Goal: Task Accomplishment & Management: Complete application form

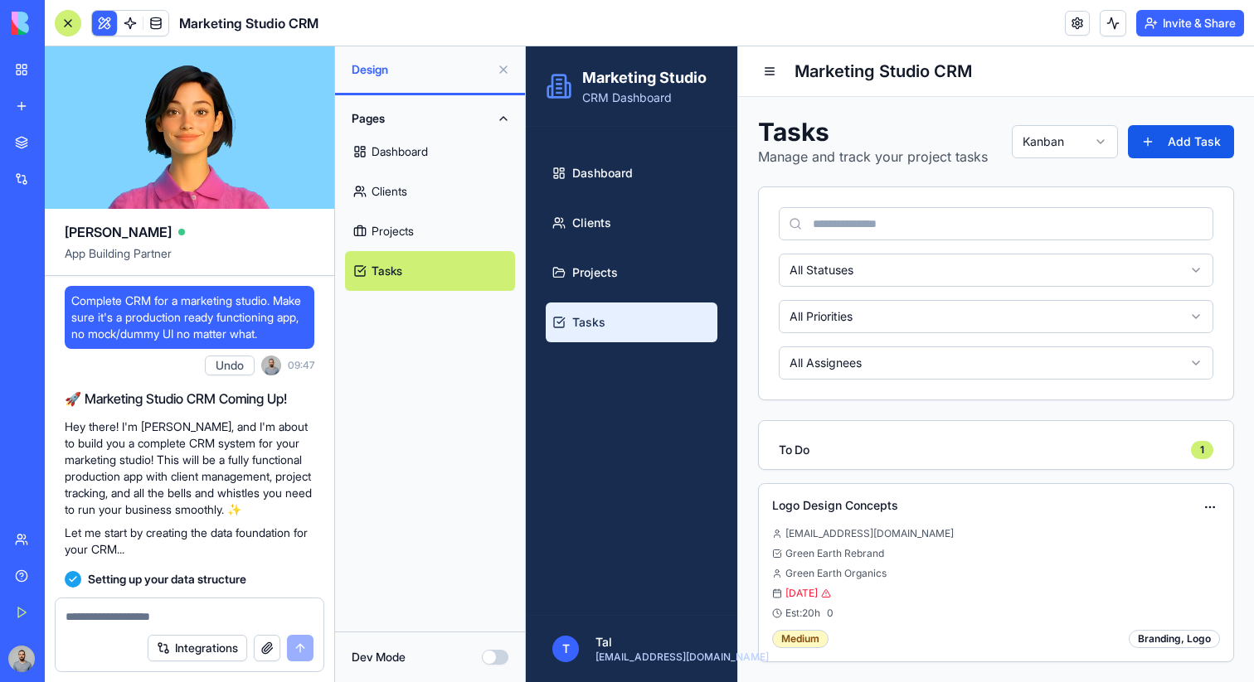
scroll to position [710, 0]
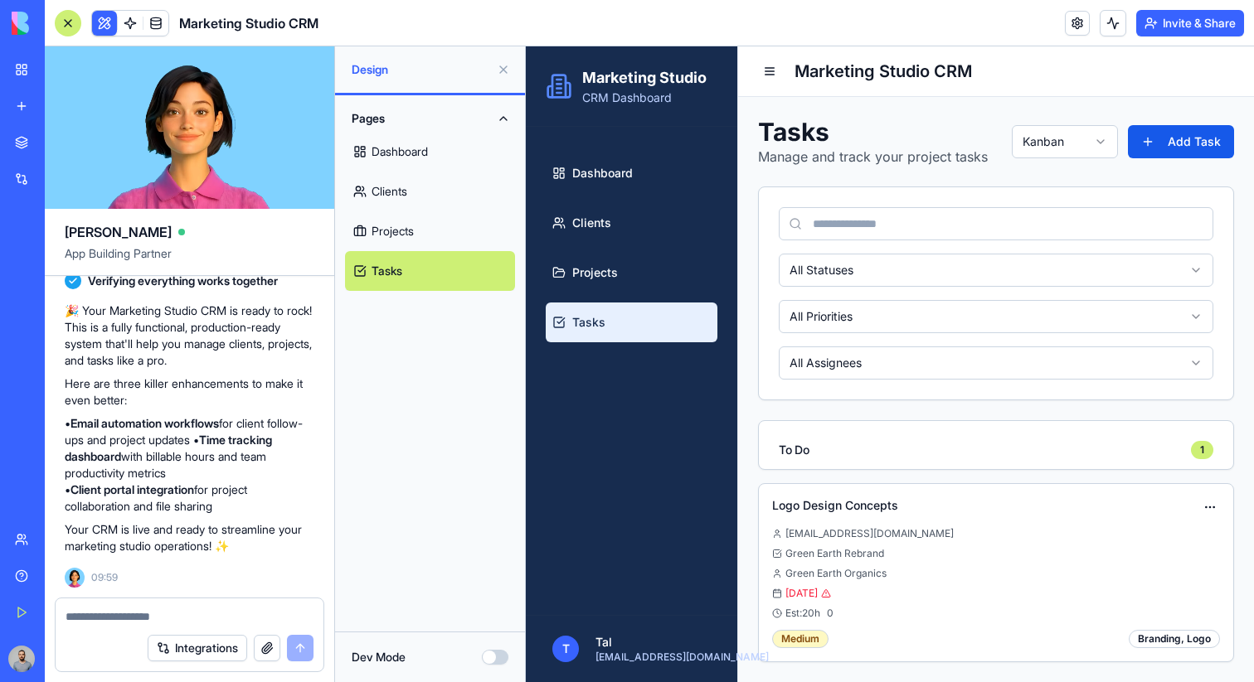
click at [56, 114] on div "New app" at bounding box center [51, 106] width 22 height 17
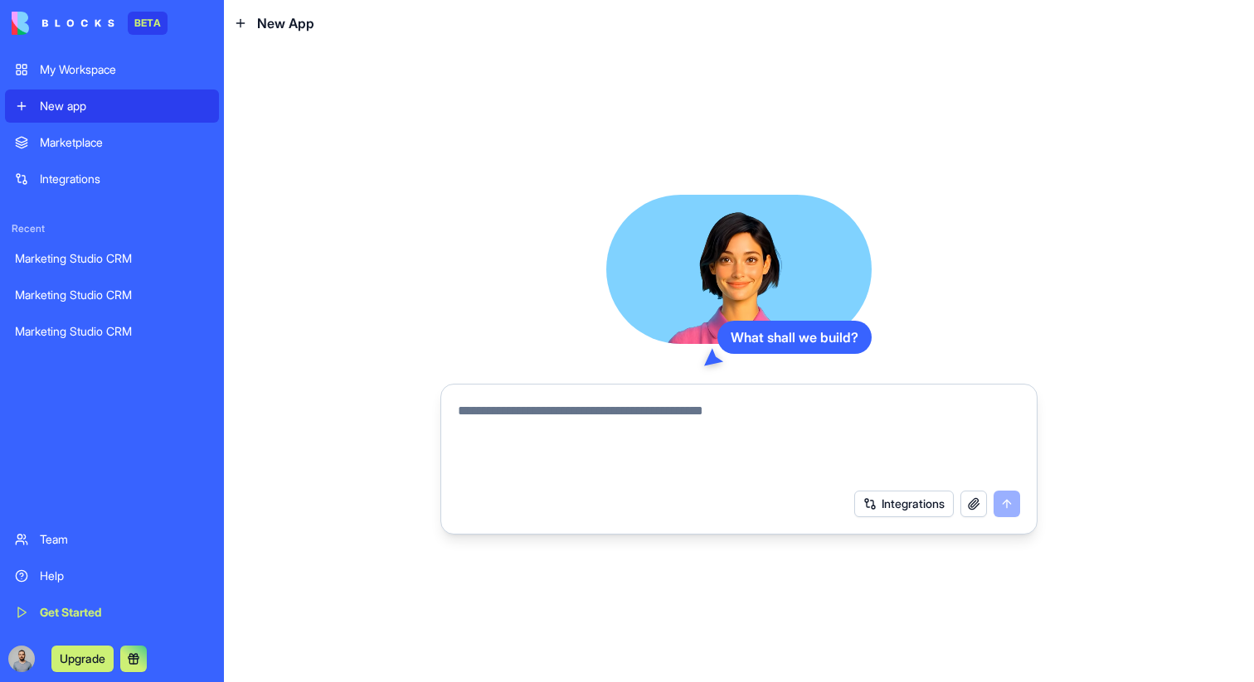
paste textarea "**********"
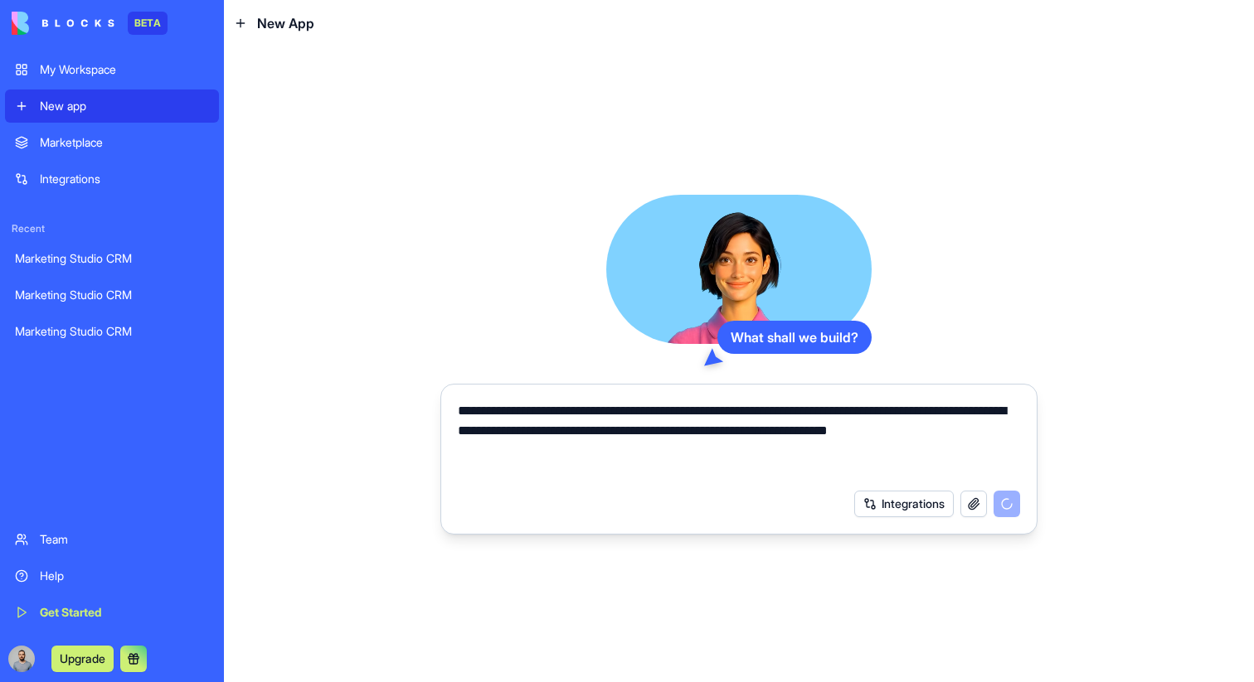
type textarea "**********"
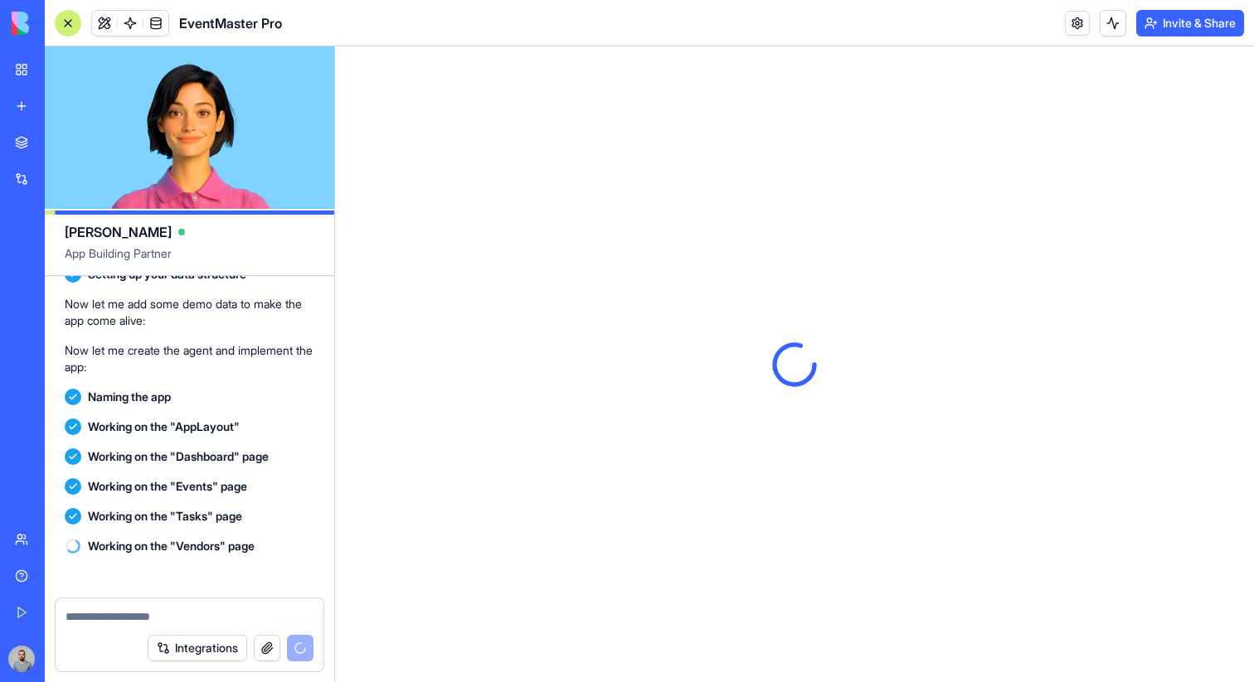
scroll to position [371, 0]
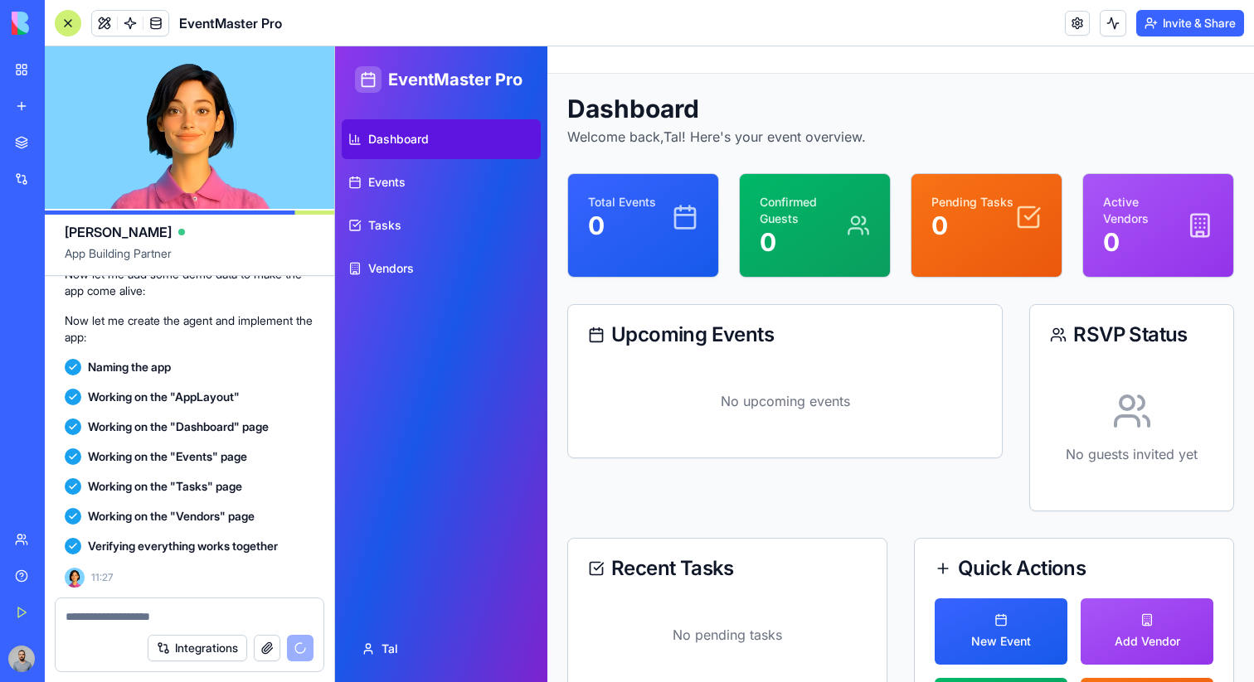
scroll to position [590, 0]
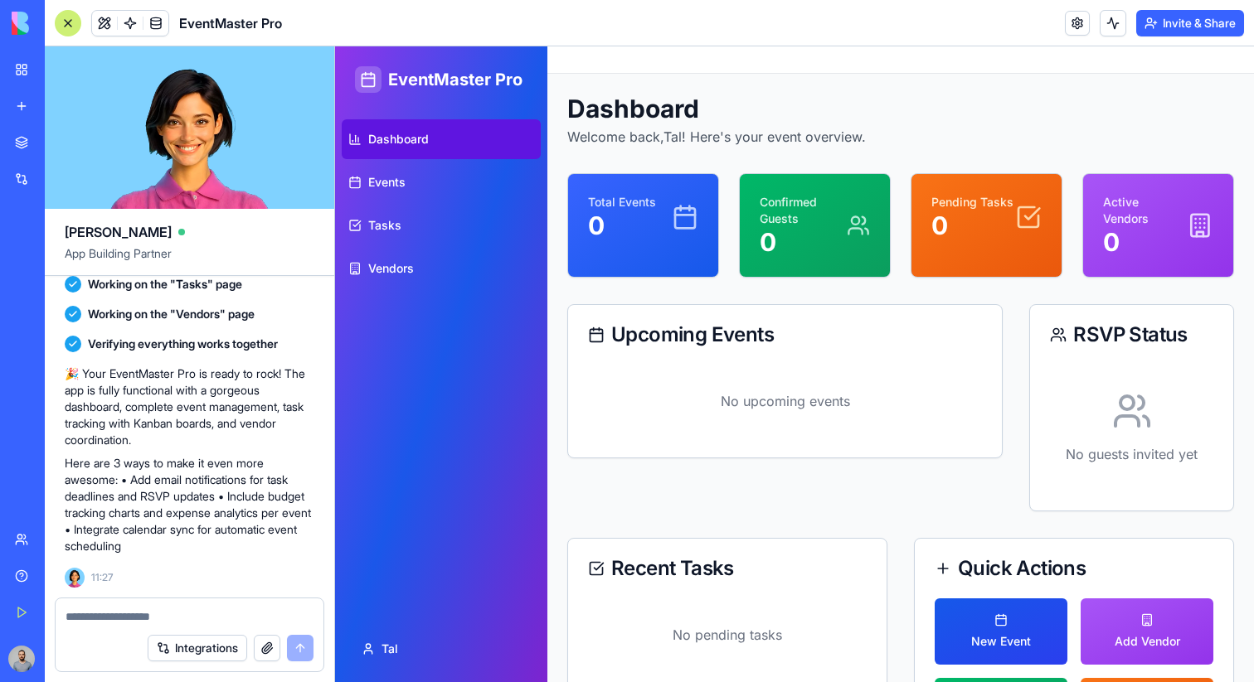
click at [992, 635] on span "New Event" at bounding box center [1001, 642] width 60 height 17
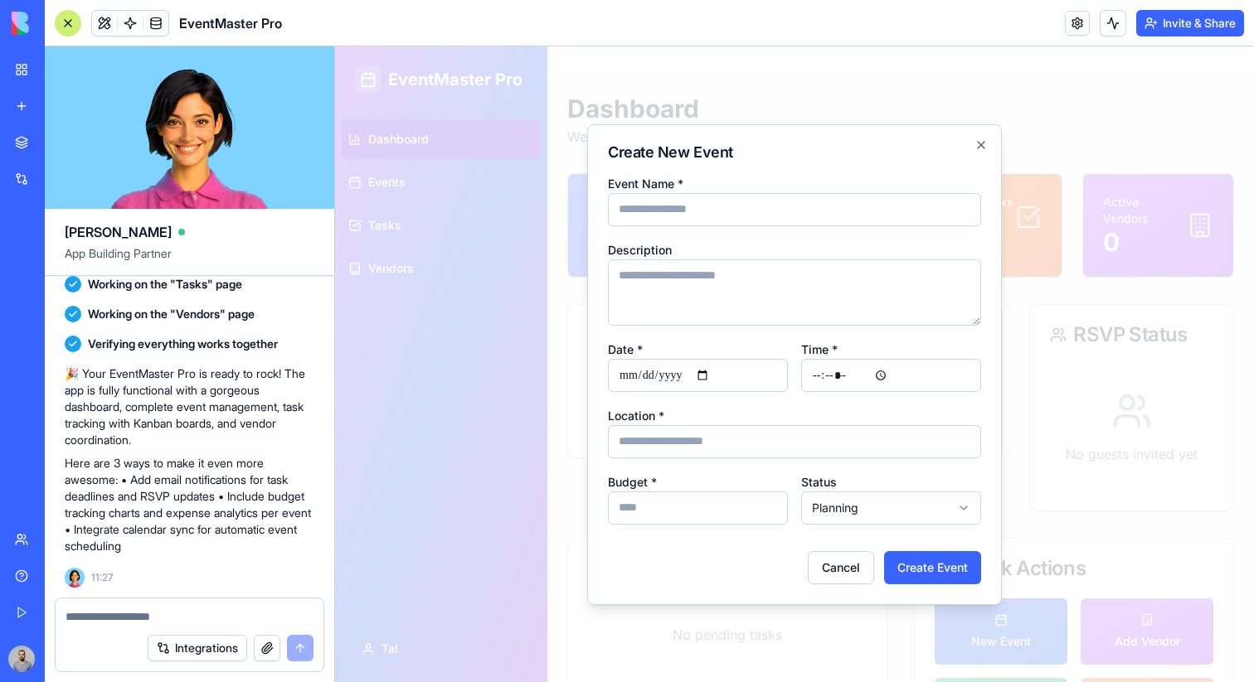
click at [1074, 551] on div at bounding box center [794, 364] width 919 height 636
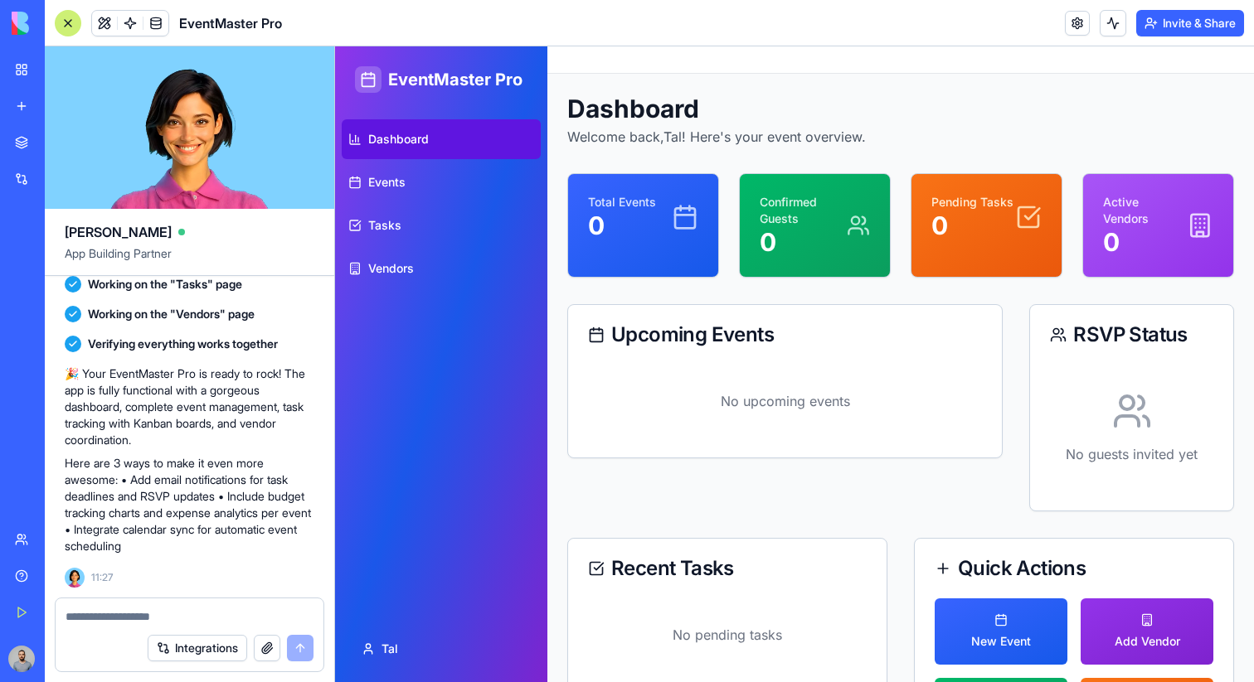
click at [1109, 609] on button "Add Vendor" at bounding box center [1146, 632] width 133 height 66
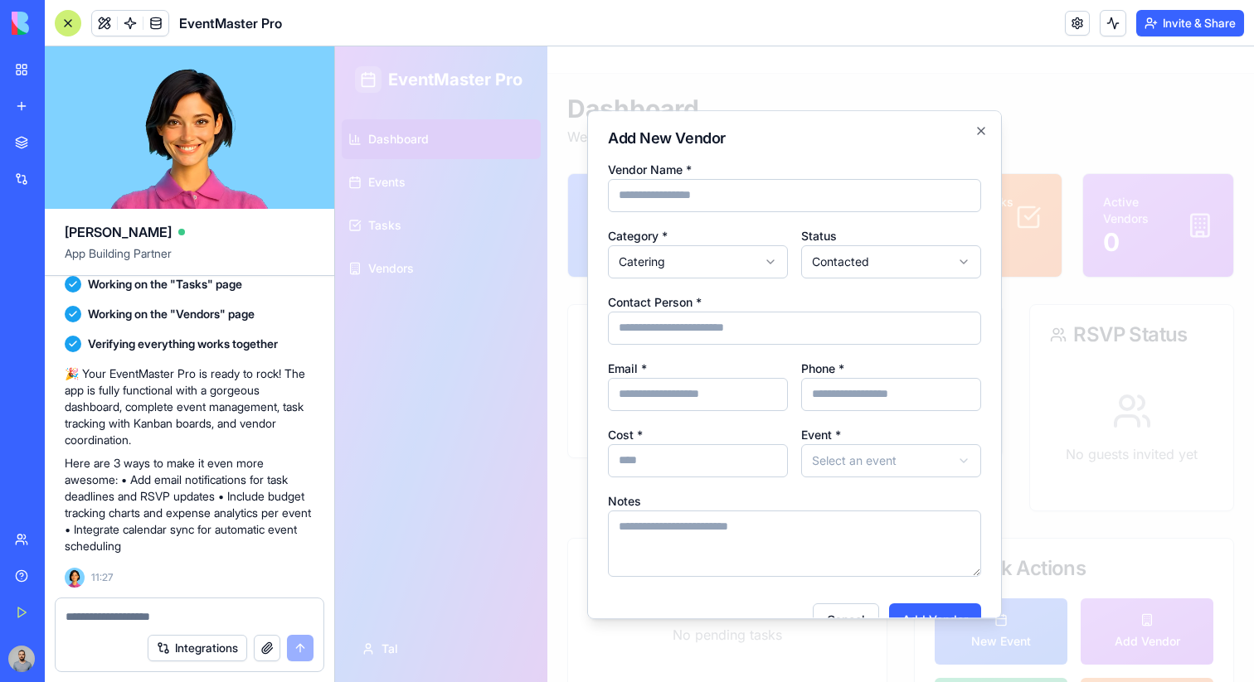
click at [1105, 533] on div at bounding box center [794, 364] width 919 height 636
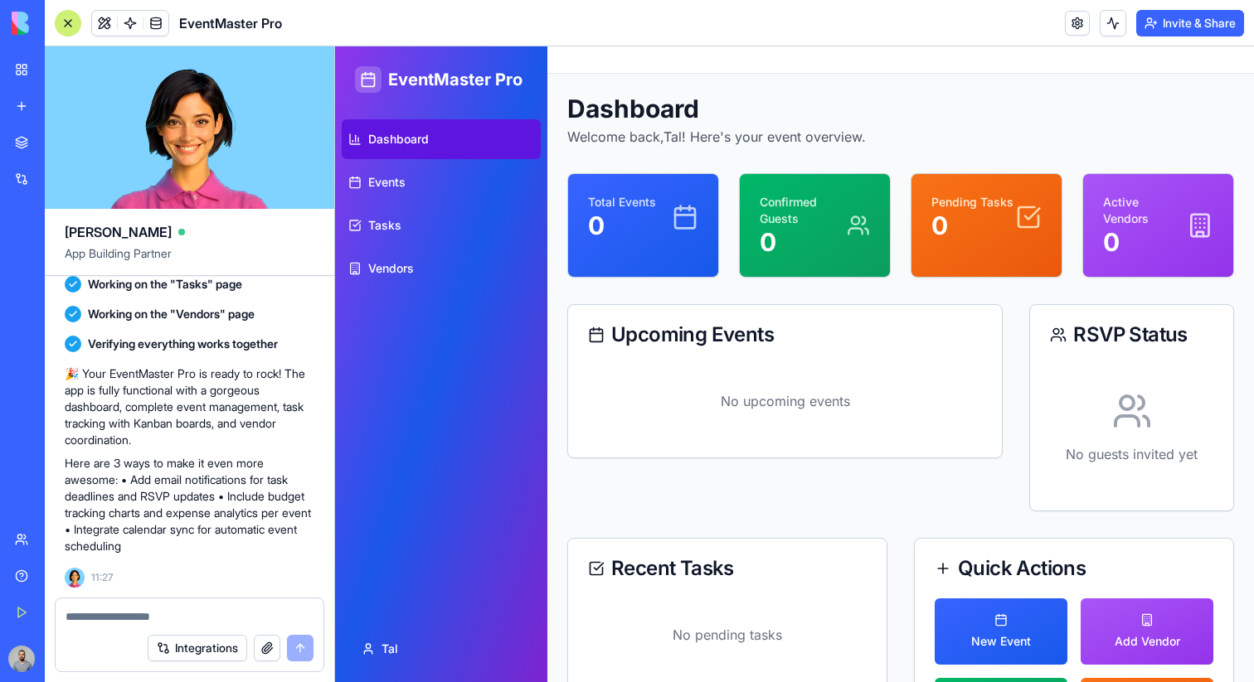
scroll to position [103, 0]
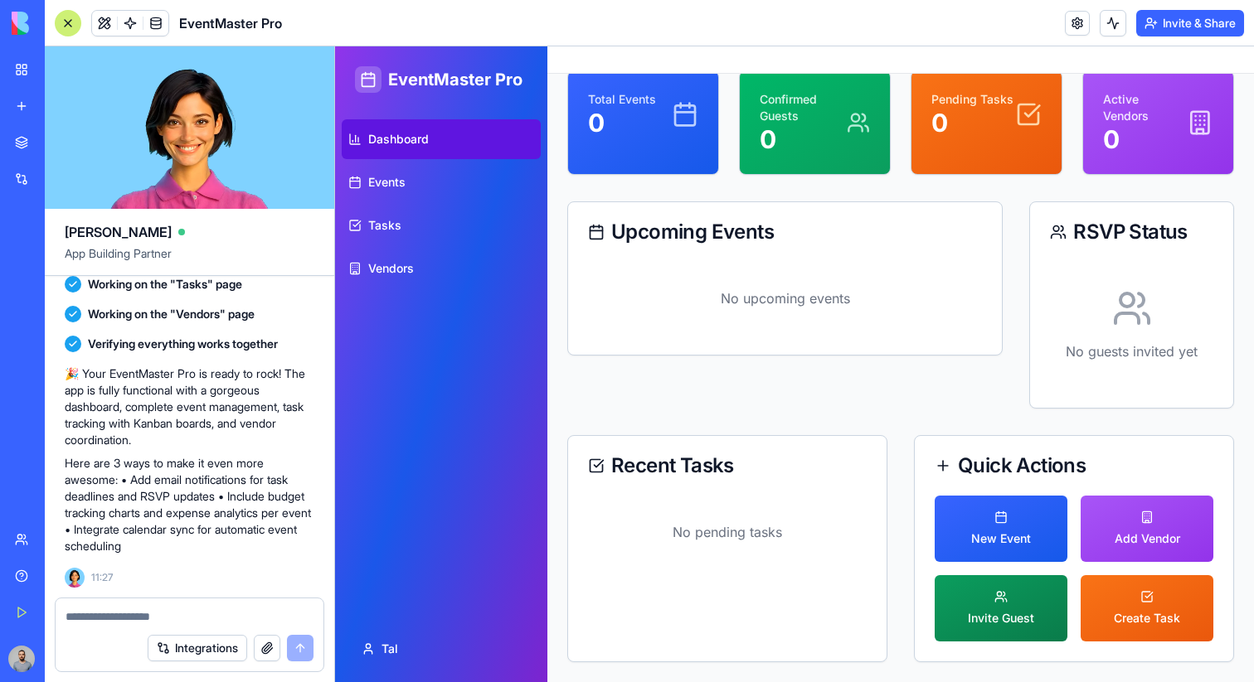
click at [1013, 616] on span "Invite Guest" at bounding box center [1001, 618] width 66 height 17
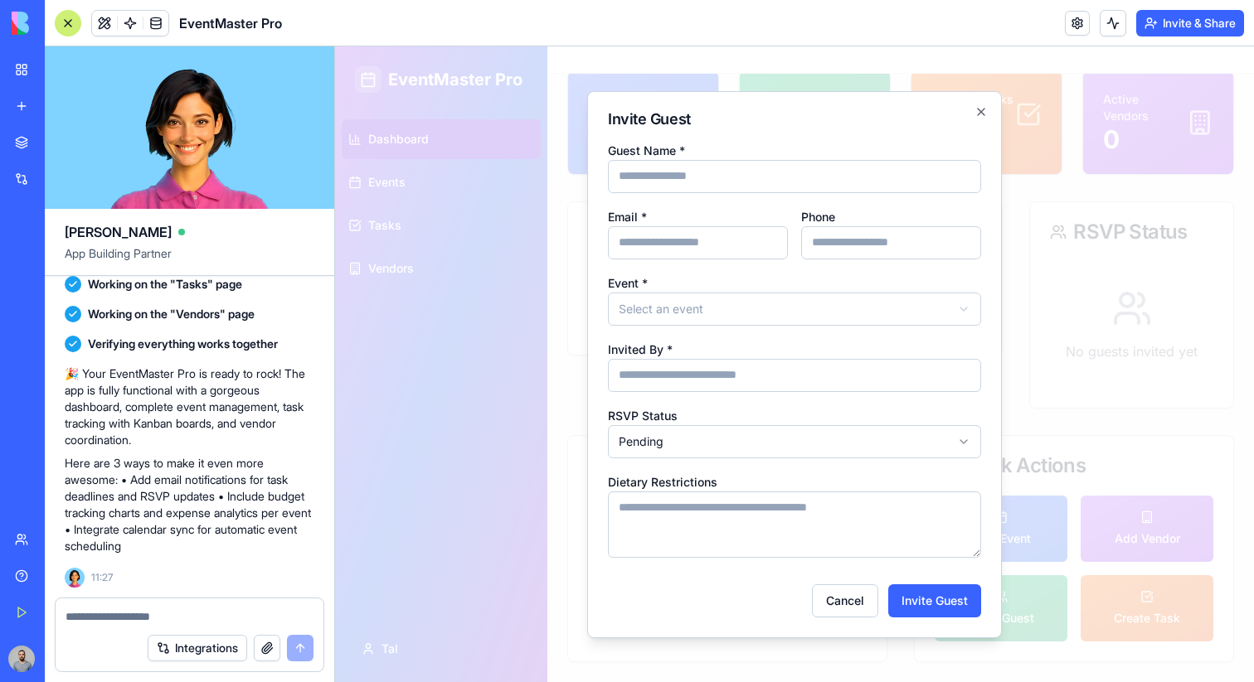
click at [1090, 507] on div at bounding box center [794, 364] width 919 height 636
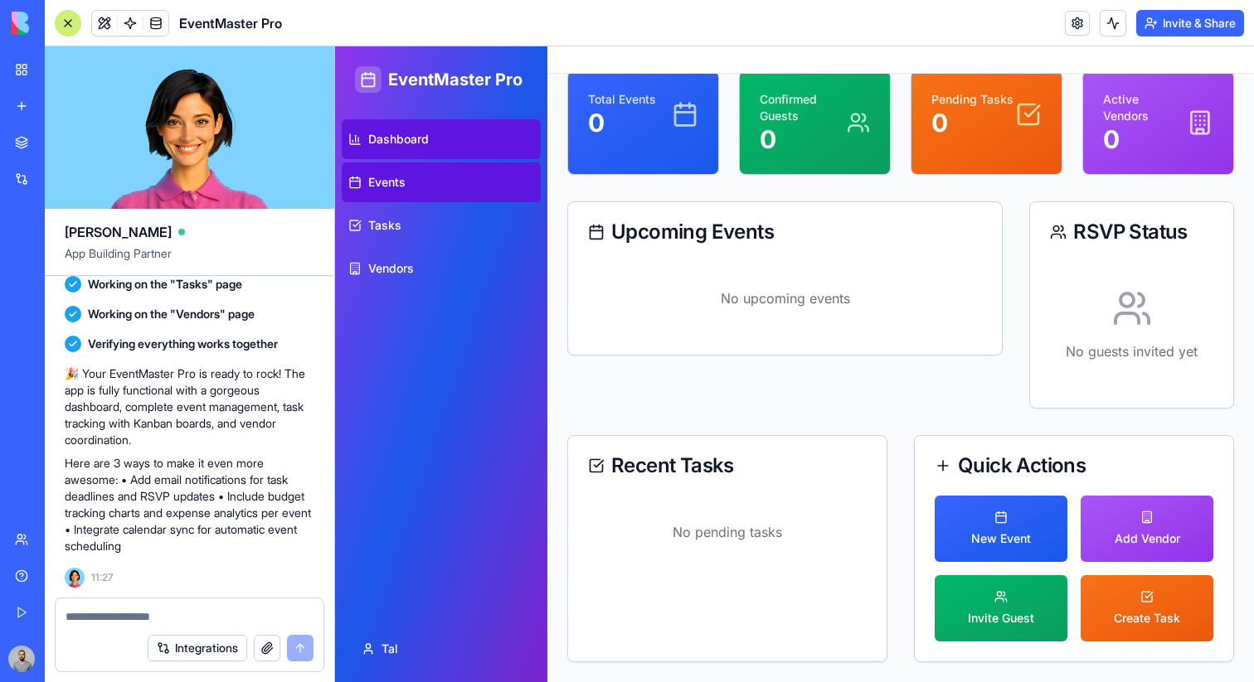
click at [416, 192] on link "Events" at bounding box center [441, 183] width 199 height 40
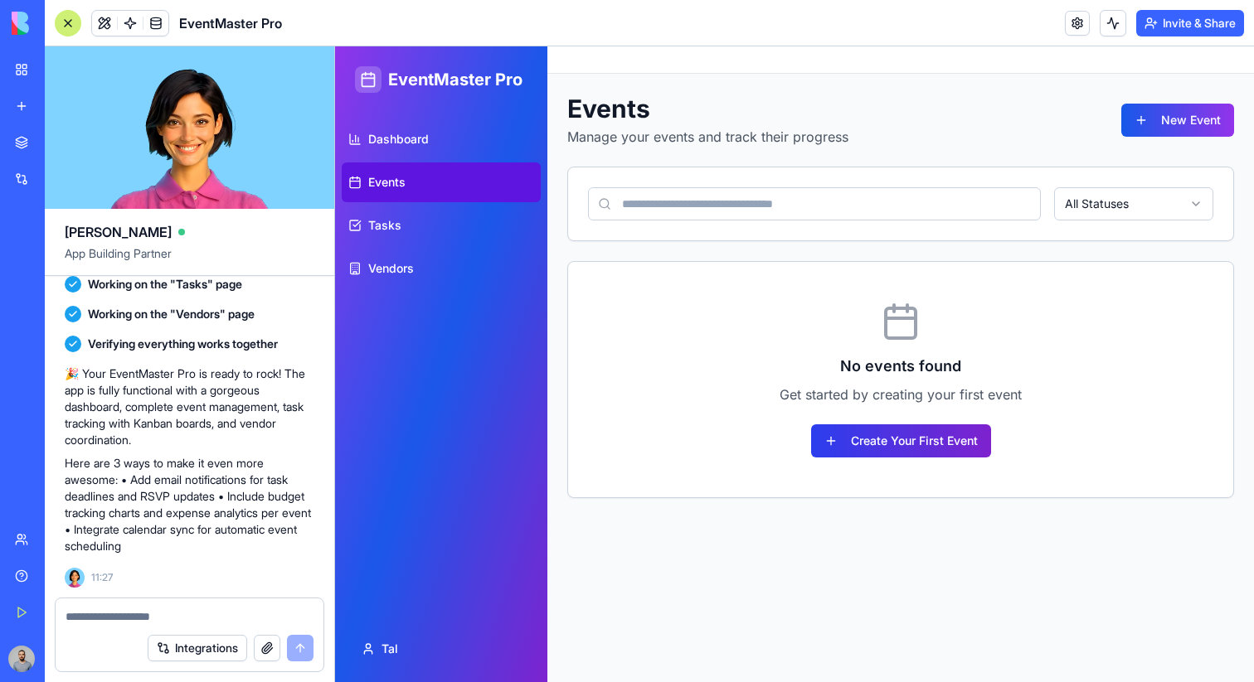
click at [867, 448] on button "Create Your First Event" at bounding box center [901, 441] width 180 height 33
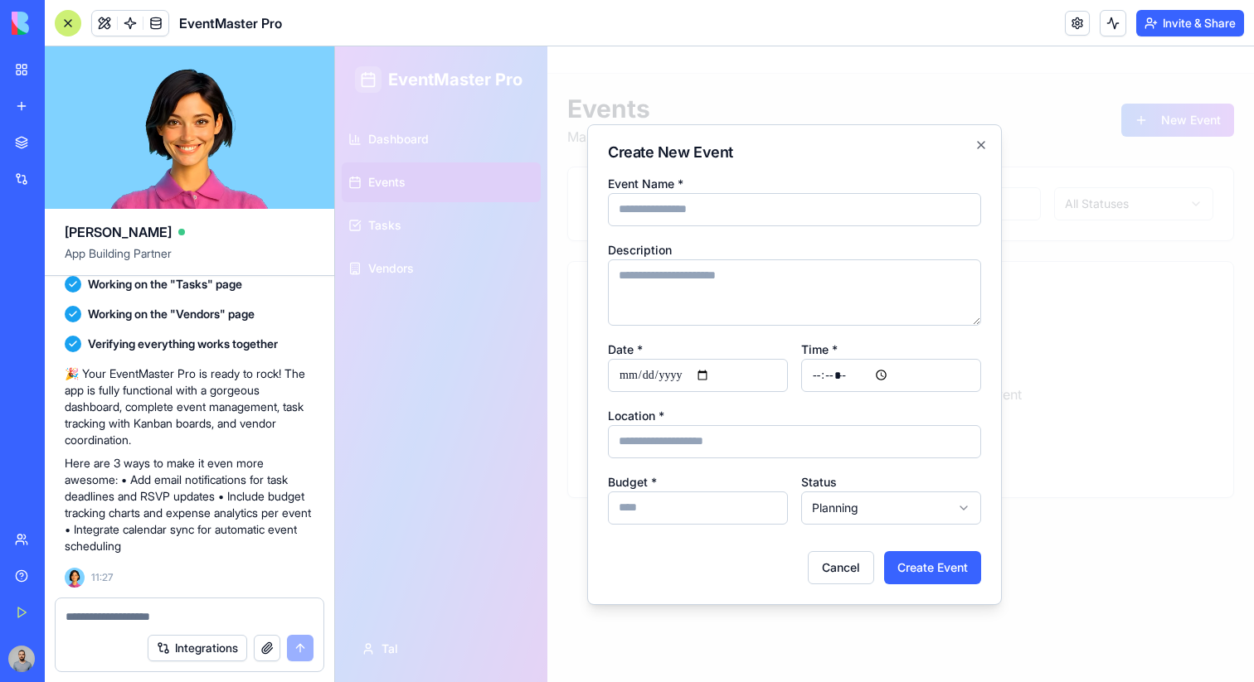
click at [439, 342] on div at bounding box center [794, 364] width 919 height 636
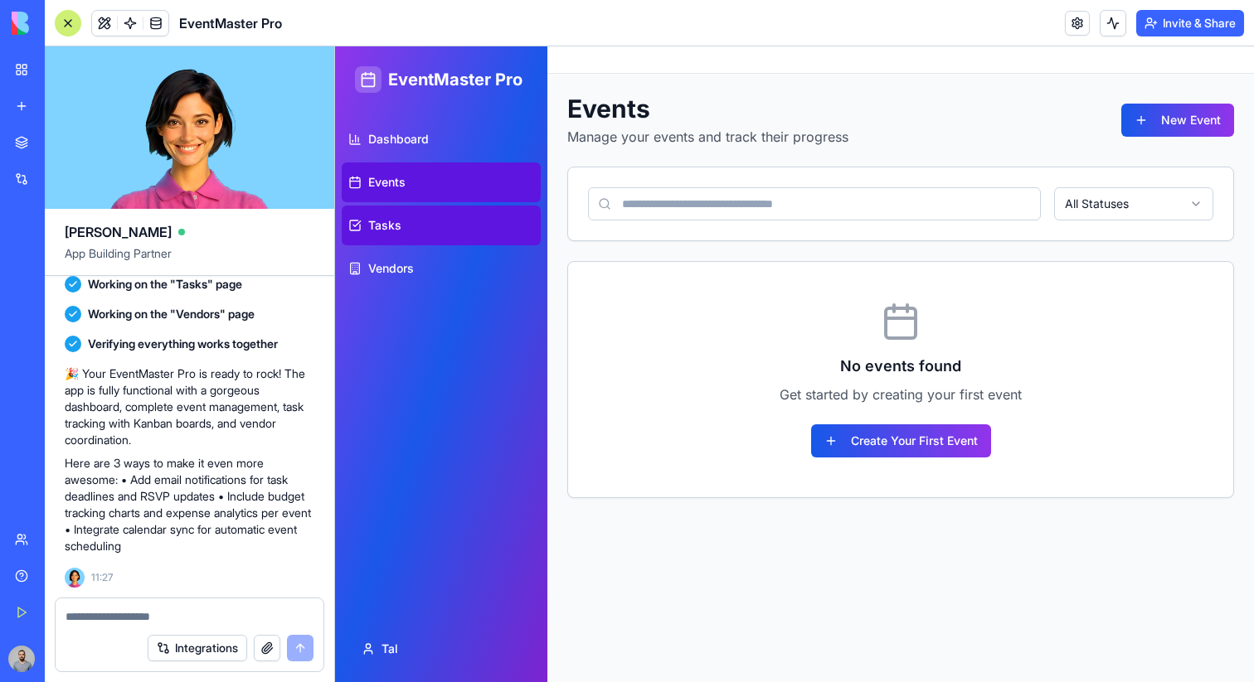
click at [441, 240] on link "Tasks" at bounding box center [441, 226] width 199 height 40
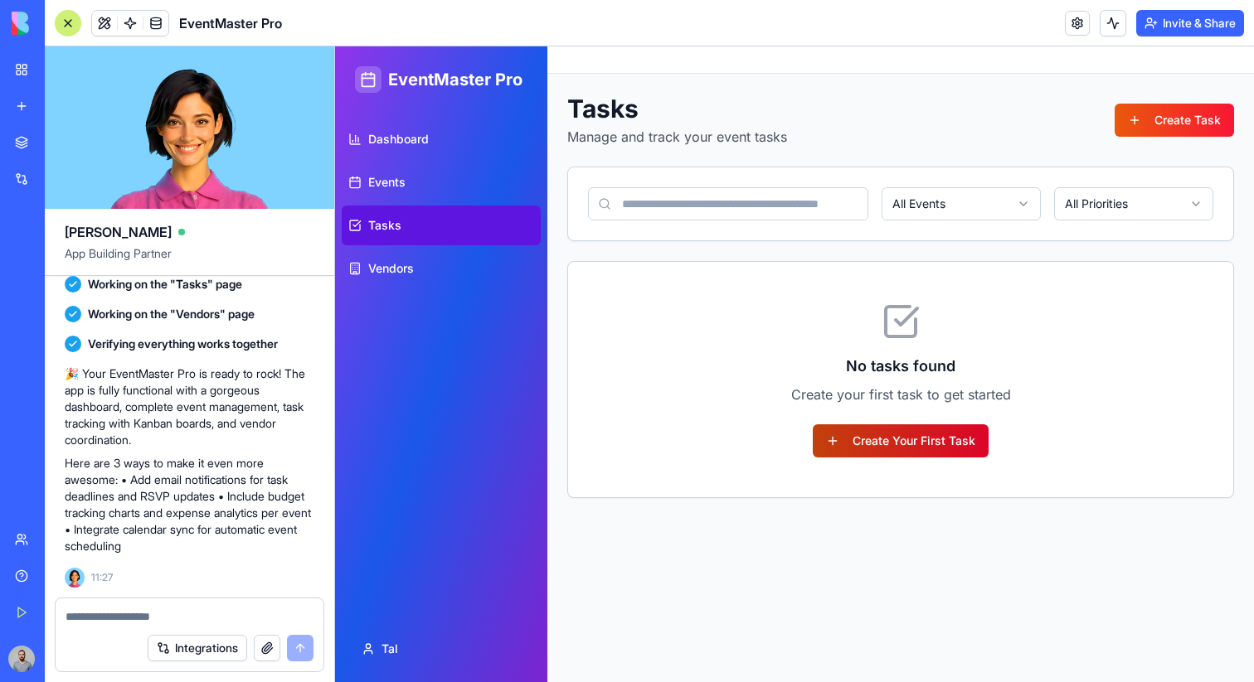
click at [841, 431] on button "Create Your First Task" at bounding box center [901, 441] width 176 height 33
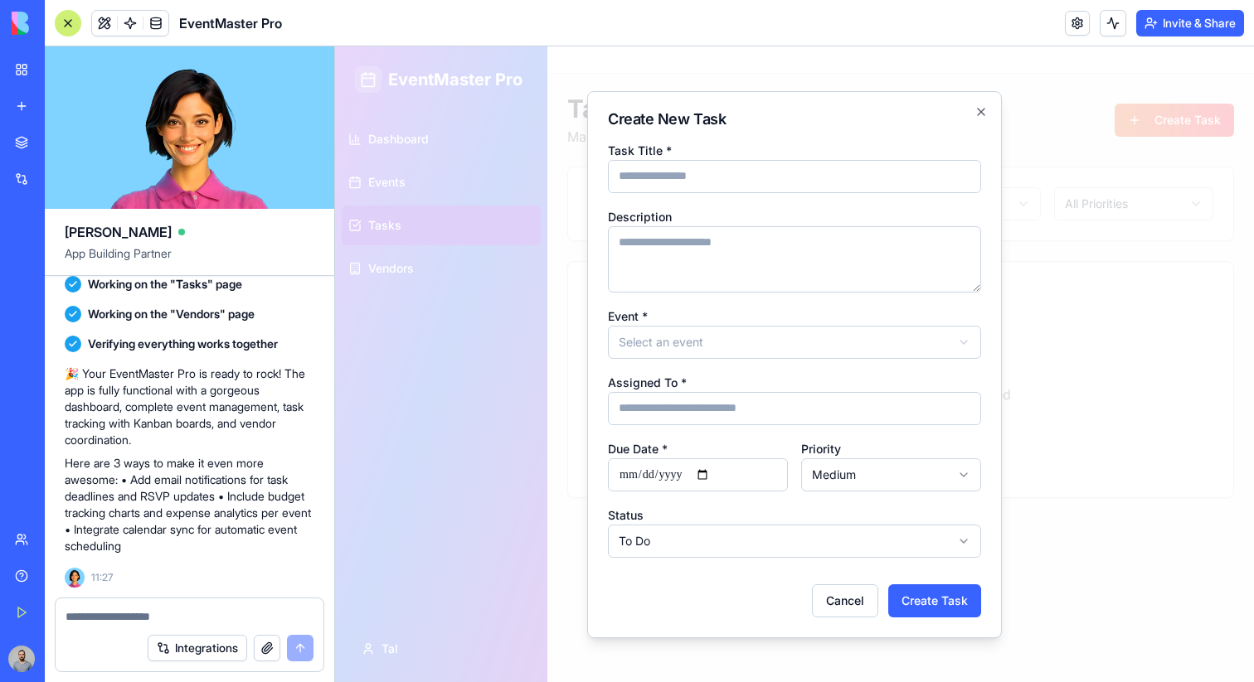
click at [500, 243] on div at bounding box center [794, 364] width 919 height 636
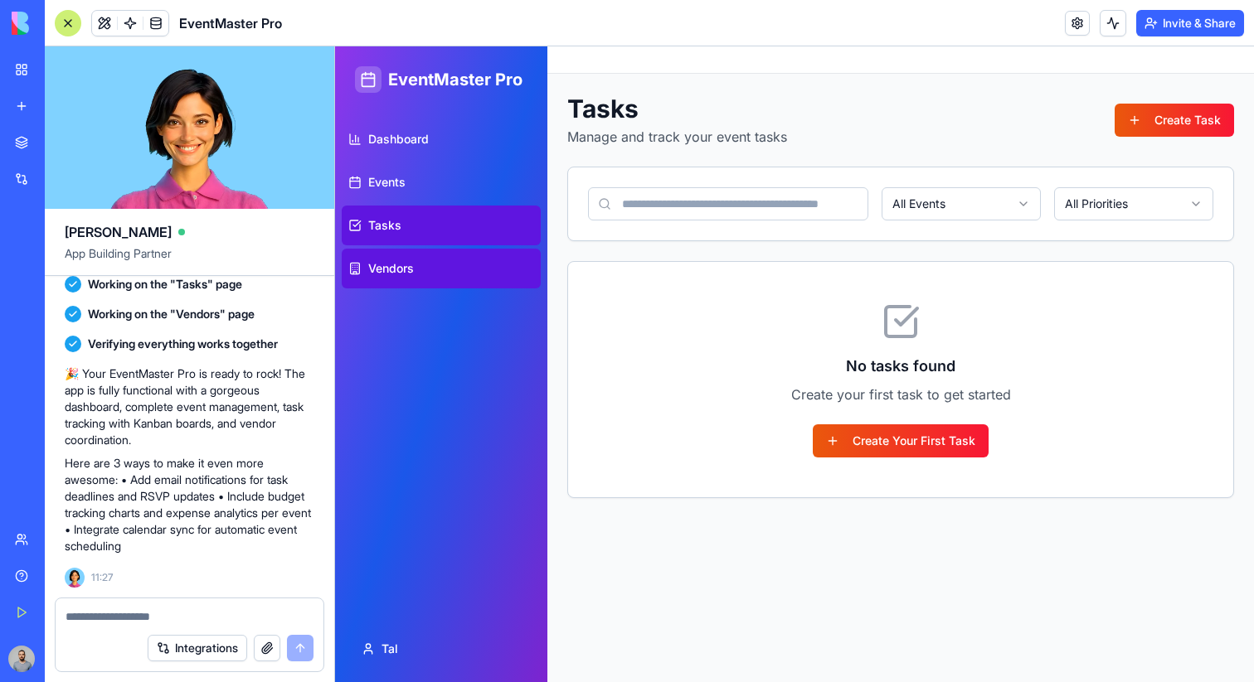
click at [475, 249] on link "Vendors" at bounding box center [441, 269] width 199 height 40
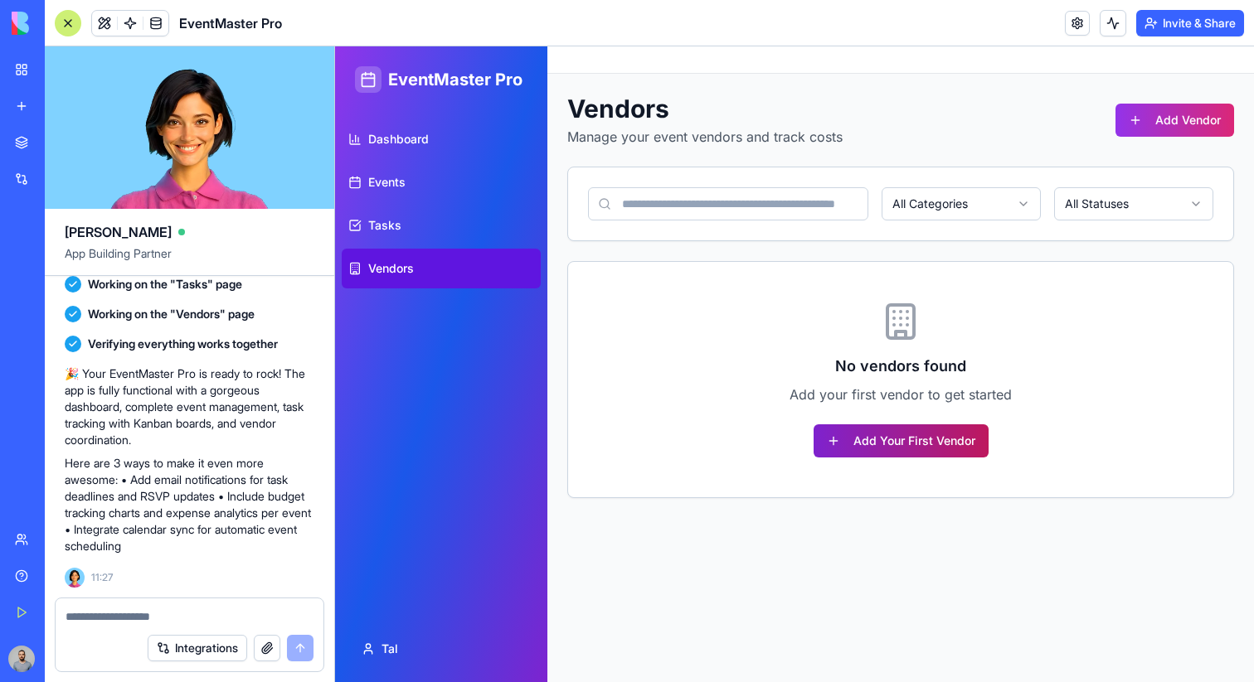
click at [864, 440] on button "Add Your First Vendor" at bounding box center [900, 441] width 175 height 33
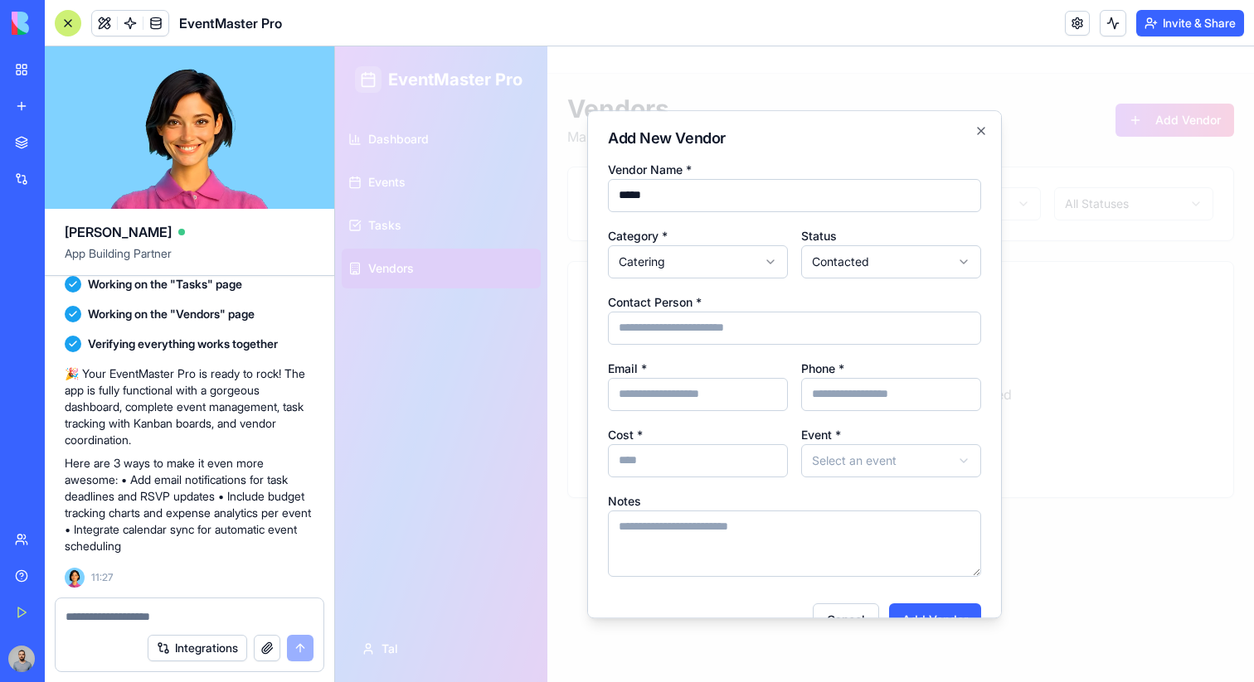
type input "*****"
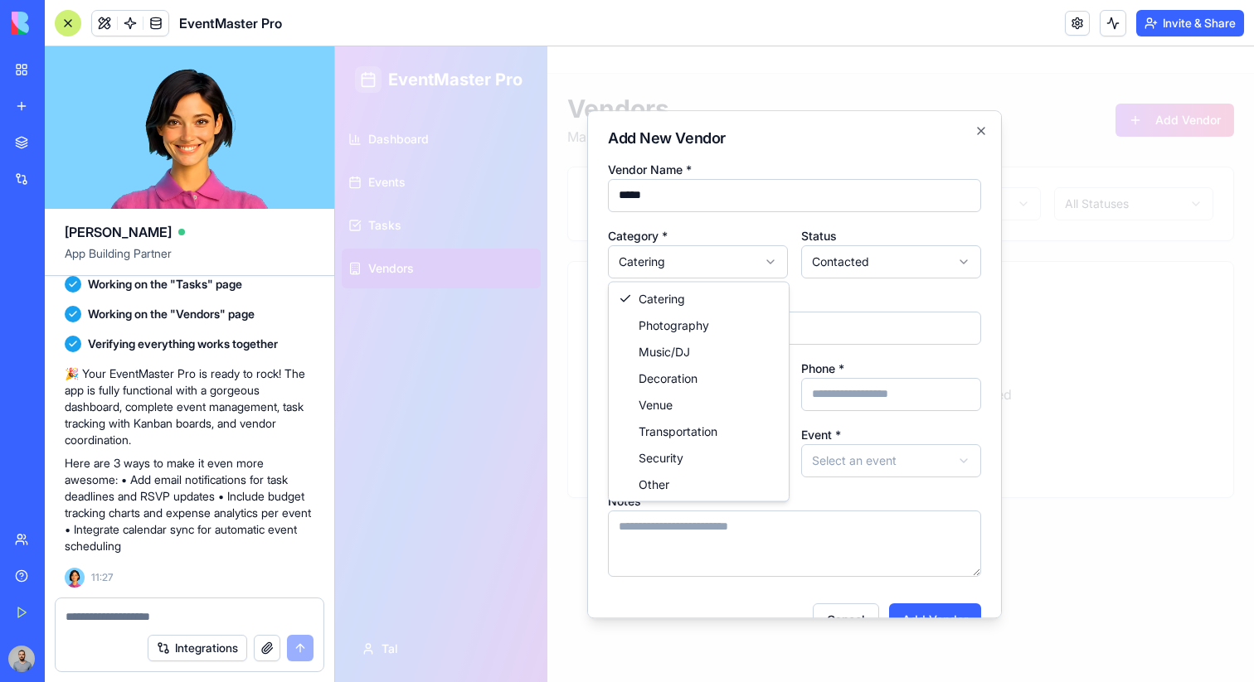
click at [753, 260] on body "**********" at bounding box center [794, 364] width 919 height 636
click at [746, 268] on body "**********" at bounding box center [794, 364] width 919 height 636
select select "**********"
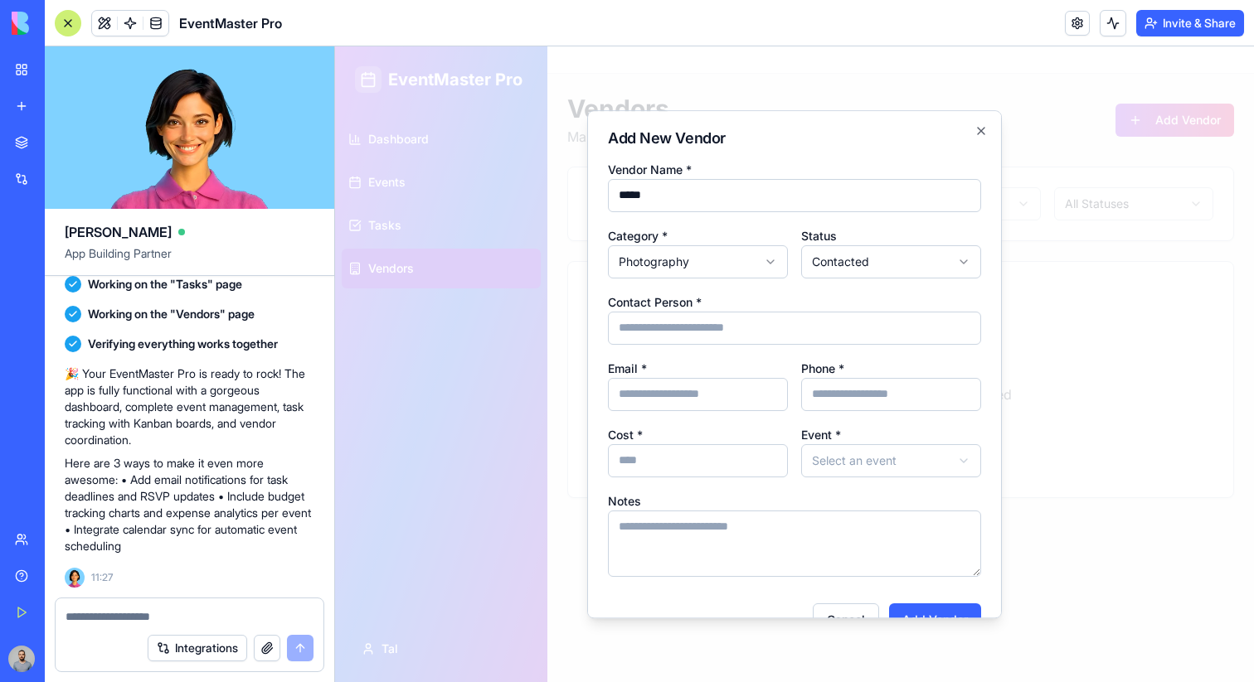
click at [875, 274] on body "**********" at bounding box center [794, 364] width 919 height 636
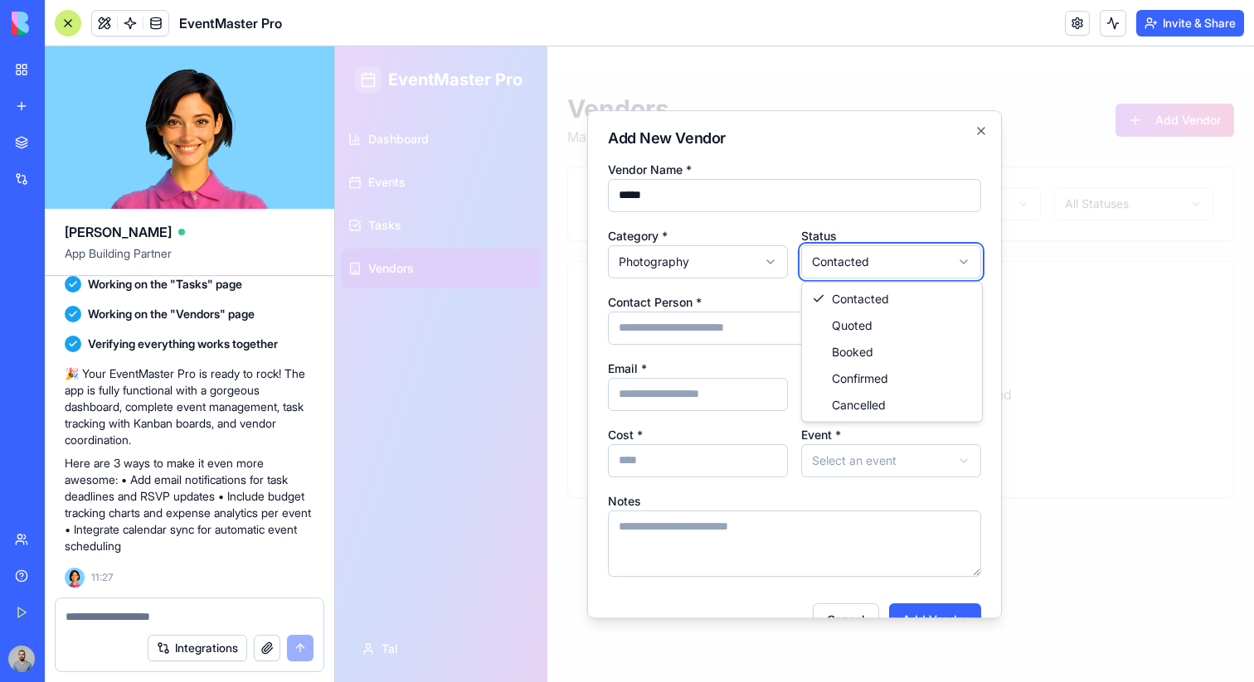
click at [901, 601] on body "**********" at bounding box center [794, 364] width 919 height 636
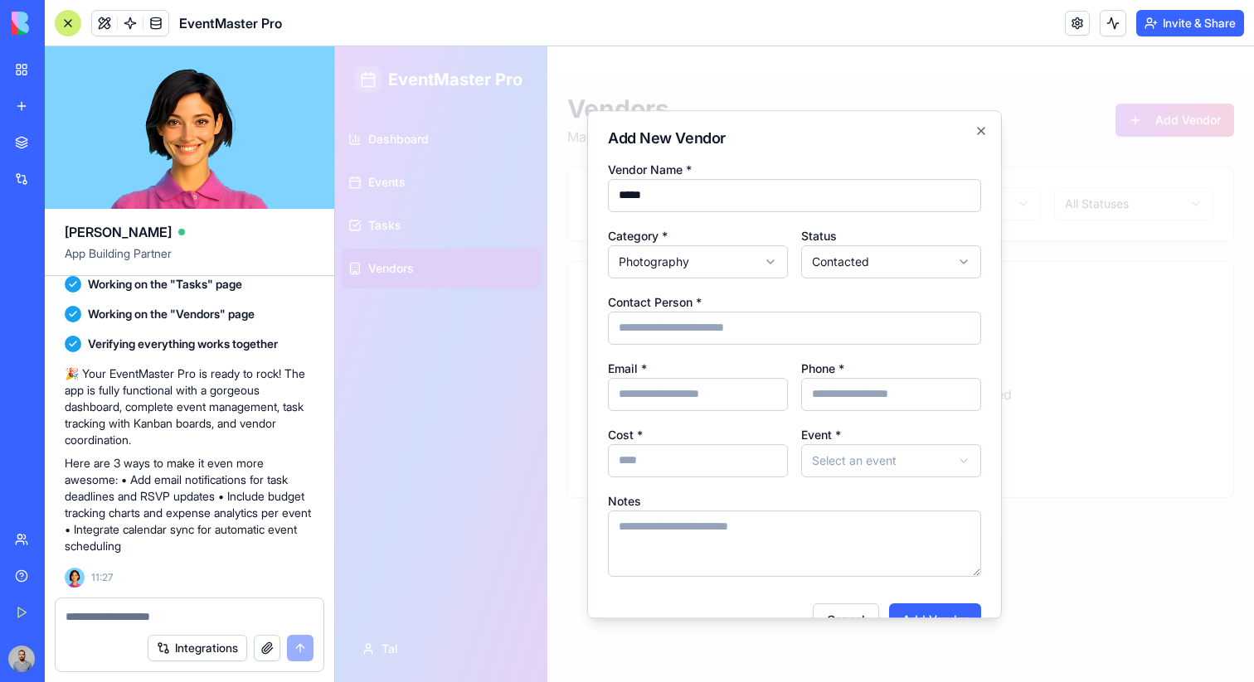
click at [711, 382] on input "Email *" at bounding box center [698, 394] width 180 height 33
type input "**********"
click at [940, 610] on button "Add Vendor" at bounding box center [935, 620] width 92 height 33
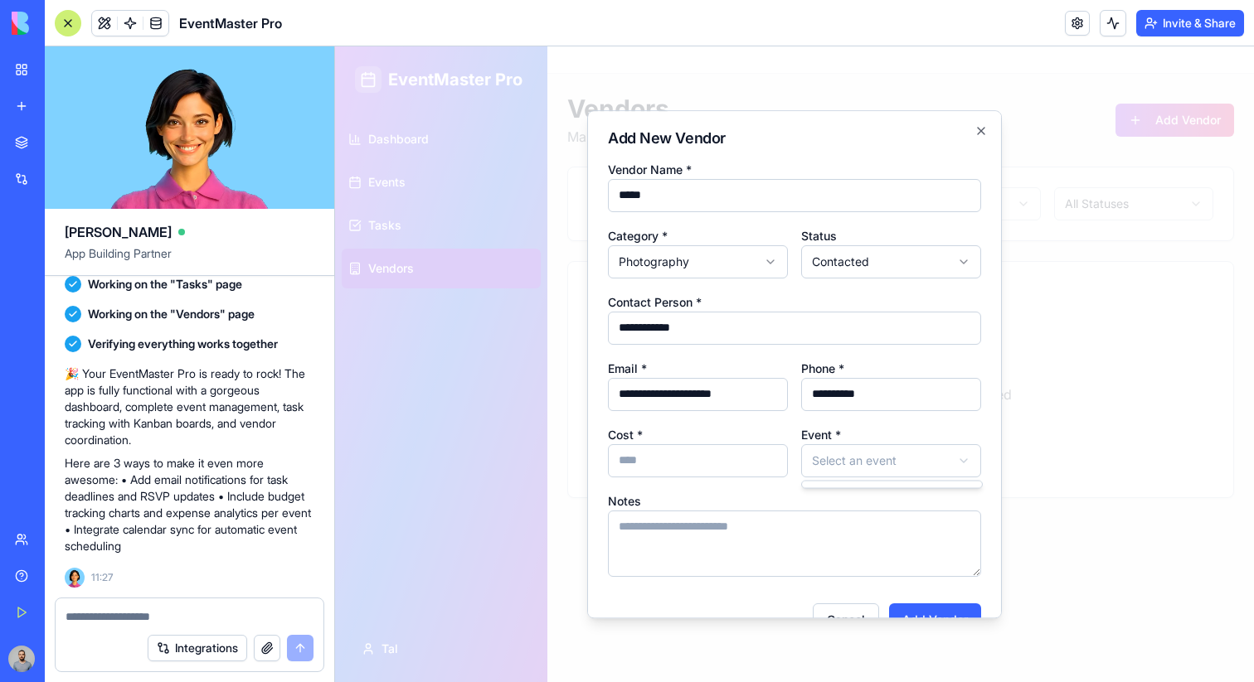
click at [890, 464] on body "**********" at bounding box center [794, 364] width 919 height 636
click at [888, 483] on div at bounding box center [892, 485] width 180 height 7
click at [735, 474] on body "**********" at bounding box center [794, 364] width 919 height 636
click at [735, 455] on input "Cost *" at bounding box center [698, 460] width 180 height 33
type input "***"
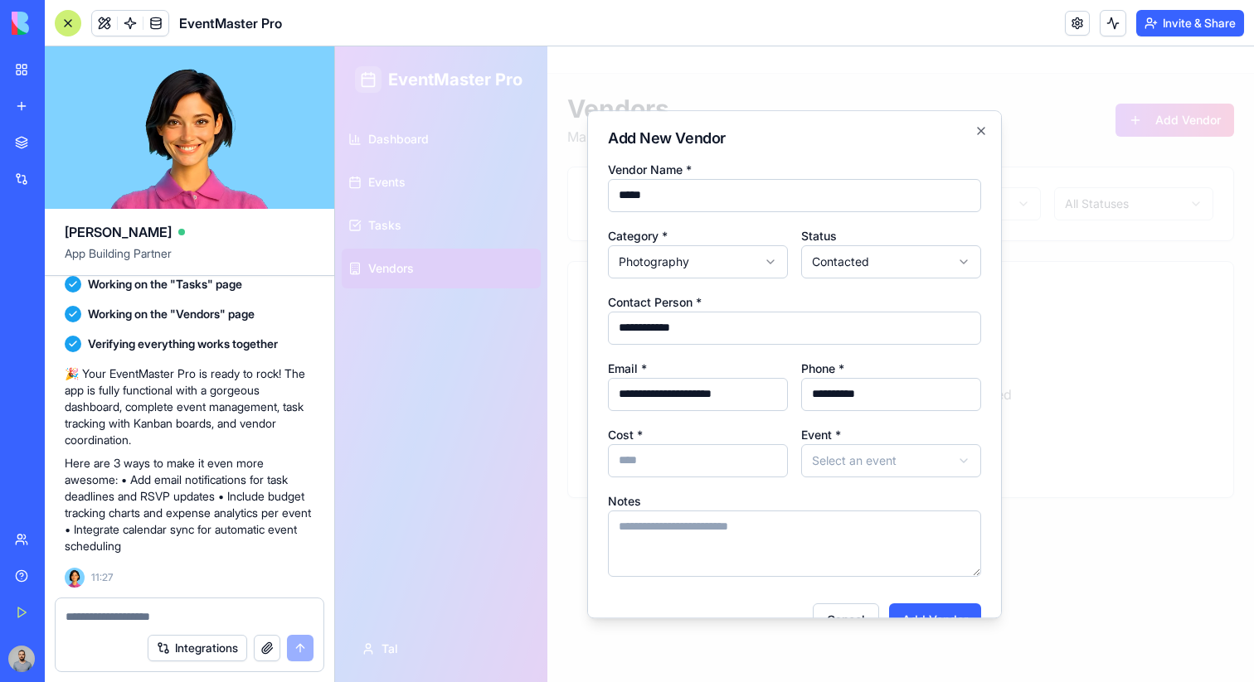
click at [881, 457] on body "**********" at bounding box center [794, 364] width 919 height 636
click at [1081, 457] on div at bounding box center [794, 364] width 919 height 636
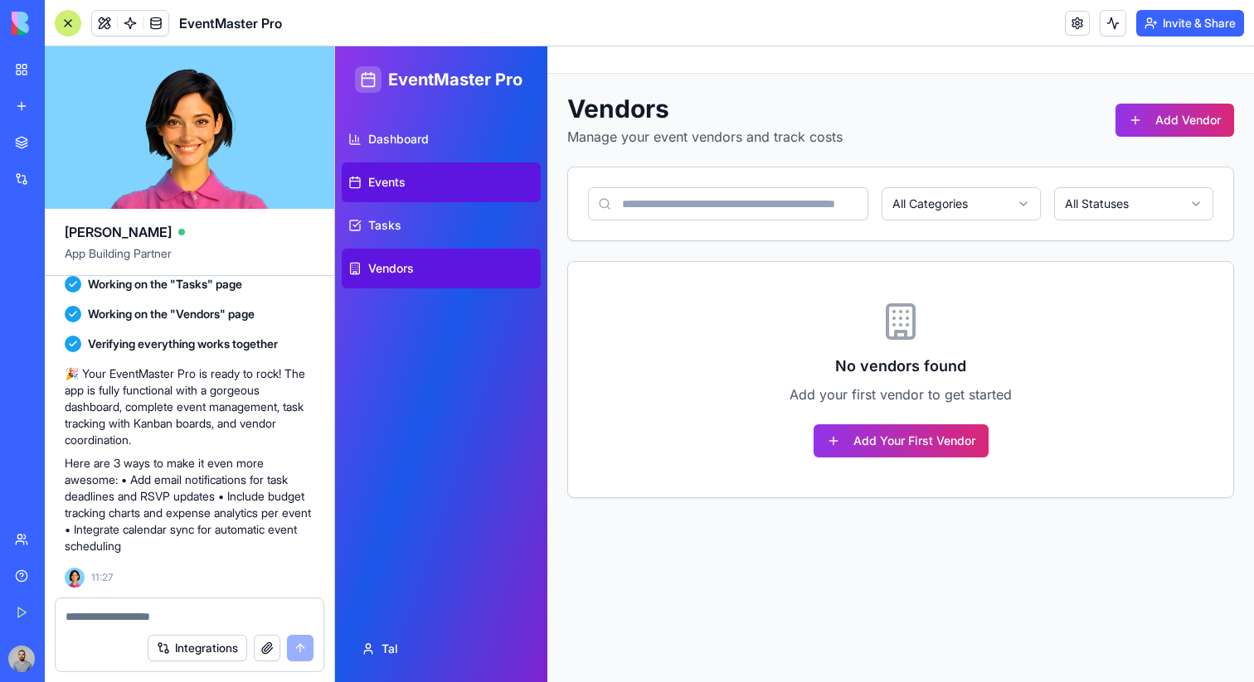
click at [439, 181] on link "Events" at bounding box center [441, 183] width 199 height 40
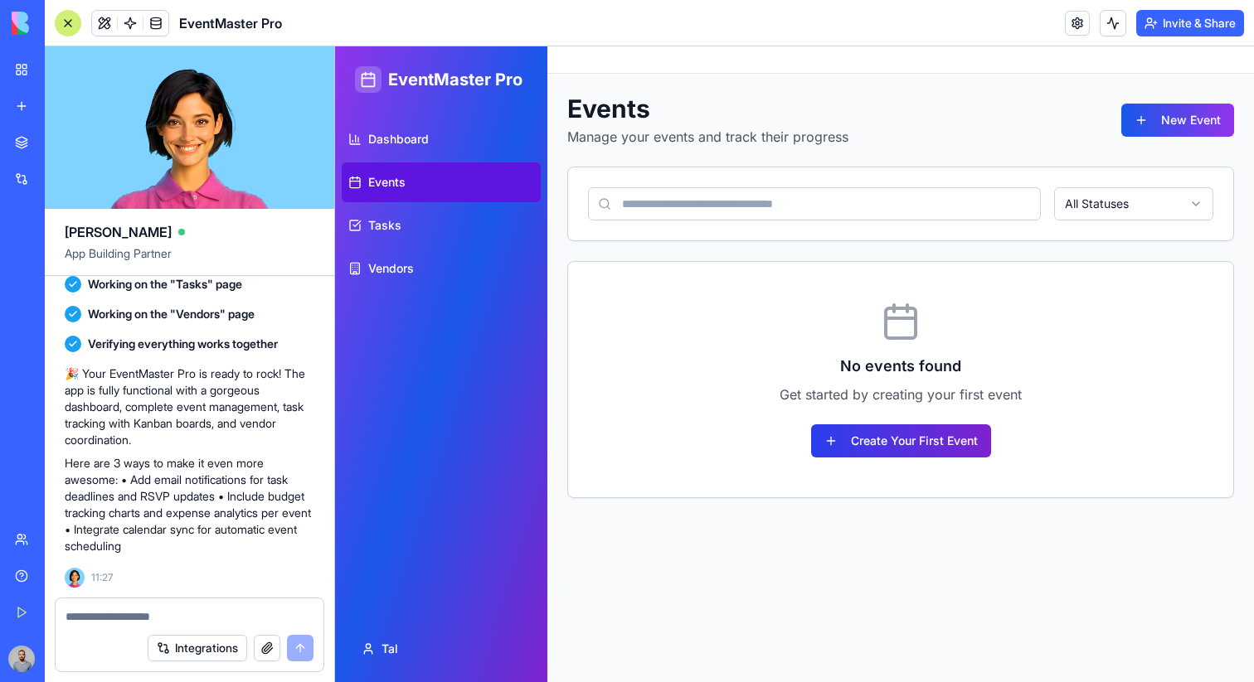
click at [909, 425] on button "Create Your First Event" at bounding box center [901, 441] width 180 height 33
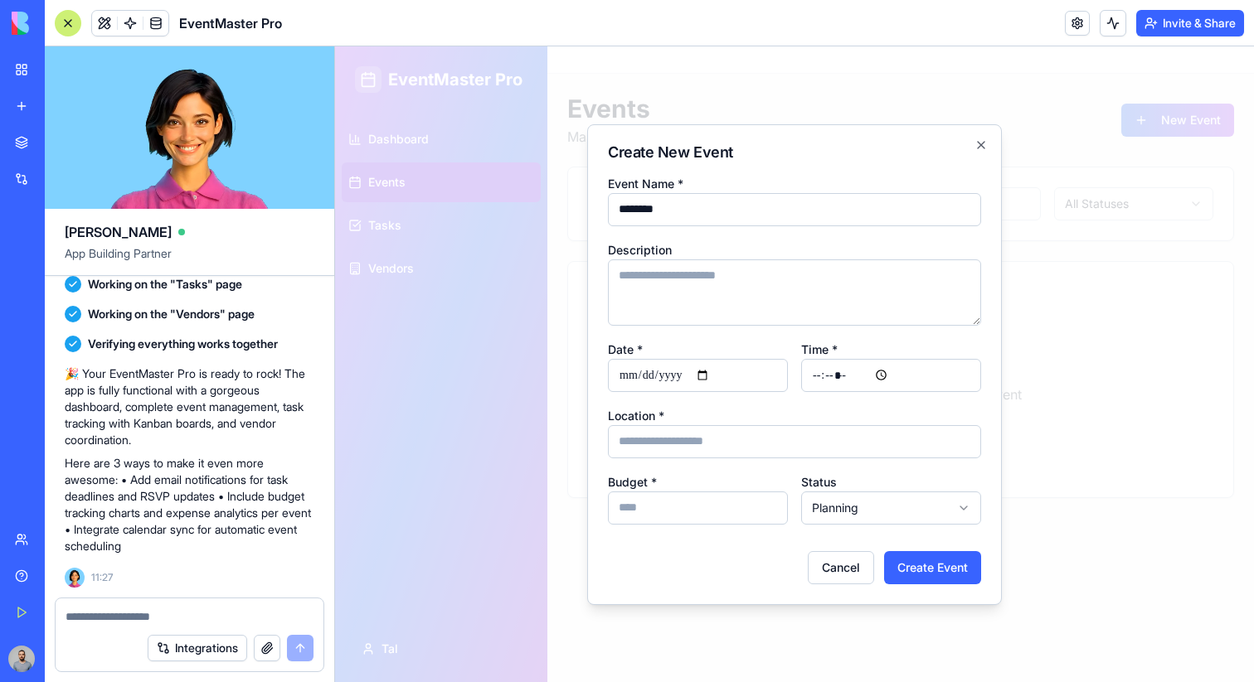
type input "********"
click at [711, 367] on input "Date *" at bounding box center [698, 375] width 180 height 33
type input "**********"
click at [853, 372] on input "Time *" at bounding box center [891, 375] width 180 height 33
type input "*****"
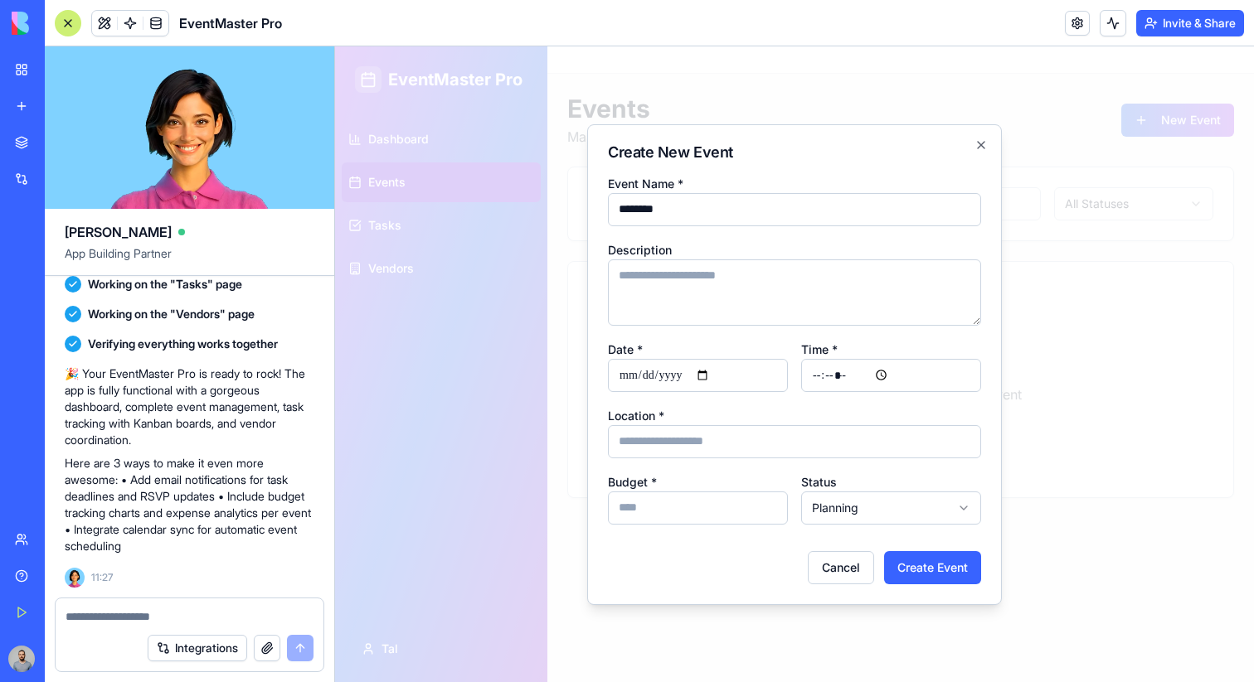
click at [937, 472] on div "**********" at bounding box center [891, 498] width 180 height 53
click at [683, 430] on input "Location *" at bounding box center [794, 441] width 373 height 33
type input "******"
click at [681, 498] on input "Budget *" at bounding box center [698, 508] width 180 height 33
type input "*"
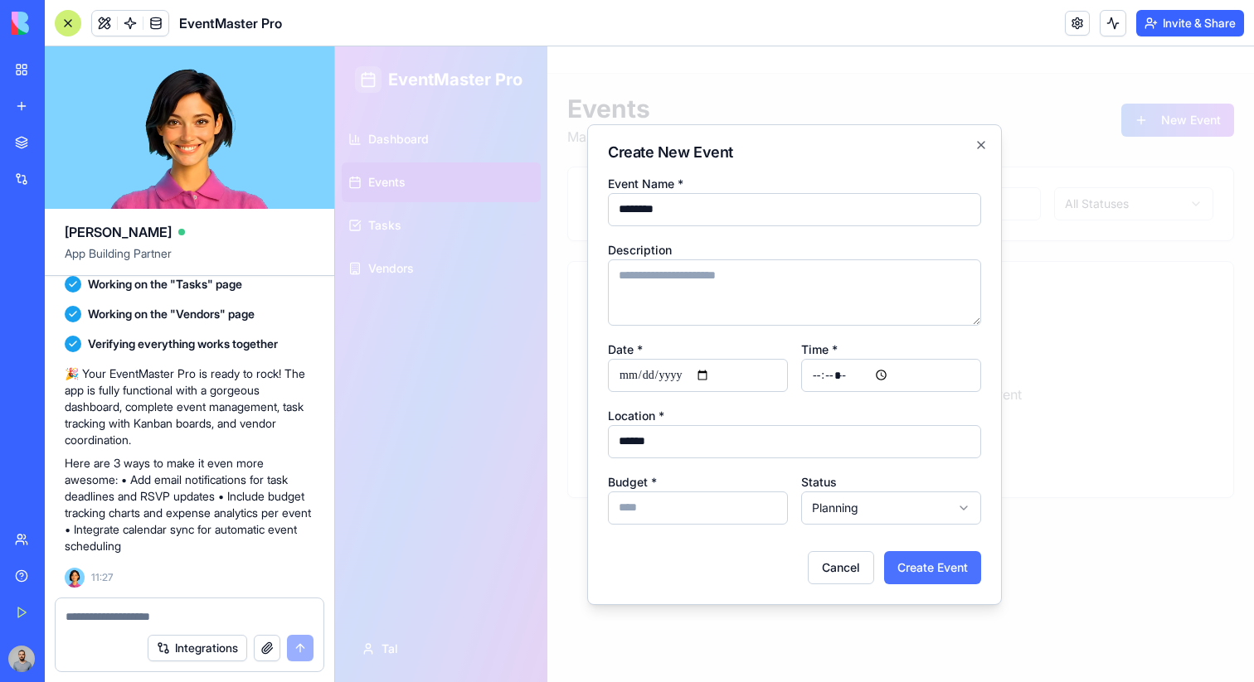
click at [903, 557] on button "Create Event" at bounding box center [932, 567] width 97 height 33
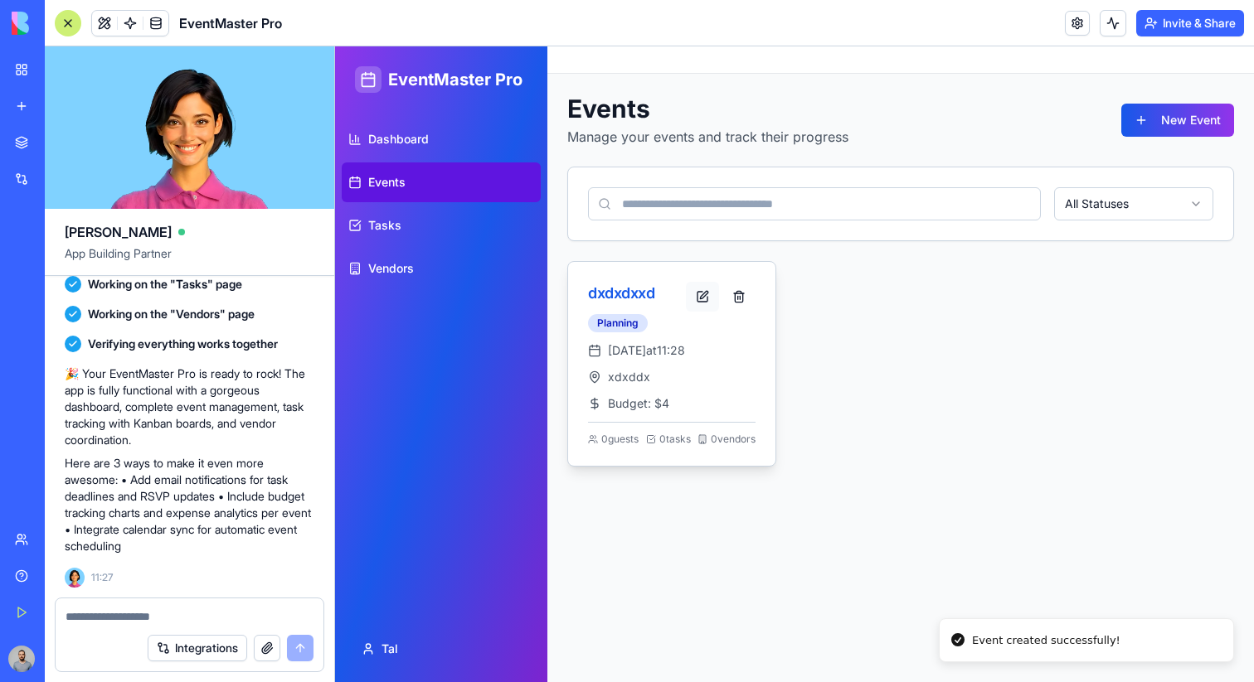
click at [704, 294] on button at bounding box center [702, 297] width 33 height 30
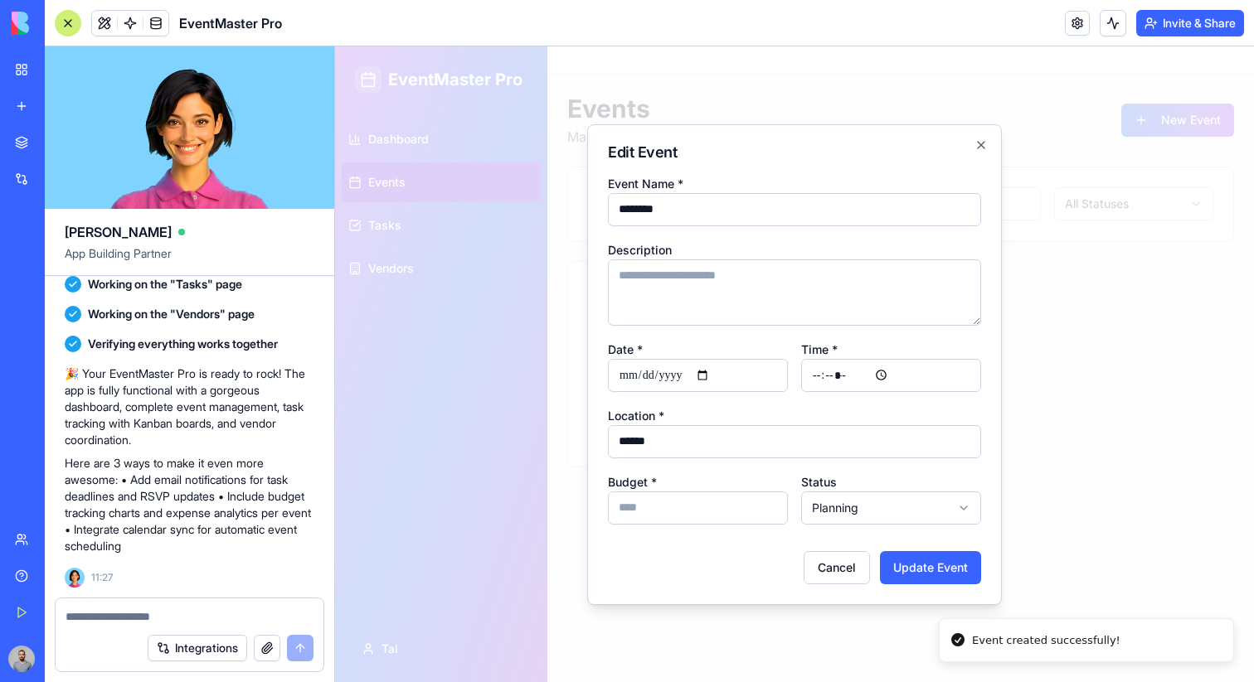
click at [1134, 246] on div at bounding box center [794, 364] width 919 height 636
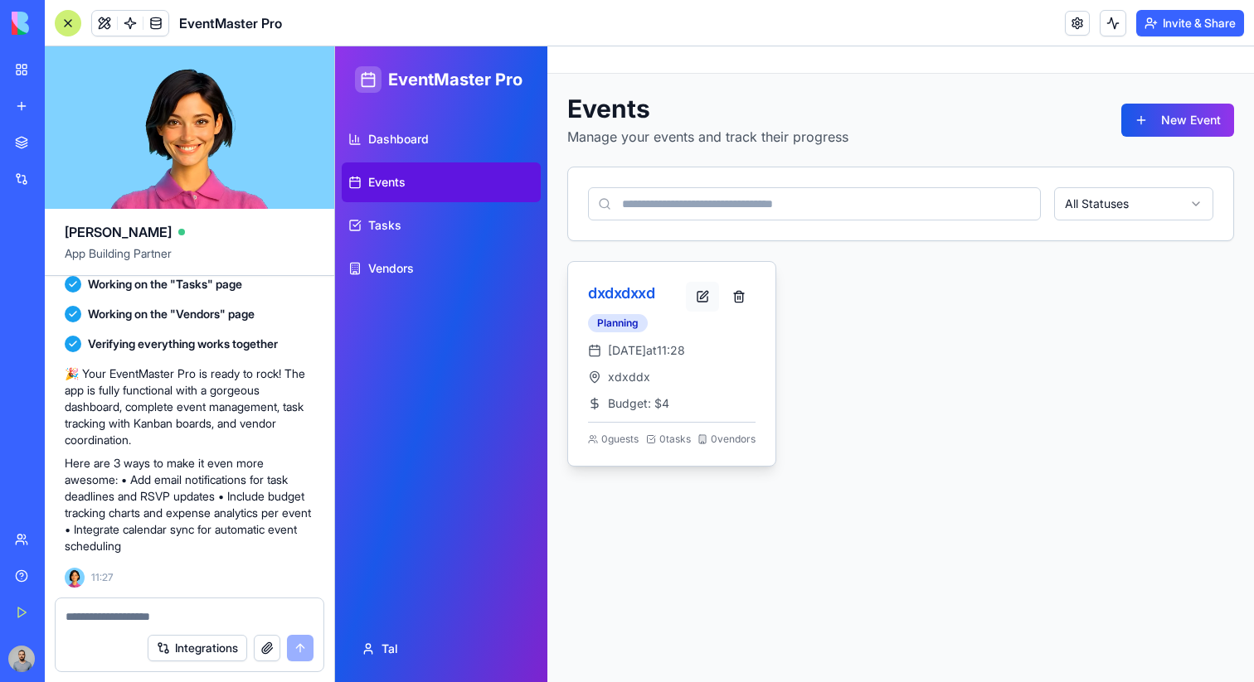
click at [704, 289] on button at bounding box center [702, 297] width 33 height 30
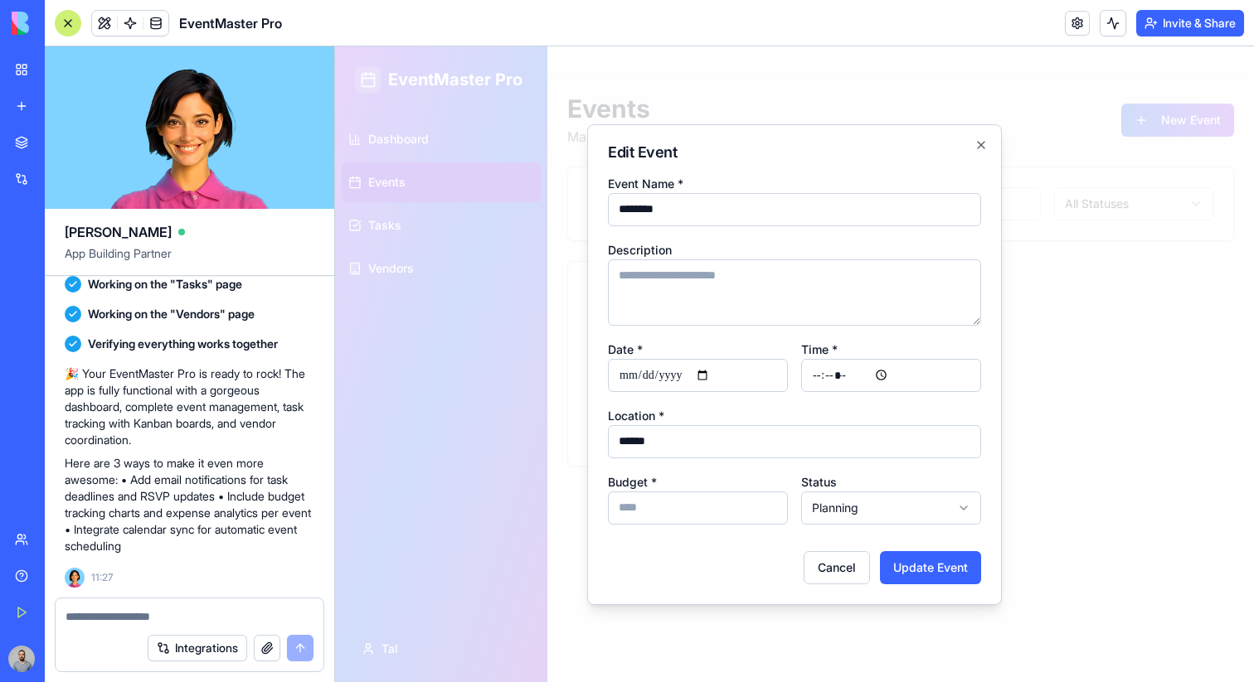
click at [1051, 308] on div at bounding box center [794, 364] width 919 height 636
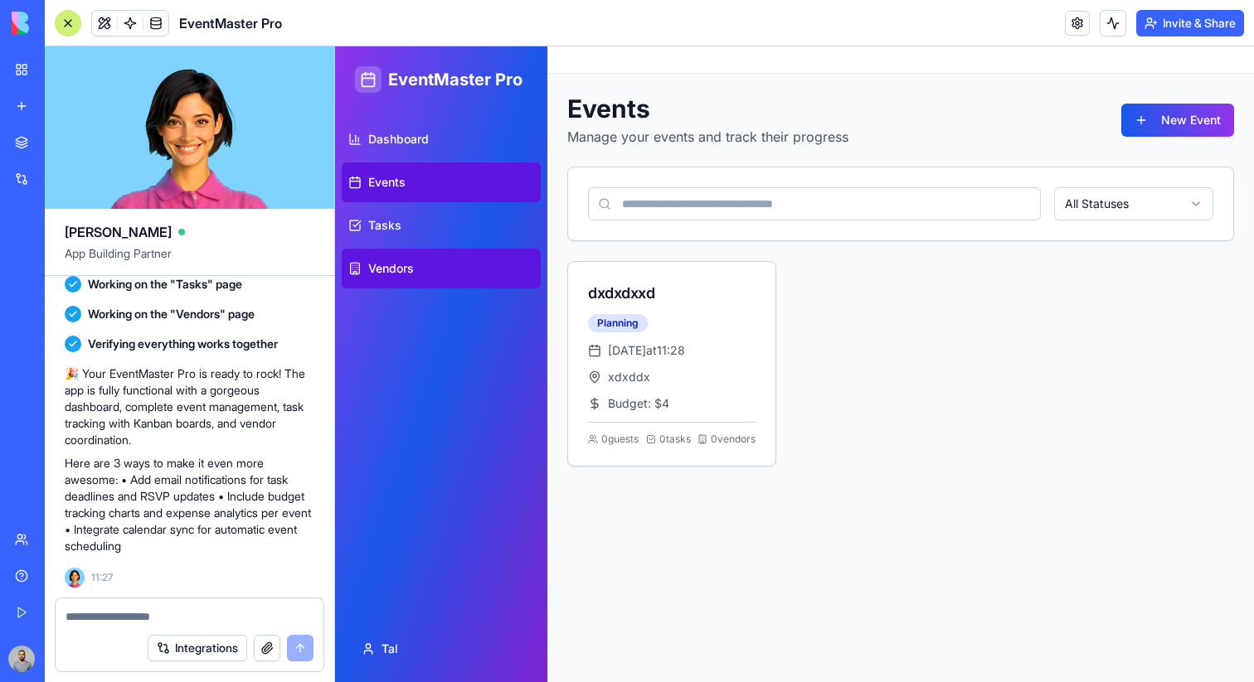
click at [464, 278] on link "Vendors" at bounding box center [441, 269] width 199 height 40
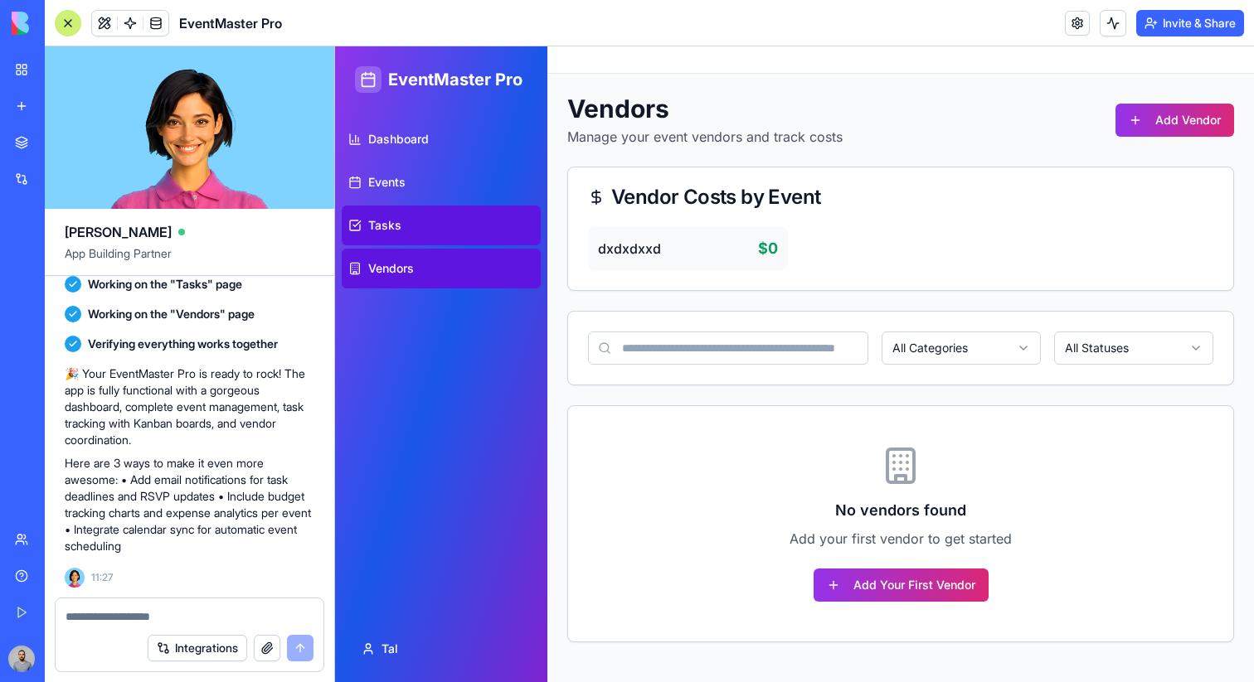
click at [470, 238] on link "Tasks" at bounding box center [441, 226] width 199 height 40
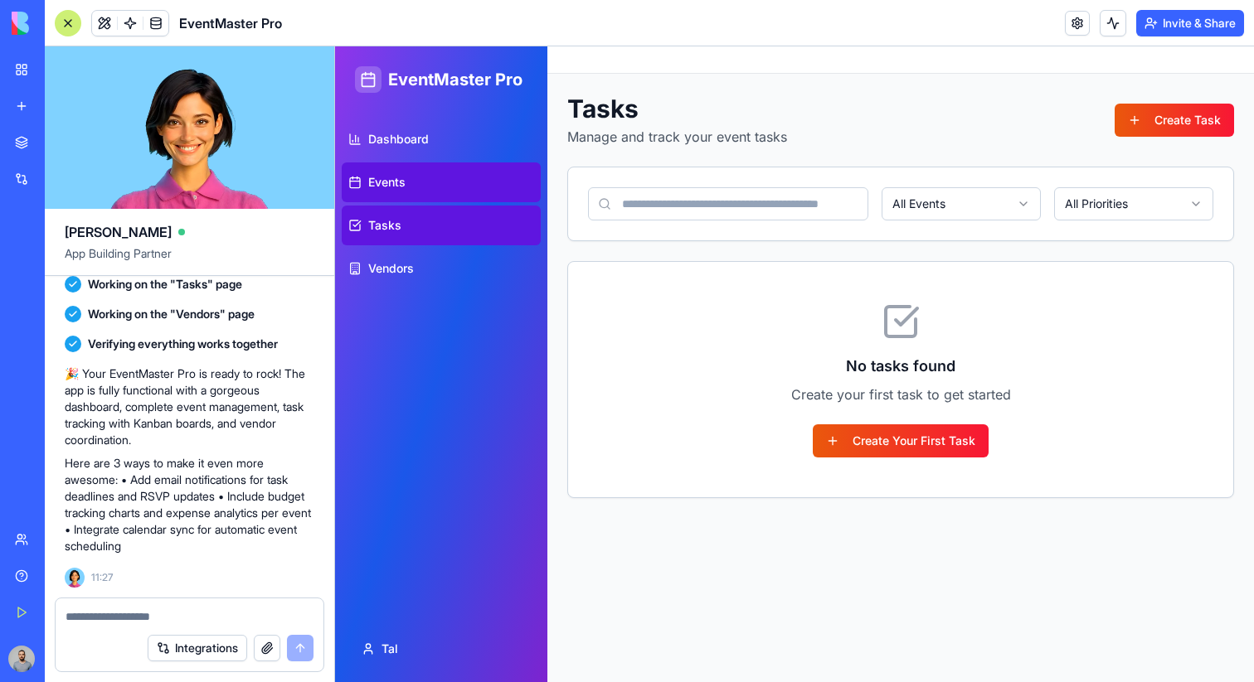
click at [462, 197] on link "Events" at bounding box center [441, 183] width 199 height 40
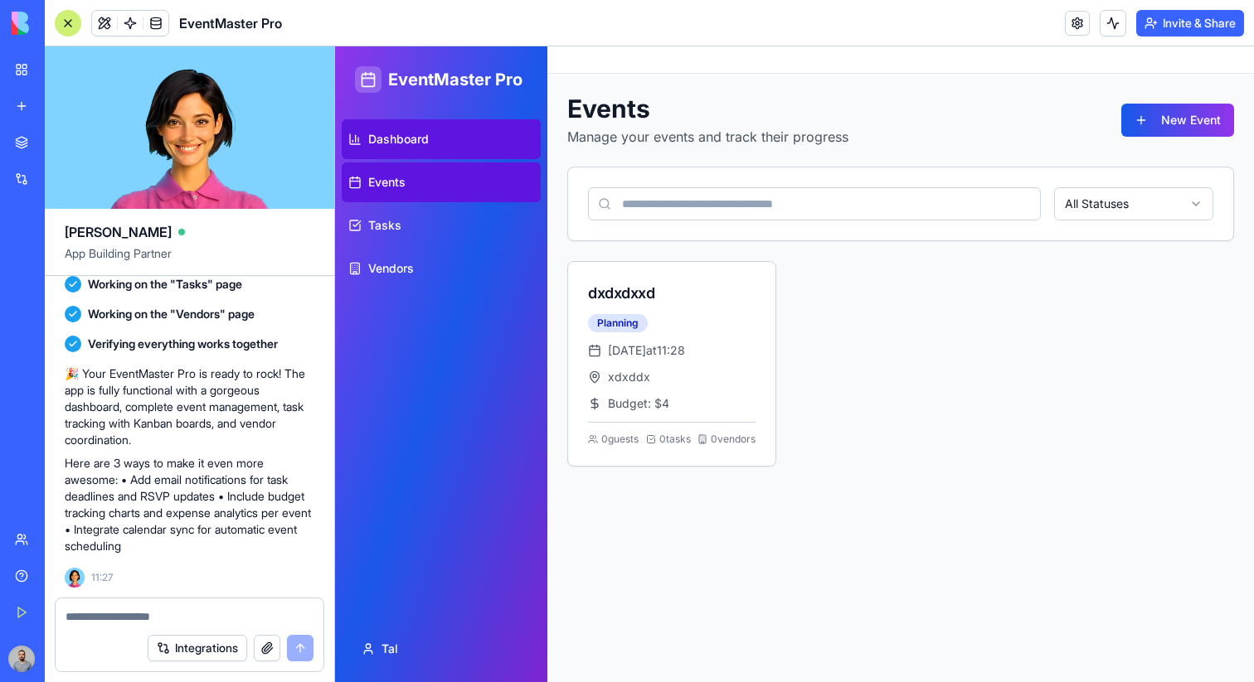
click at [458, 148] on link "Dashboard" at bounding box center [441, 139] width 199 height 40
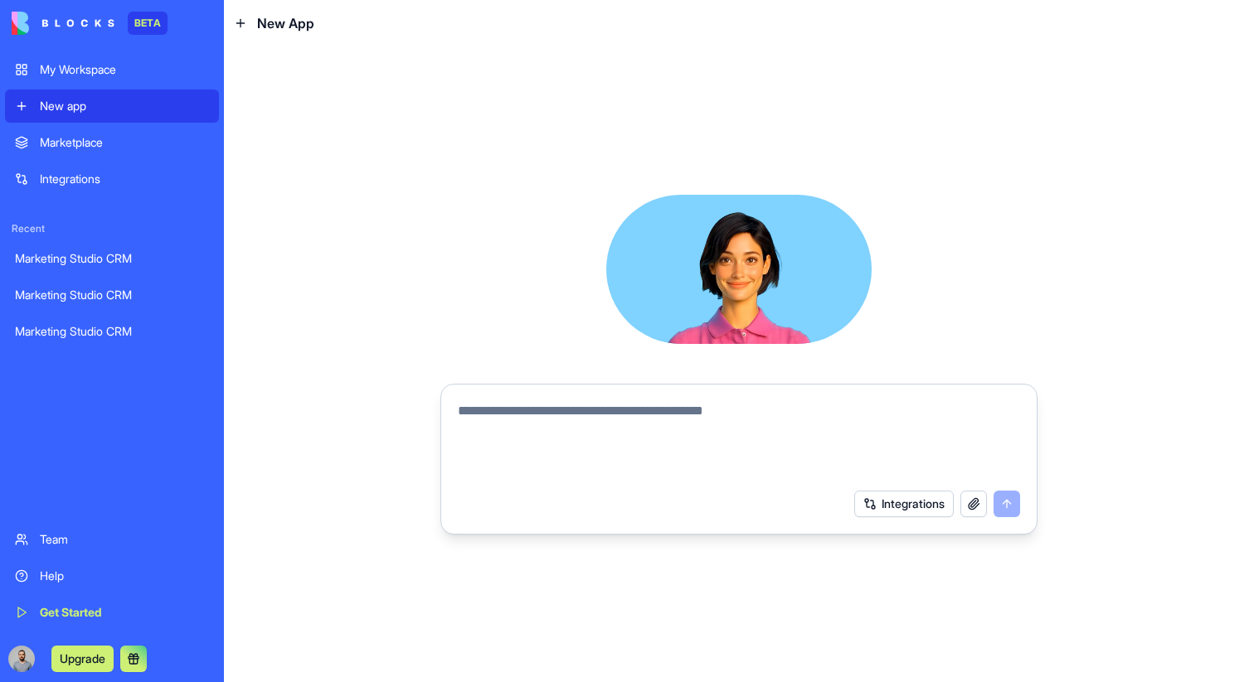
paste textarea "**********"
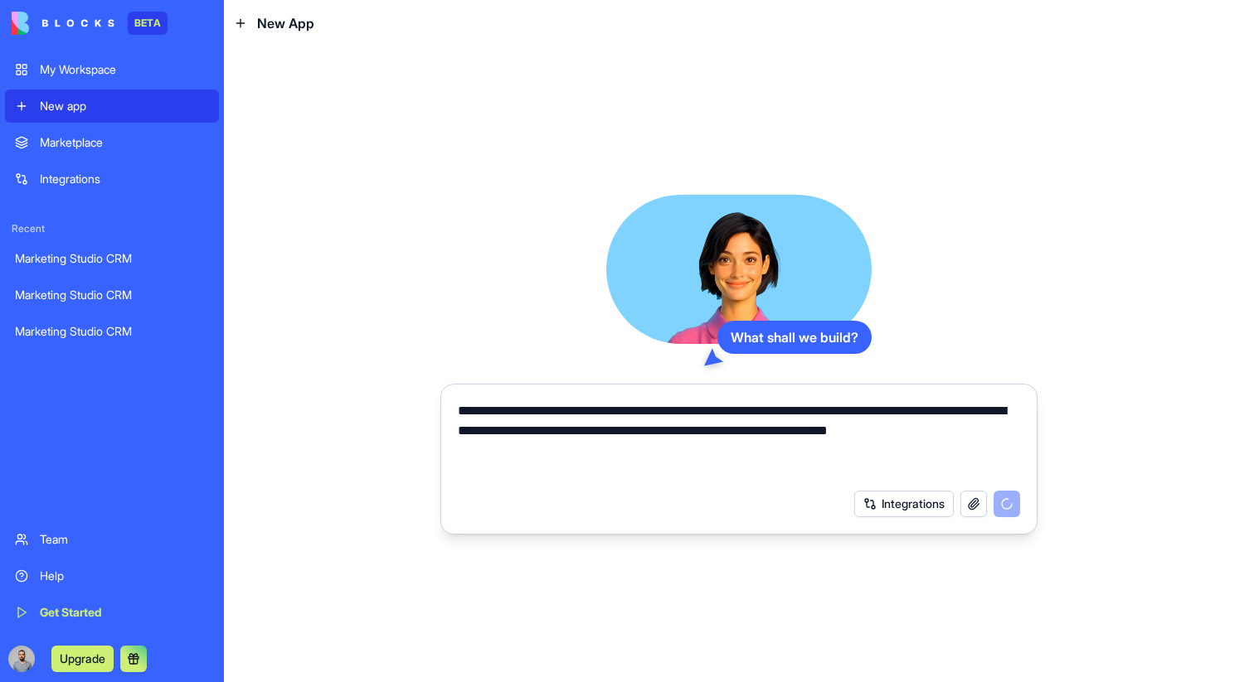
type textarea "**********"
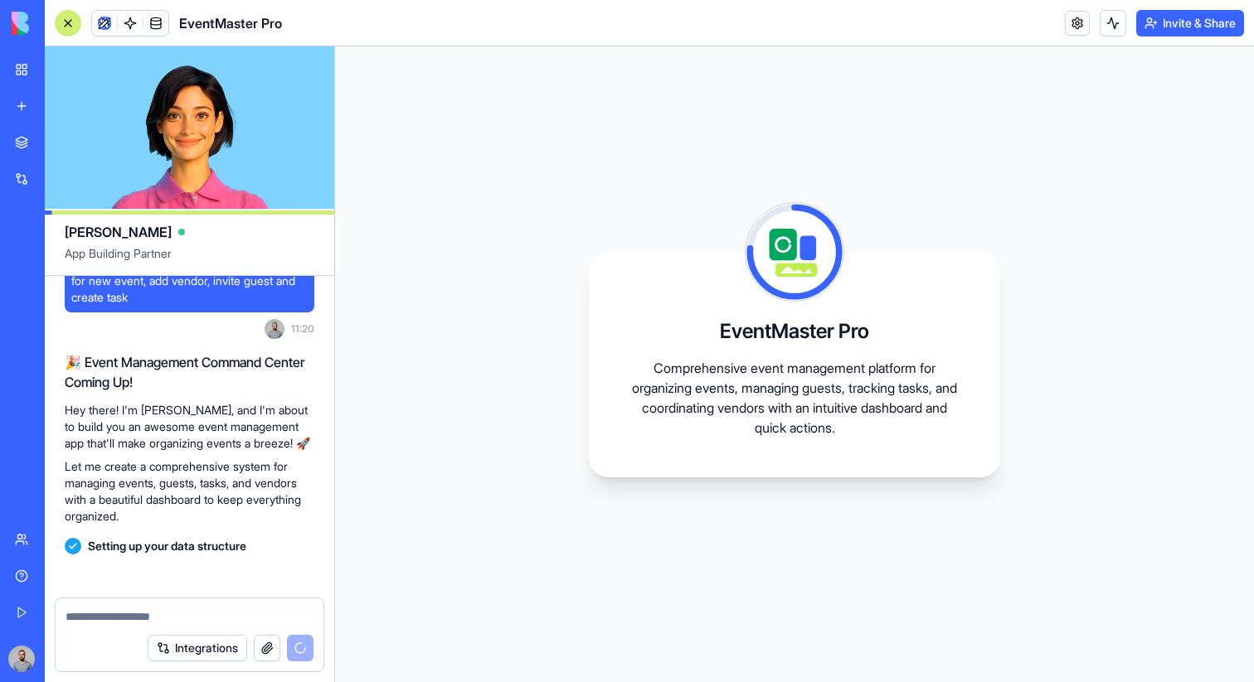
scroll to position [249, 0]
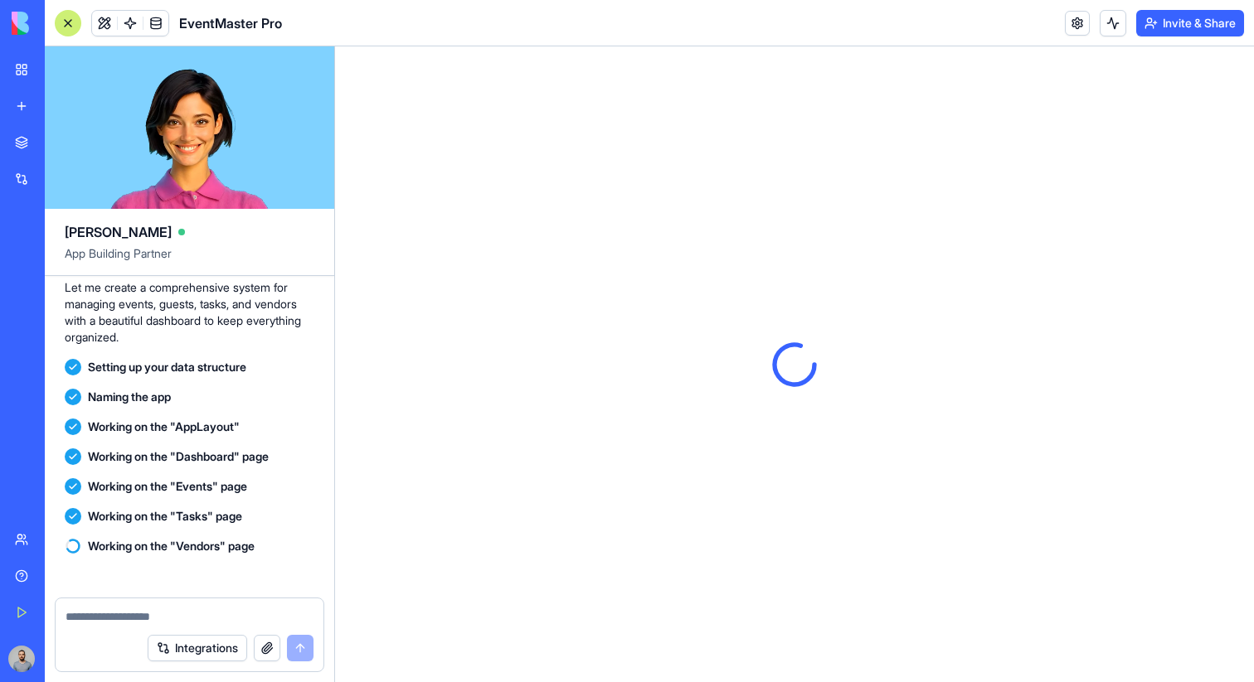
scroll to position [554, 0]
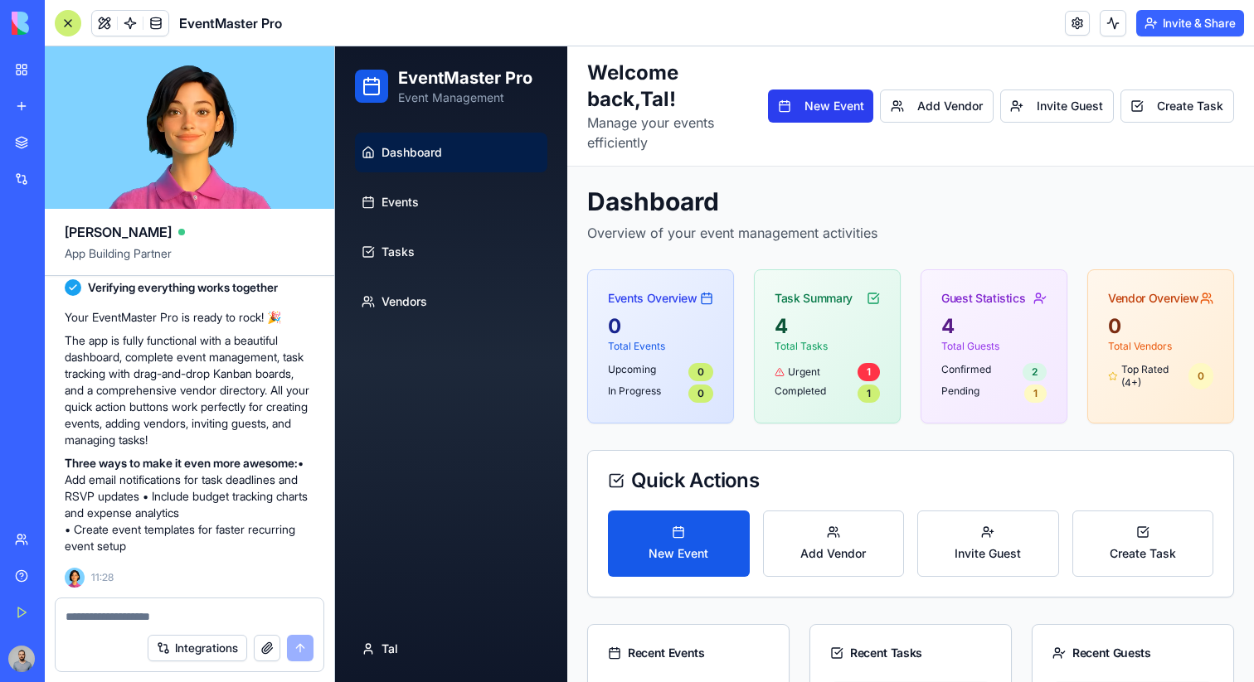
click at [844, 112] on button "New Event" at bounding box center [821, 106] width 106 height 33
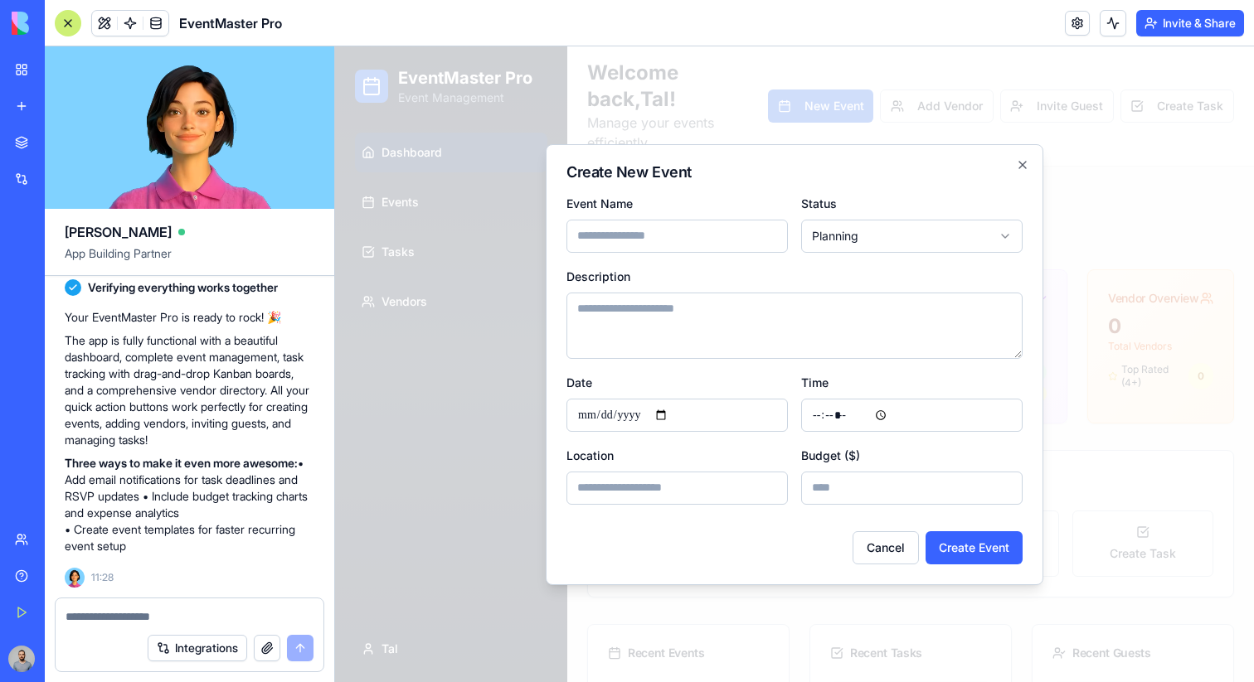
click at [914, 93] on div at bounding box center [794, 364] width 919 height 636
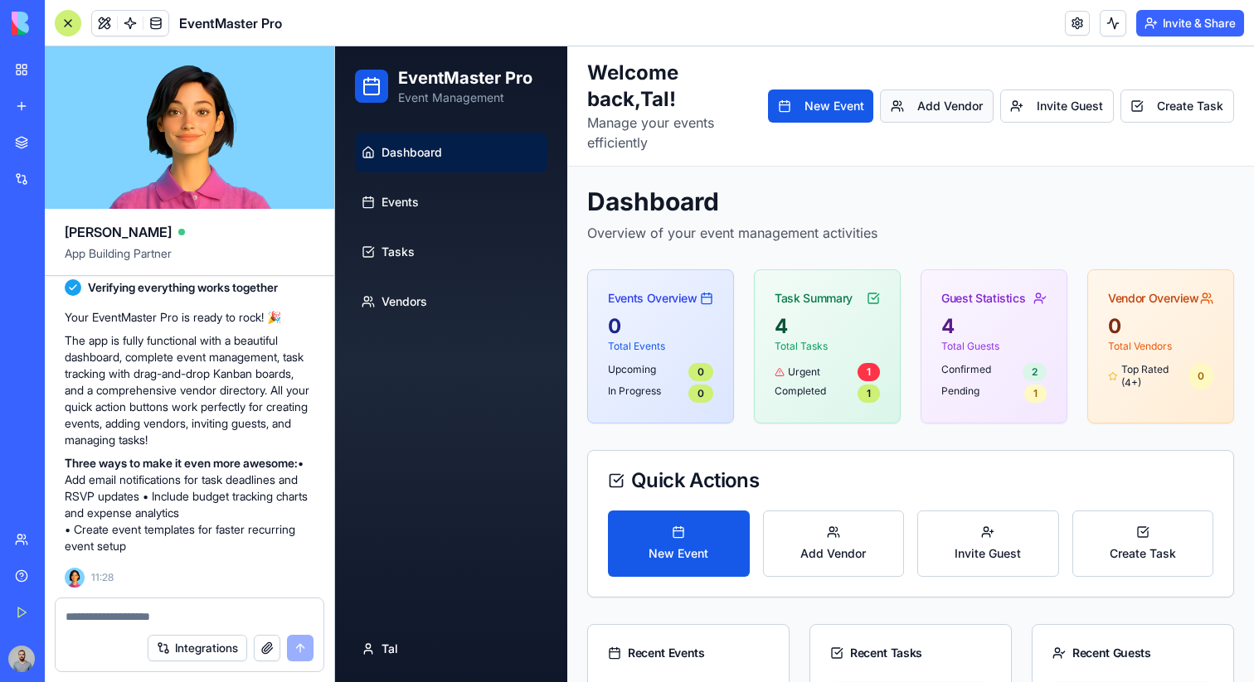
click at [923, 93] on button "Add Vendor" at bounding box center [936, 106] width 113 height 33
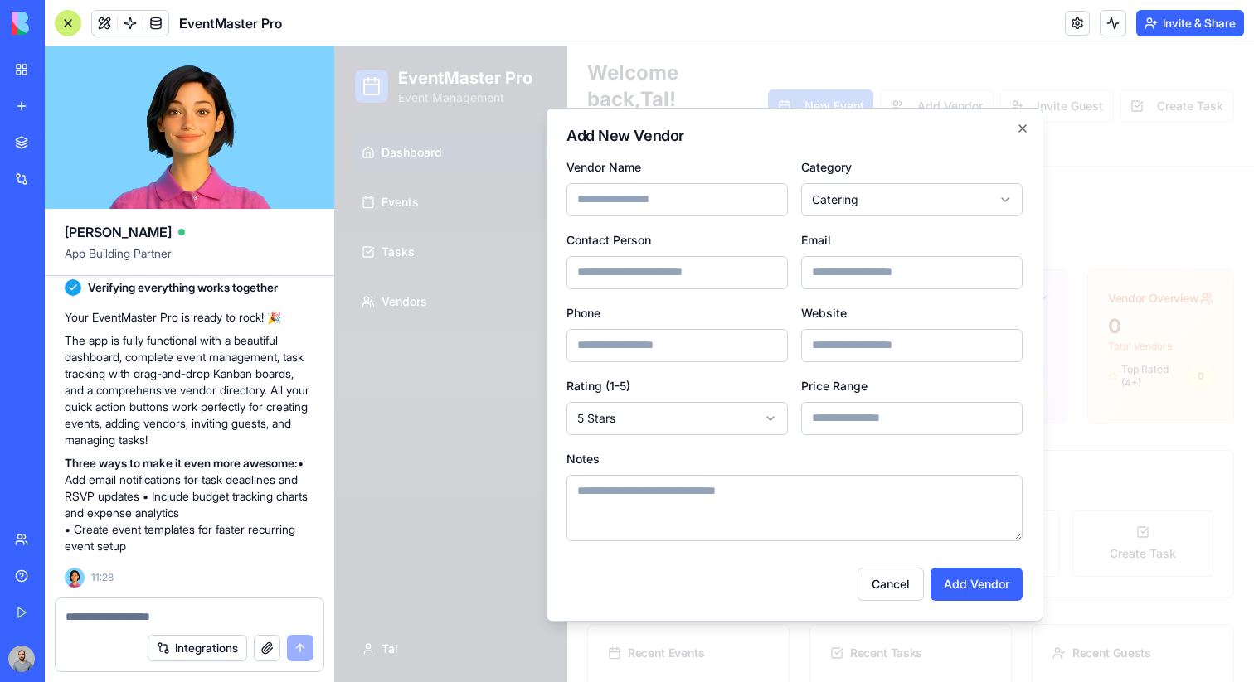
click at [1094, 100] on div at bounding box center [794, 364] width 919 height 636
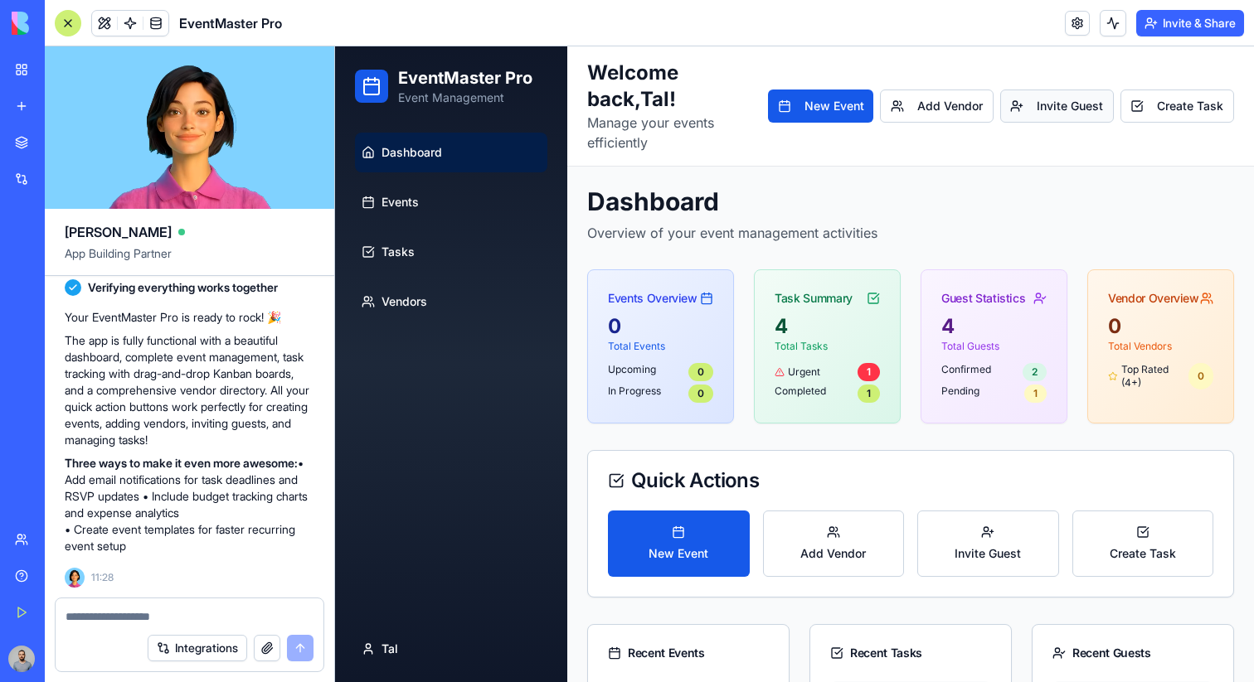
click at [1094, 100] on button "Invite Guest" at bounding box center [1057, 106] width 114 height 33
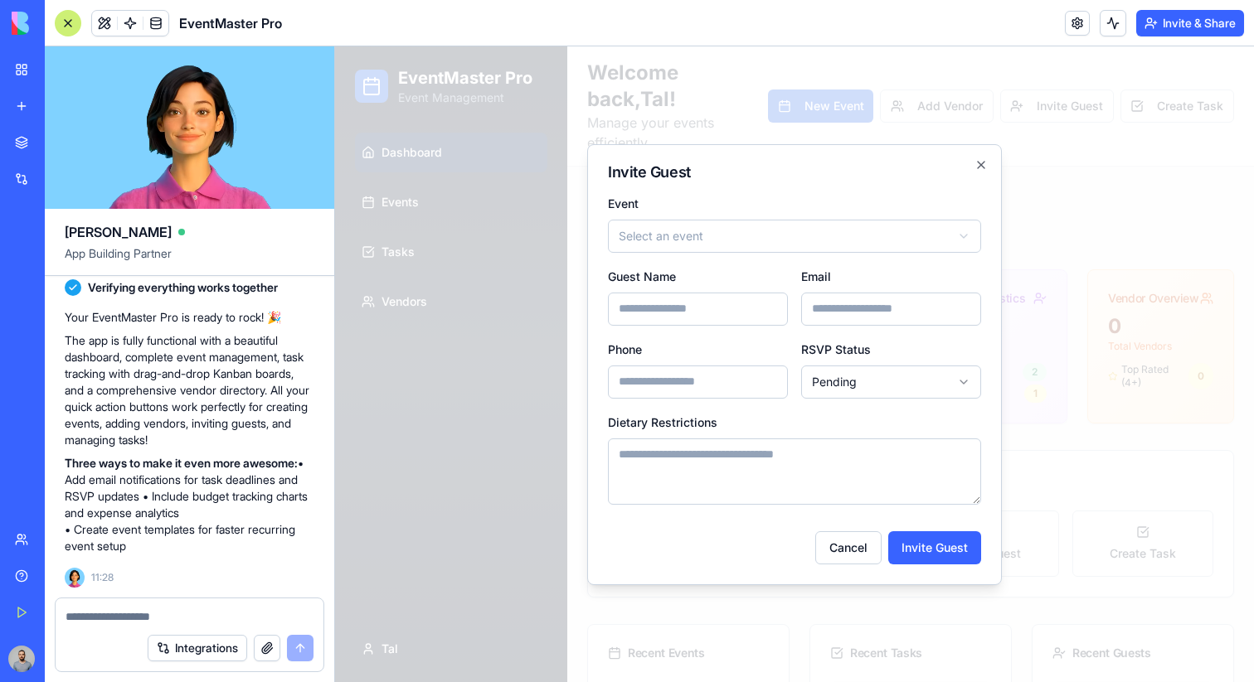
click at [1153, 100] on div at bounding box center [794, 364] width 919 height 636
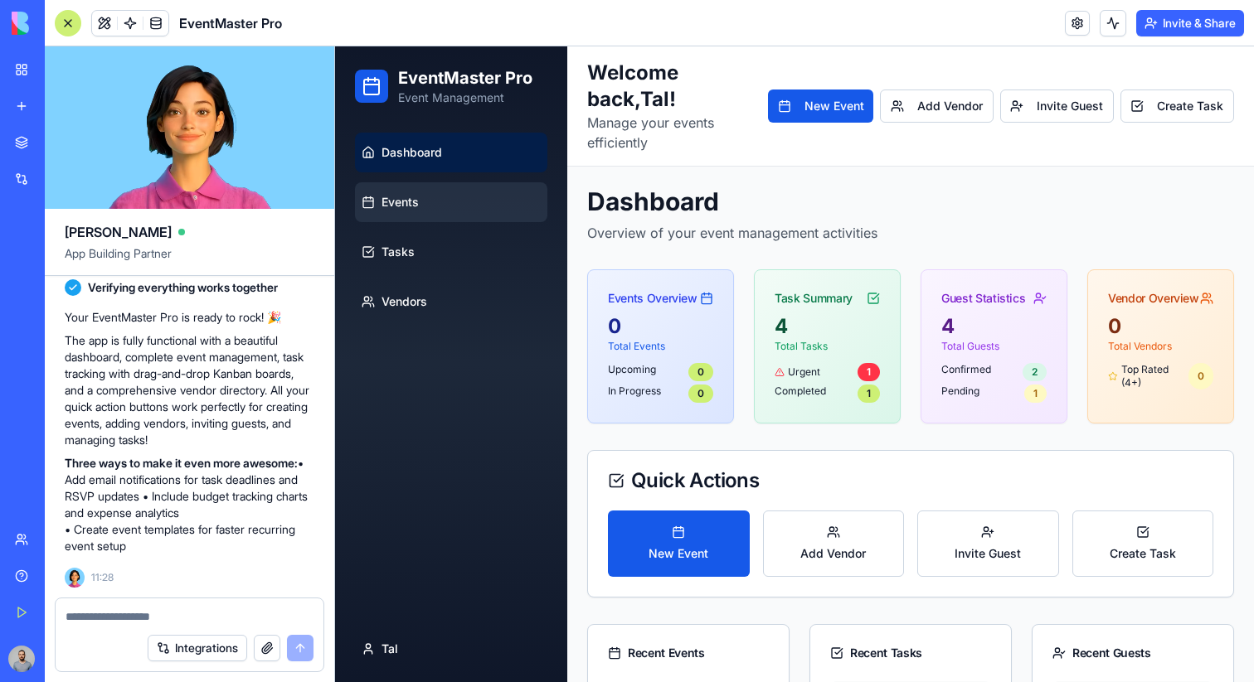
click at [445, 201] on link "Events" at bounding box center [451, 202] width 192 height 40
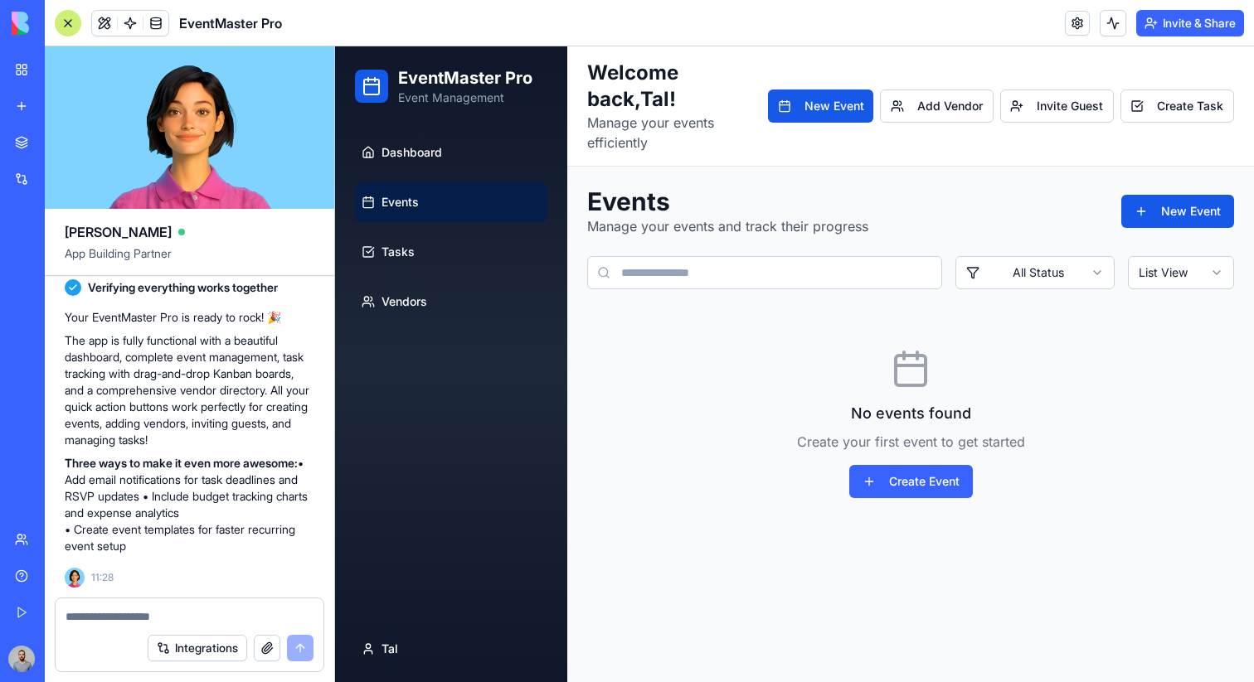
click at [439, 274] on ul "Dashboard Events Tasks Vendors" at bounding box center [451, 227] width 192 height 189
click at [439, 252] on link "Tasks" at bounding box center [451, 252] width 192 height 40
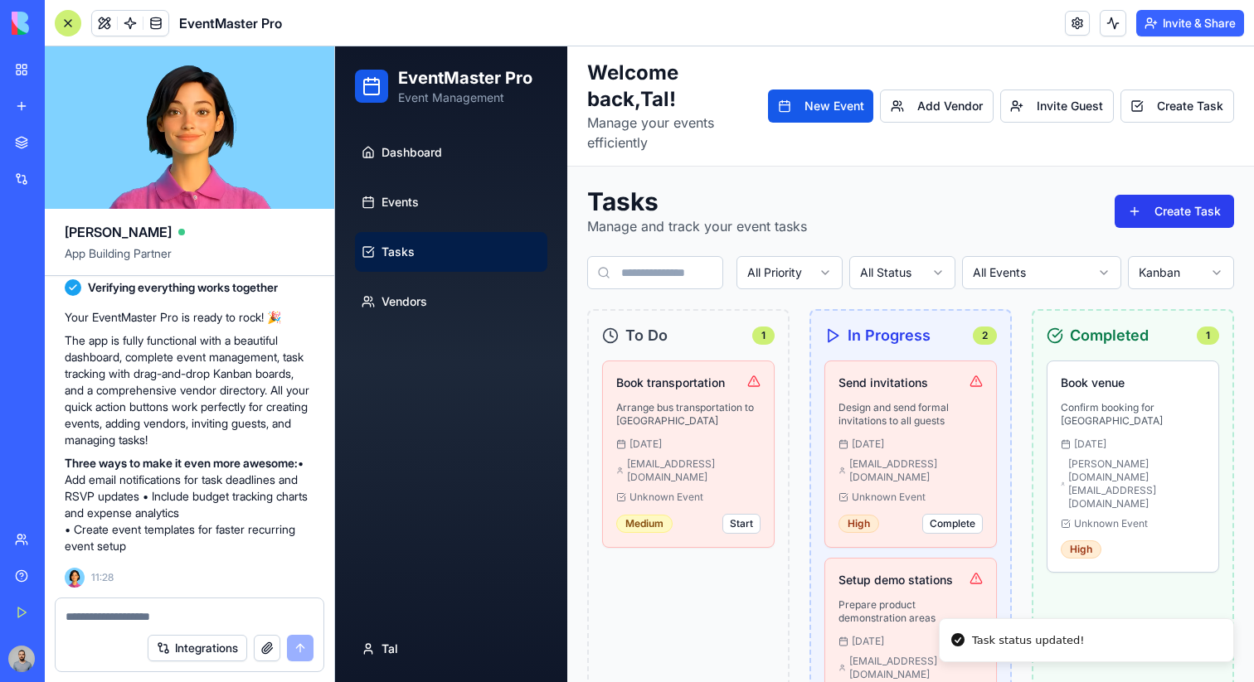
click at [1171, 210] on button "Create Task" at bounding box center [1173, 211] width 119 height 33
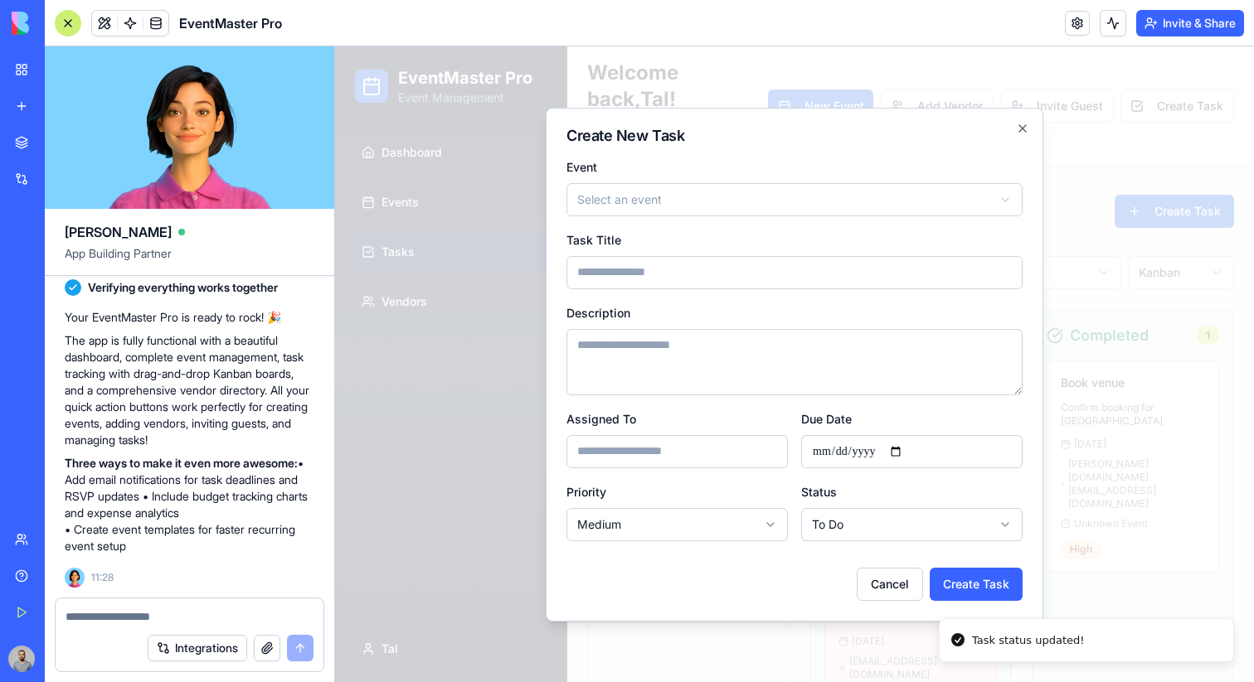
click at [1153, 155] on div at bounding box center [794, 364] width 919 height 636
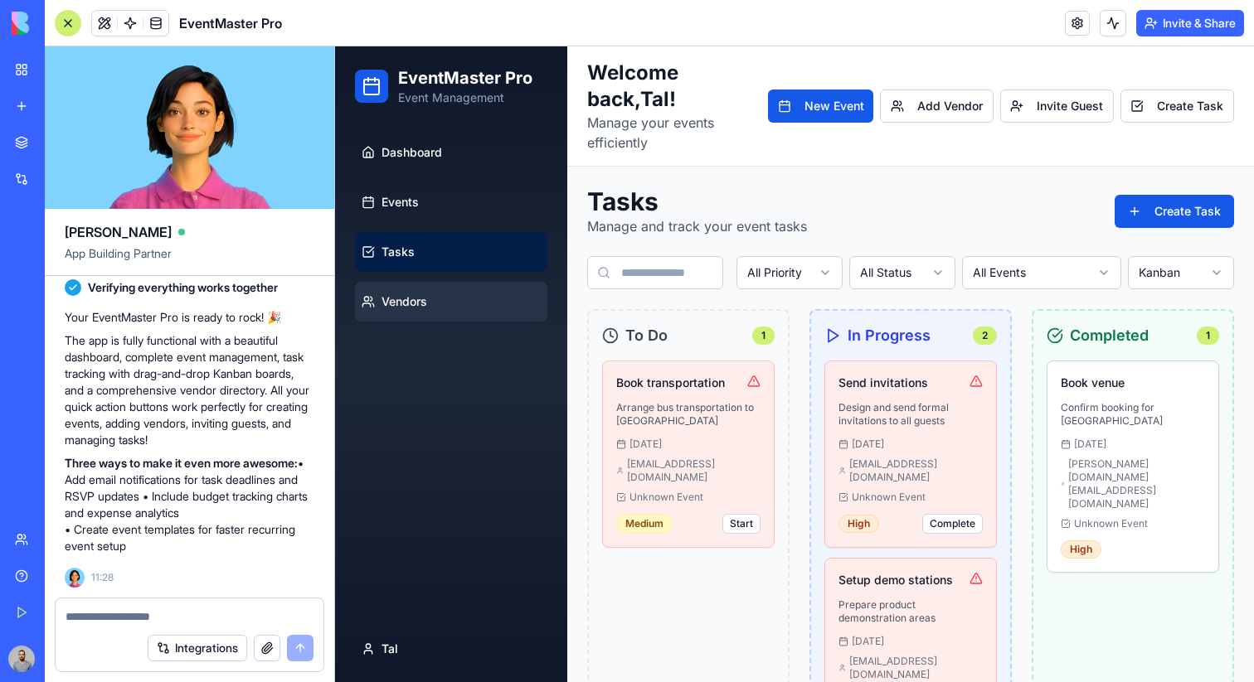
click at [513, 304] on link "Vendors" at bounding box center [451, 302] width 192 height 40
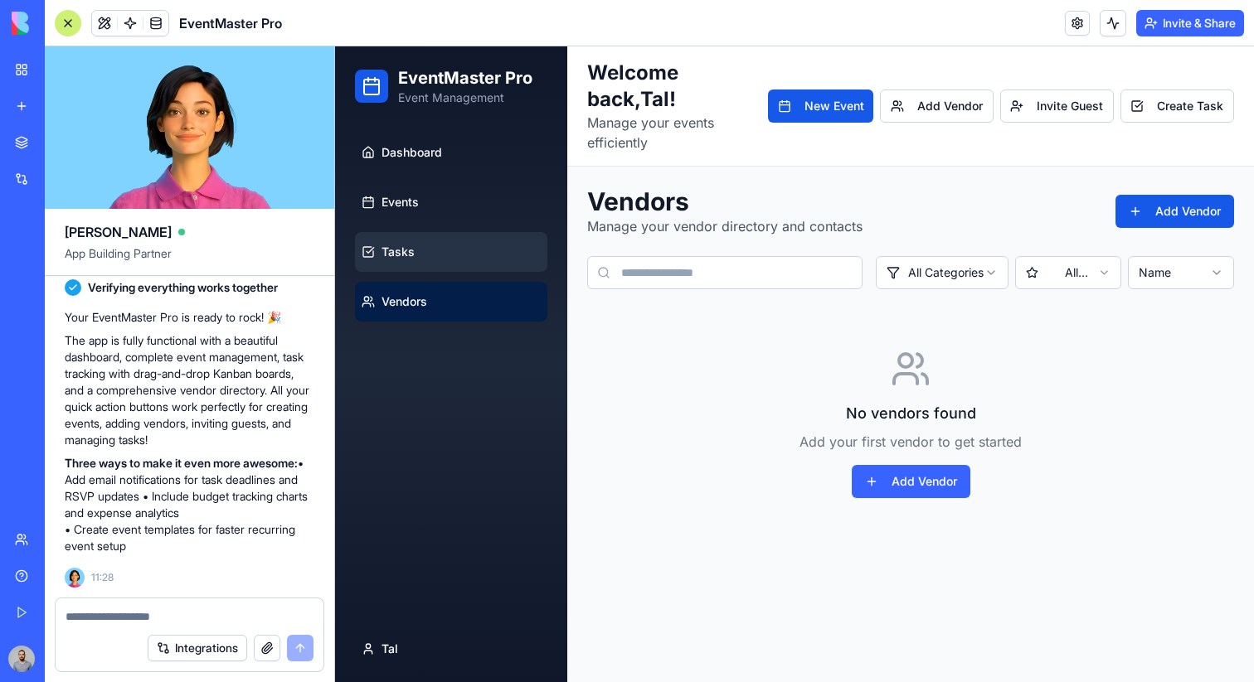
click at [495, 263] on link "Tasks" at bounding box center [451, 252] width 192 height 40
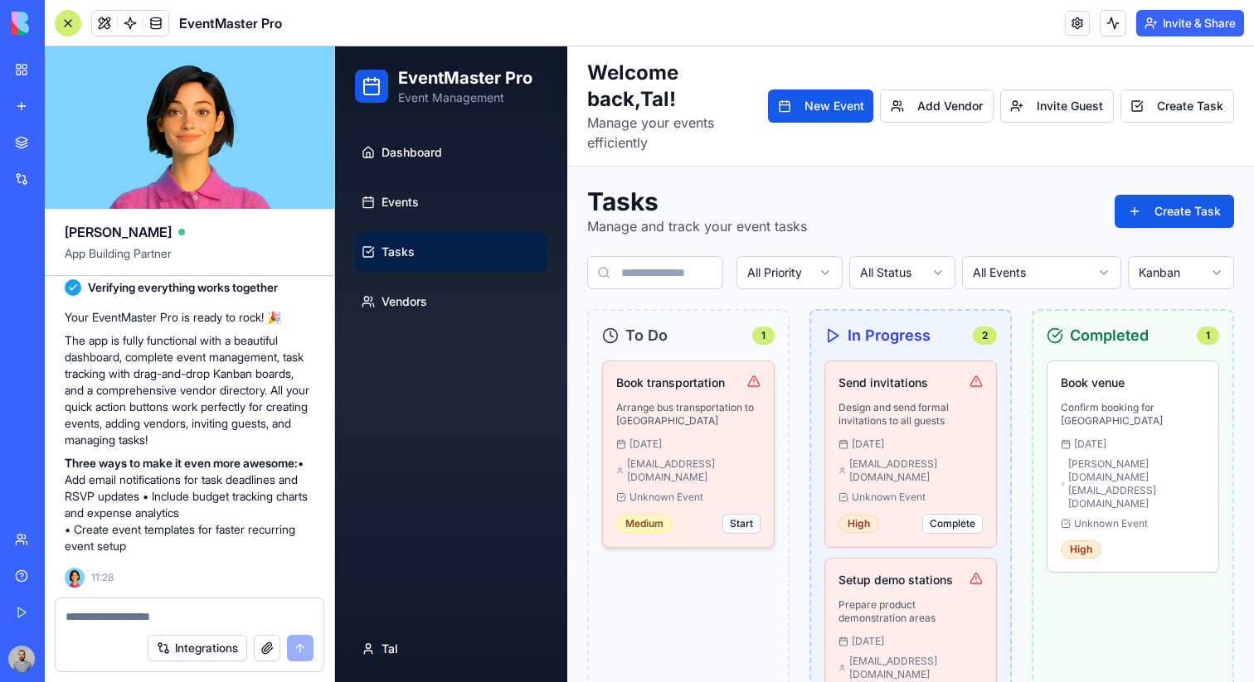
click at [731, 514] on button "Start" at bounding box center [741, 524] width 38 height 20
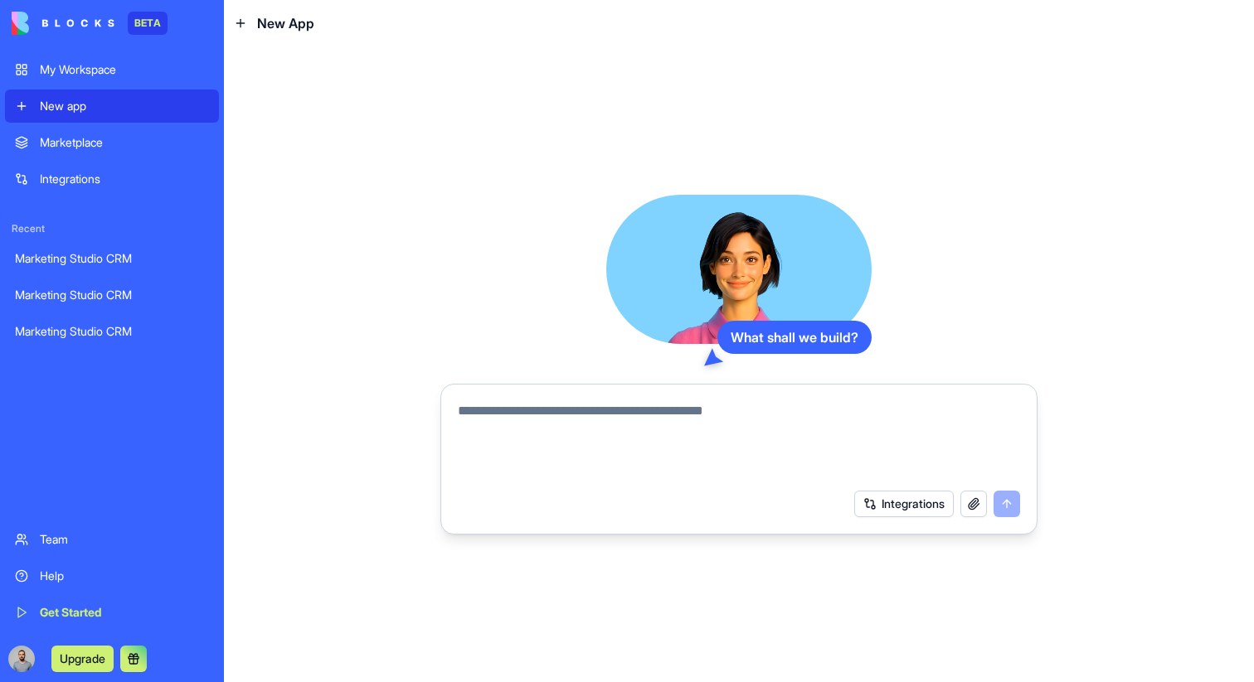
paste textarea "**********"
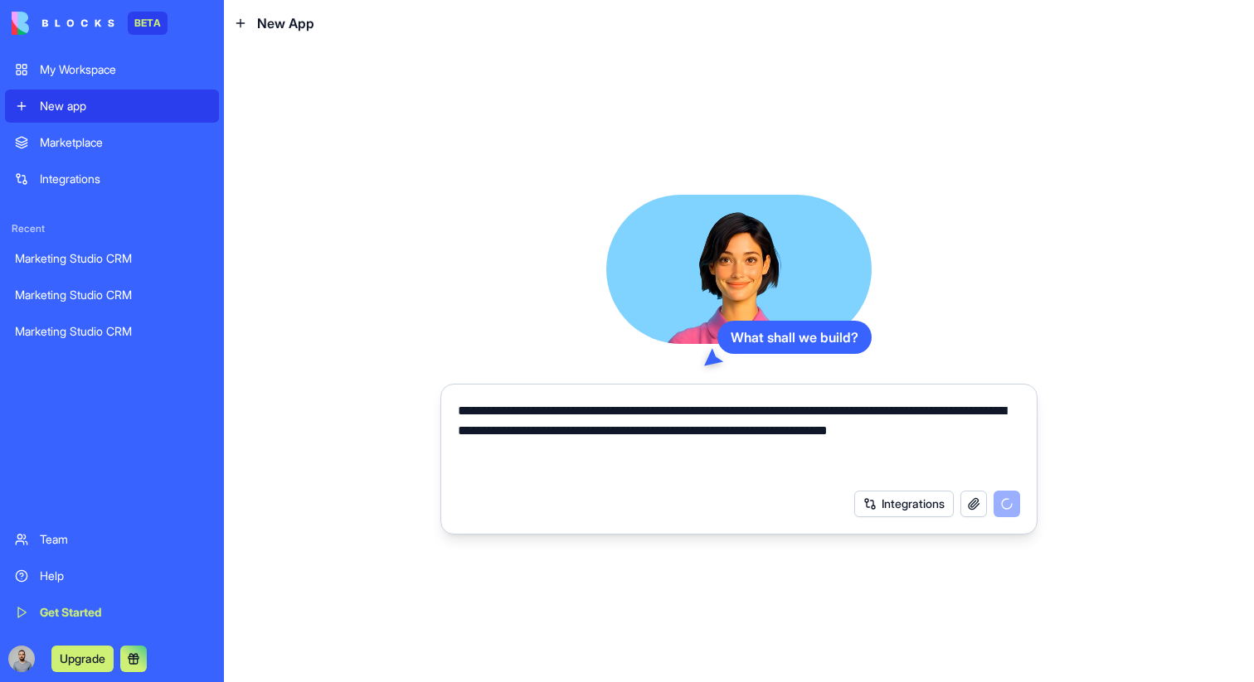
type textarea "**********"
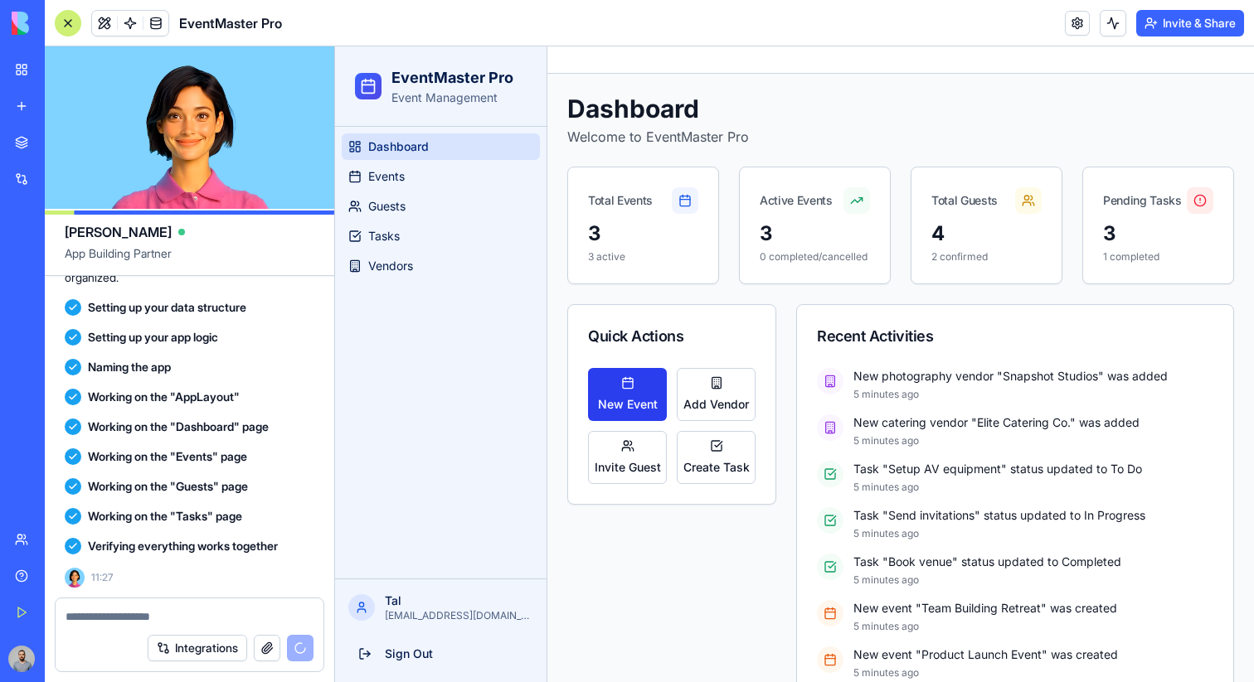
click at [606, 386] on button "New Event" at bounding box center [627, 394] width 79 height 53
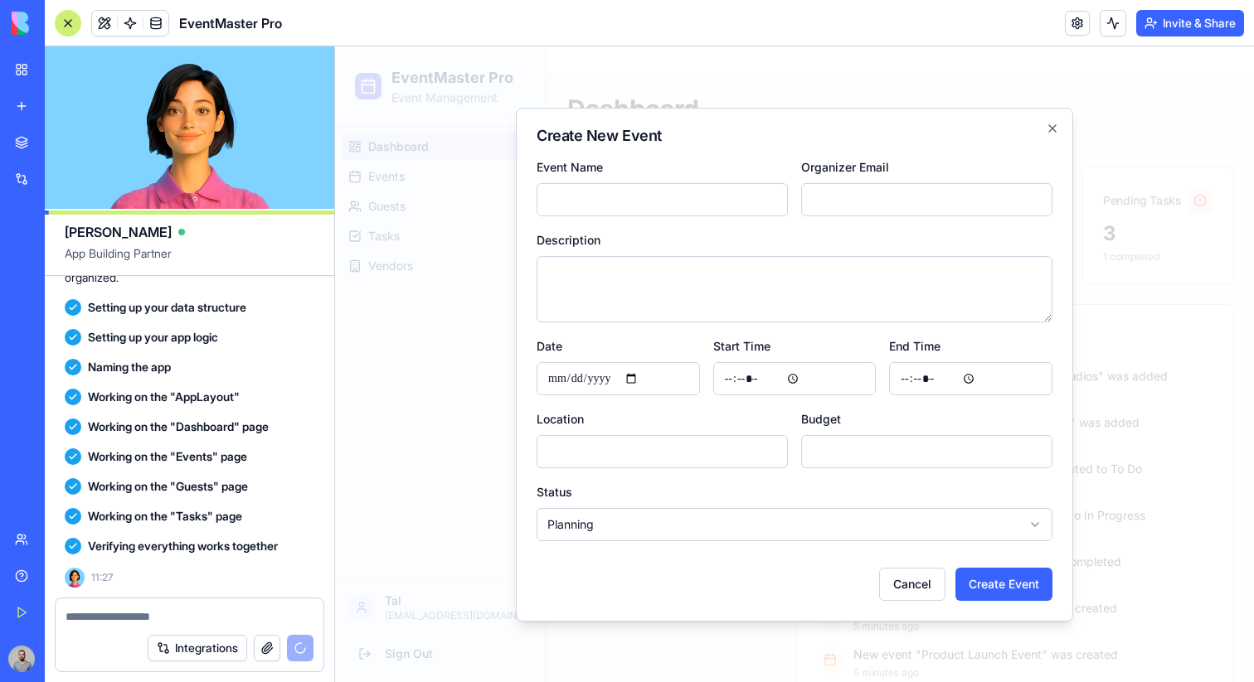
scroll to position [584, 0]
click at [496, 375] on div at bounding box center [794, 364] width 919 height 636
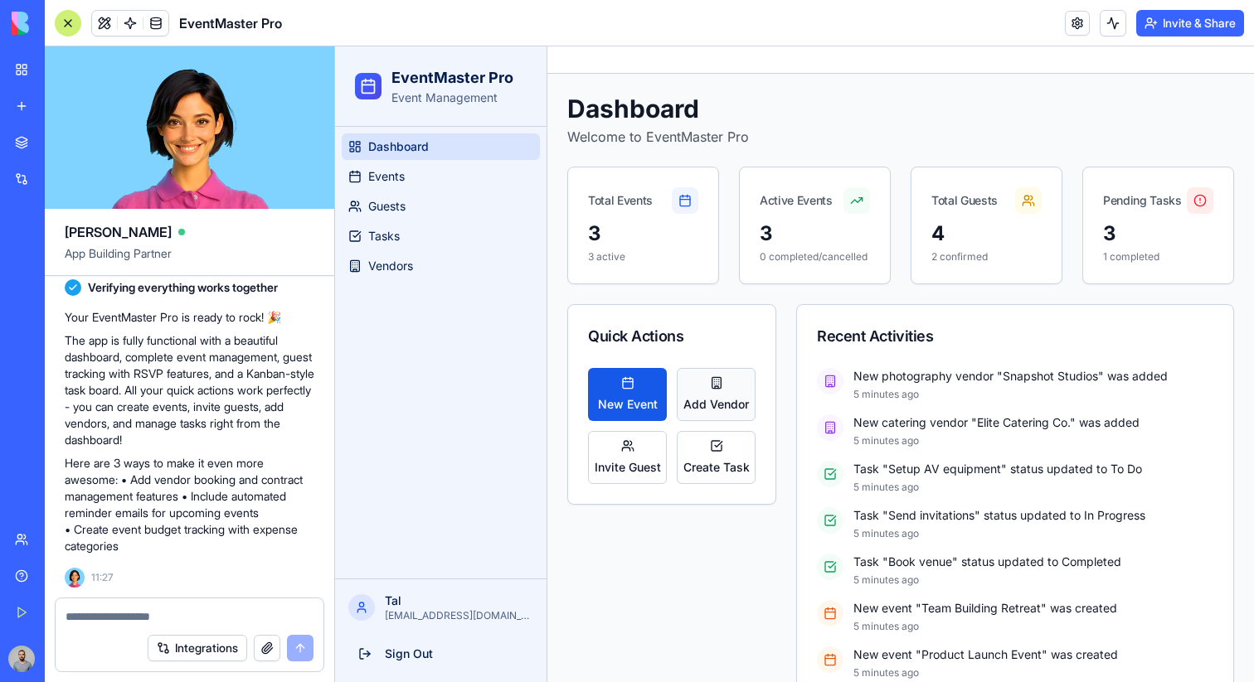
click at [700, 376] on button "Add Vendor" at bounding box center [716, 394] width 79 height 53
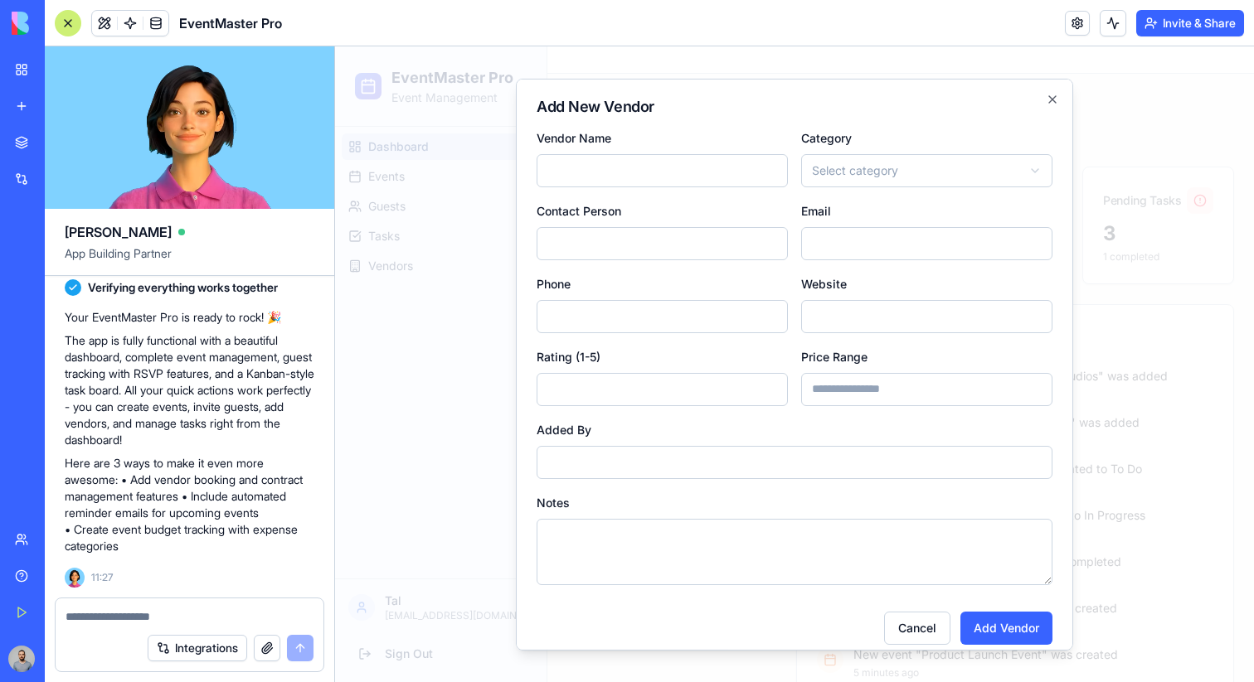
click at [430, 362] on div at bounding box center [794, 364] width 919 height 636
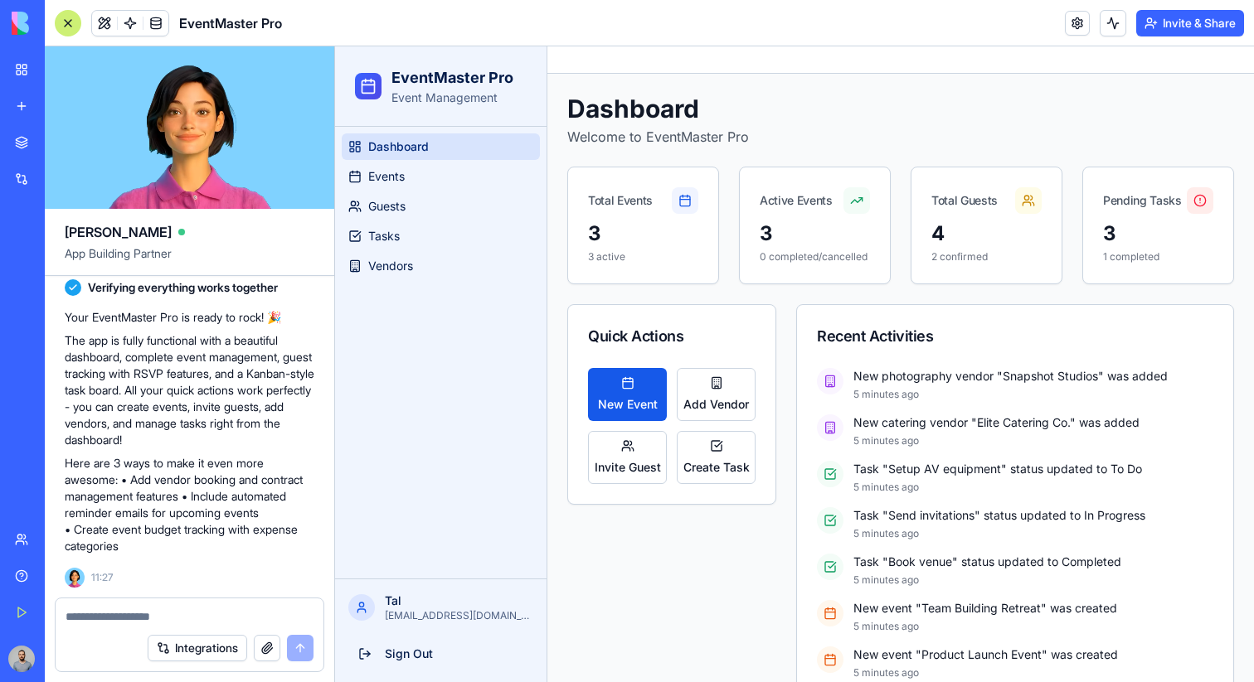
click at [604, 430] on div "New Event Add Vendor Invite Guest Create Task" at bounding box center [672, 426] width 168 height 116
click at [604, 434] on button "Invite Guest" at bounding box center [627, 457] width 79 height 53
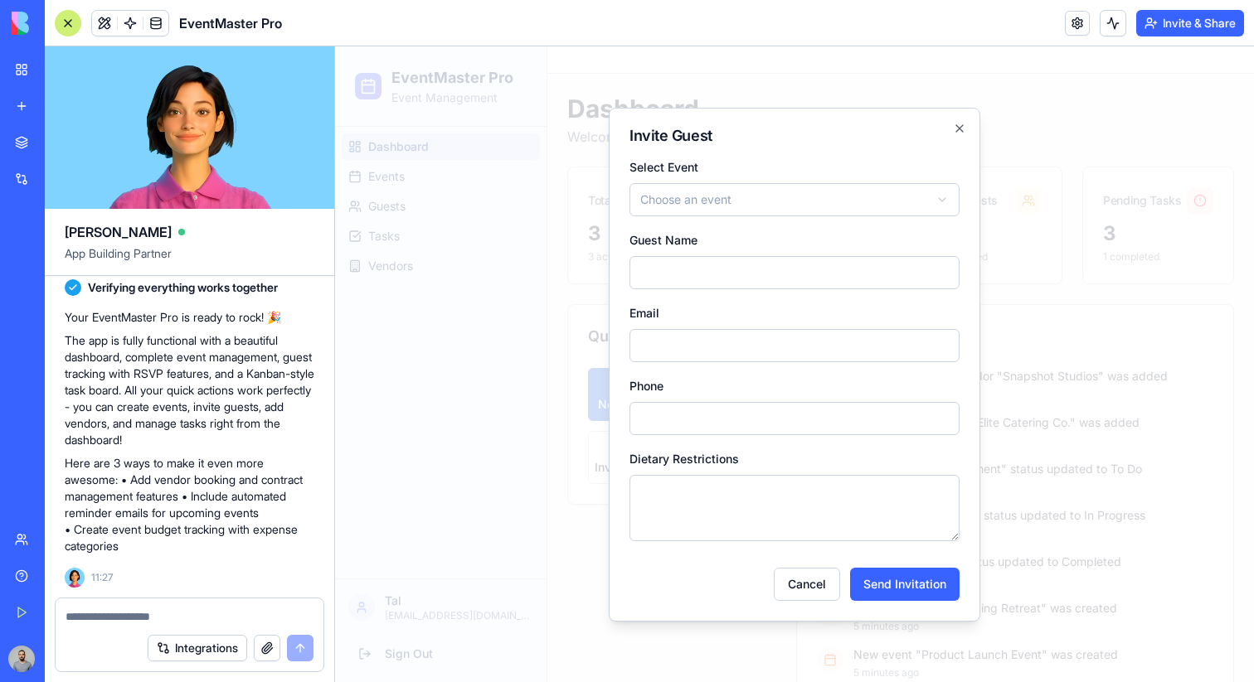
click at [578, 427] on div at bounding box center [794, 364] width 919 height 636
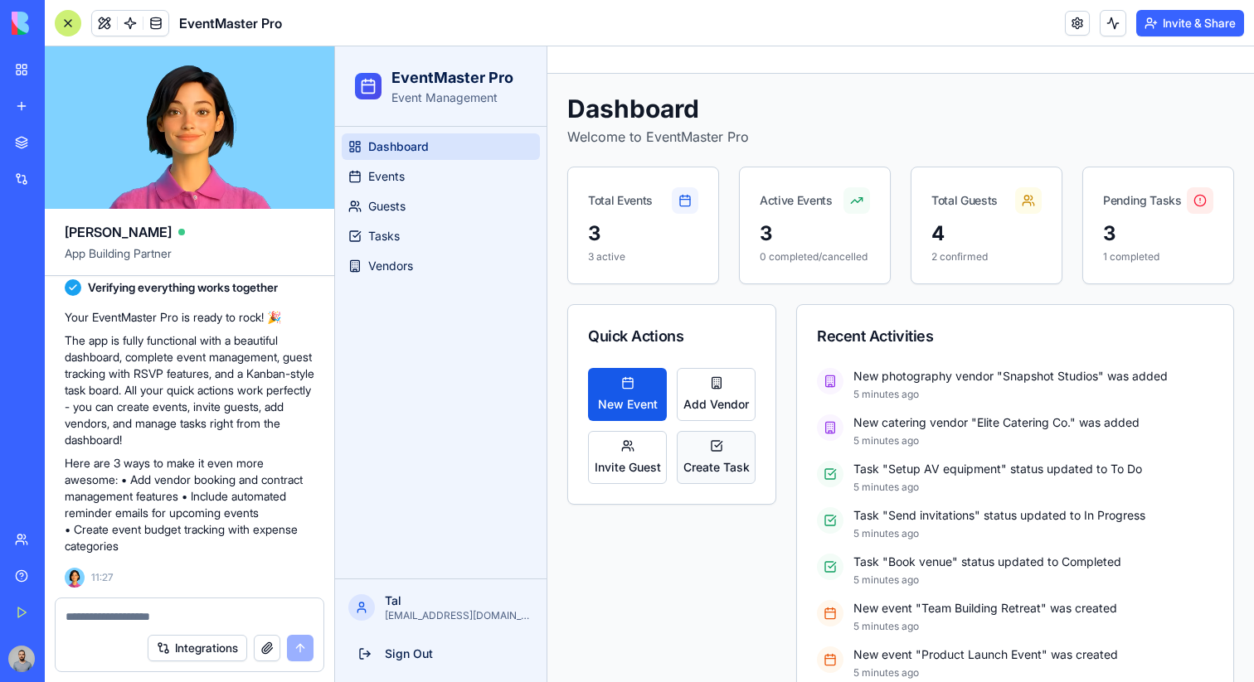
click at [731, 473] on span "Create Task" at bounding box center [716, 467] width 66 height 17
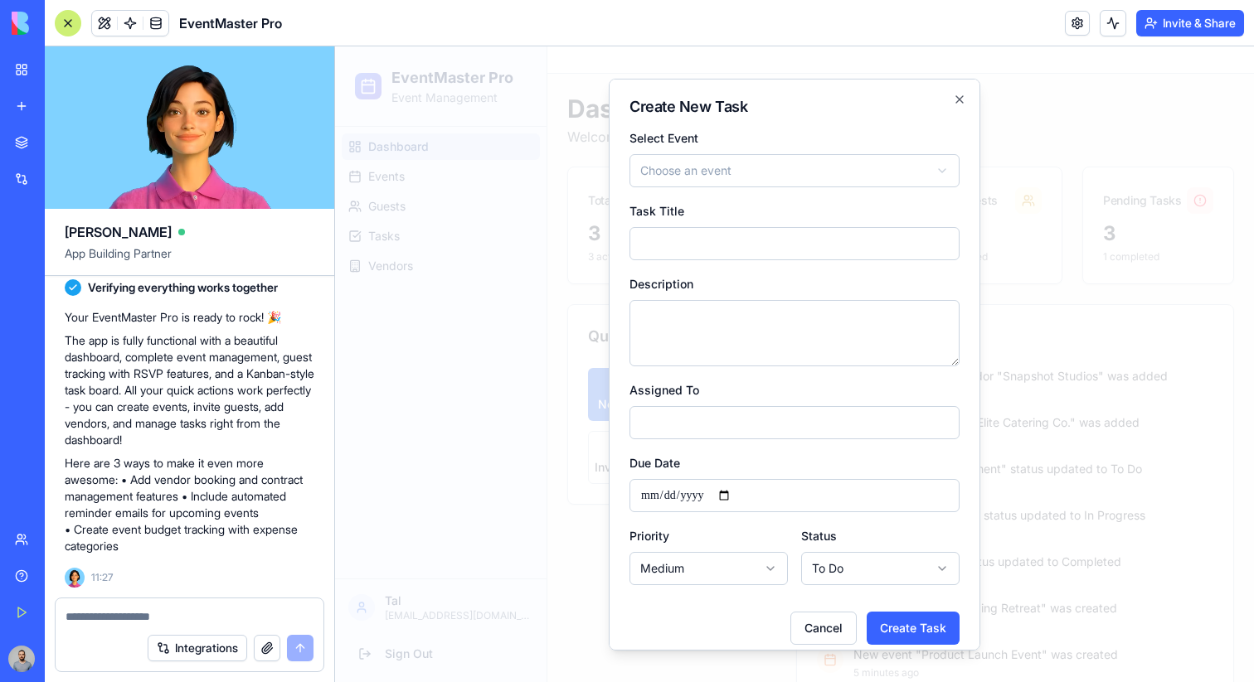
click at [432, 193] on div at bounding box center [794, 364] width 919 height 636
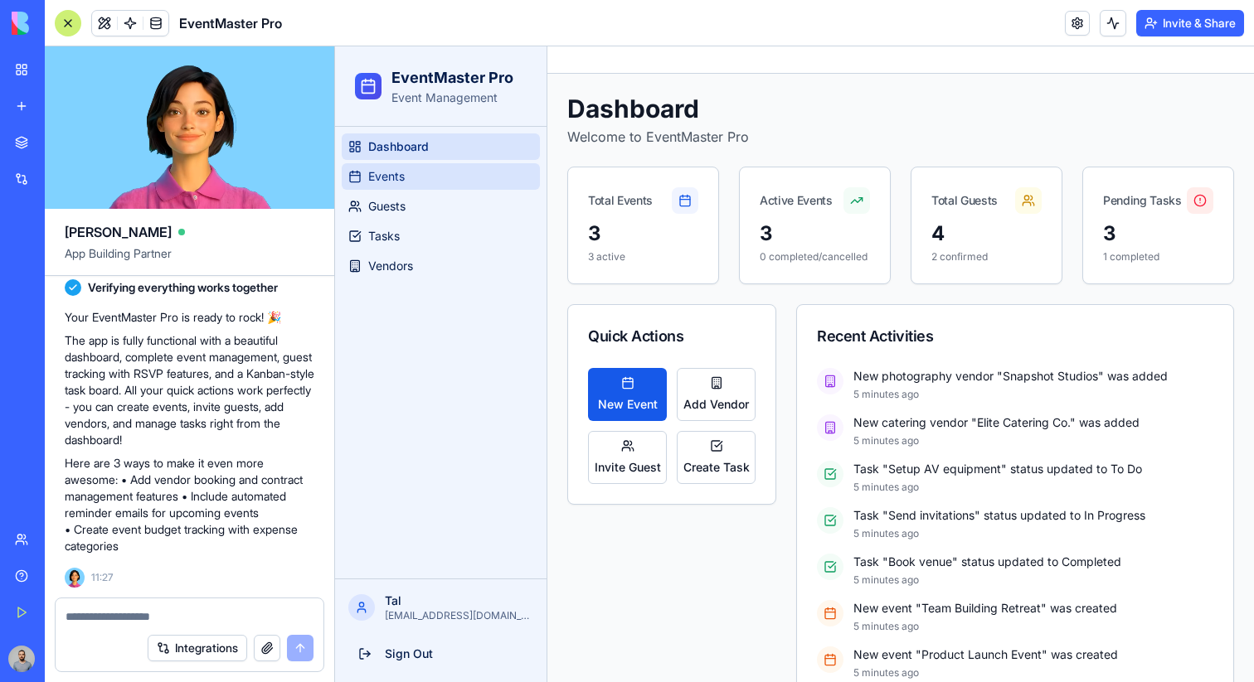
click at [432, 184] on link "Events" at bounding box center [441, 176] width 198 height 27
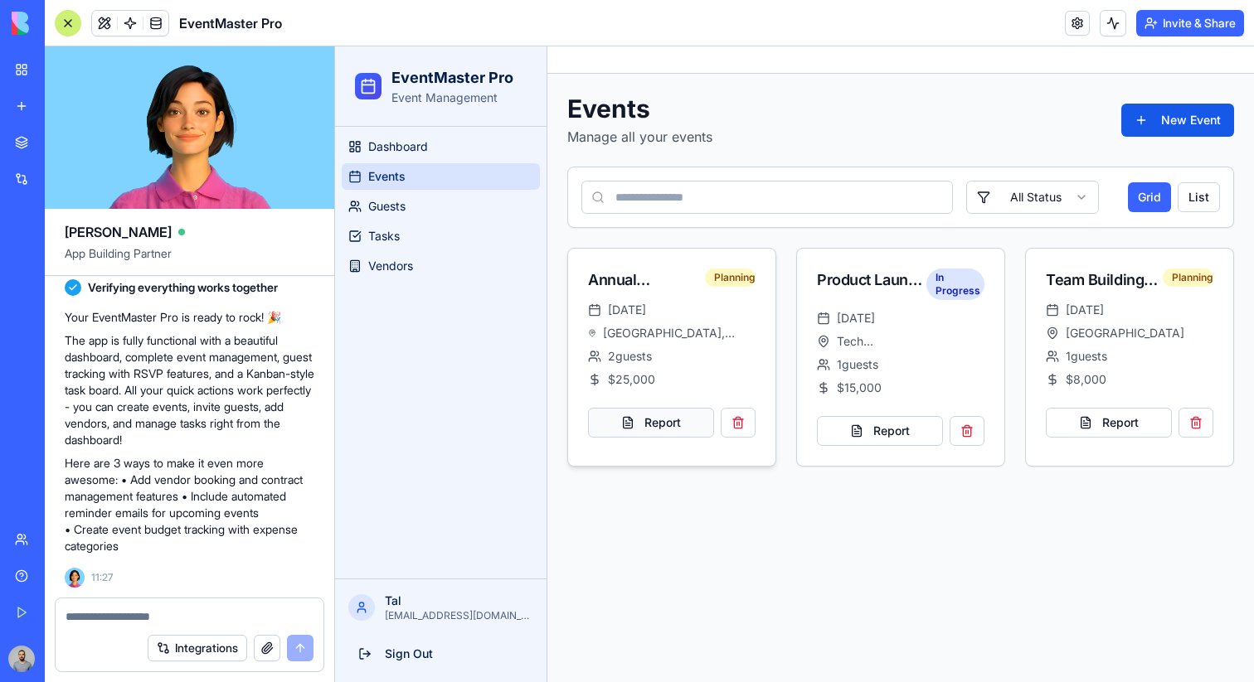
click at [668, 425] on button "Report" at bounding box center [651, 423] width 126 height 30
click at [1197, 114] on button "New Event" at bounding box center [1177, 120] width 113 height 33
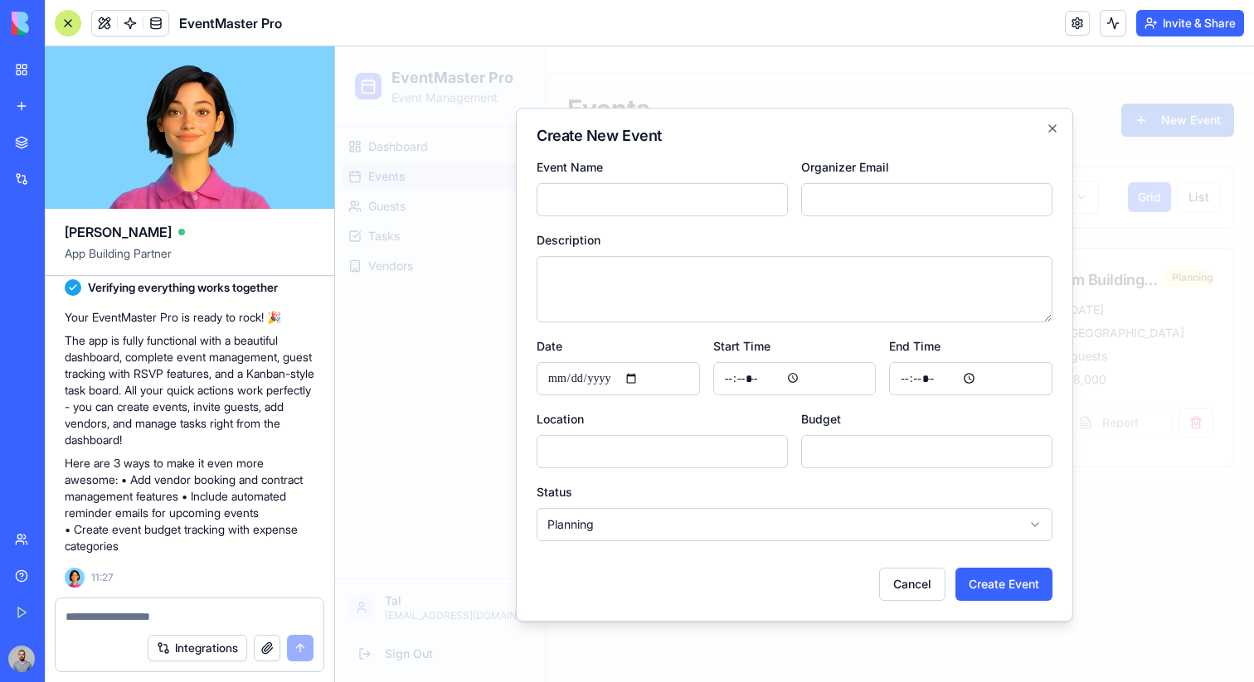
click at [910, 85] on div at bounding box center [794, 364] width 919 height 636
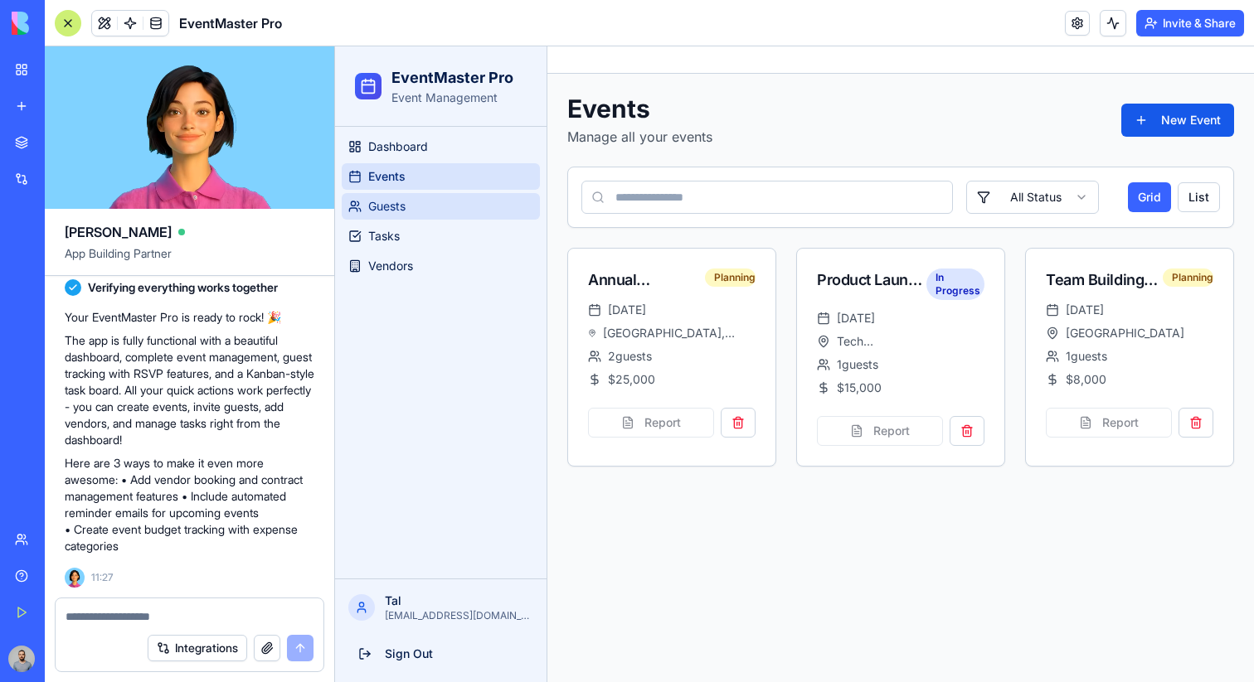
click at [429, 210] on link "Guests" at bounding box center [441, 206] width 198 height 27
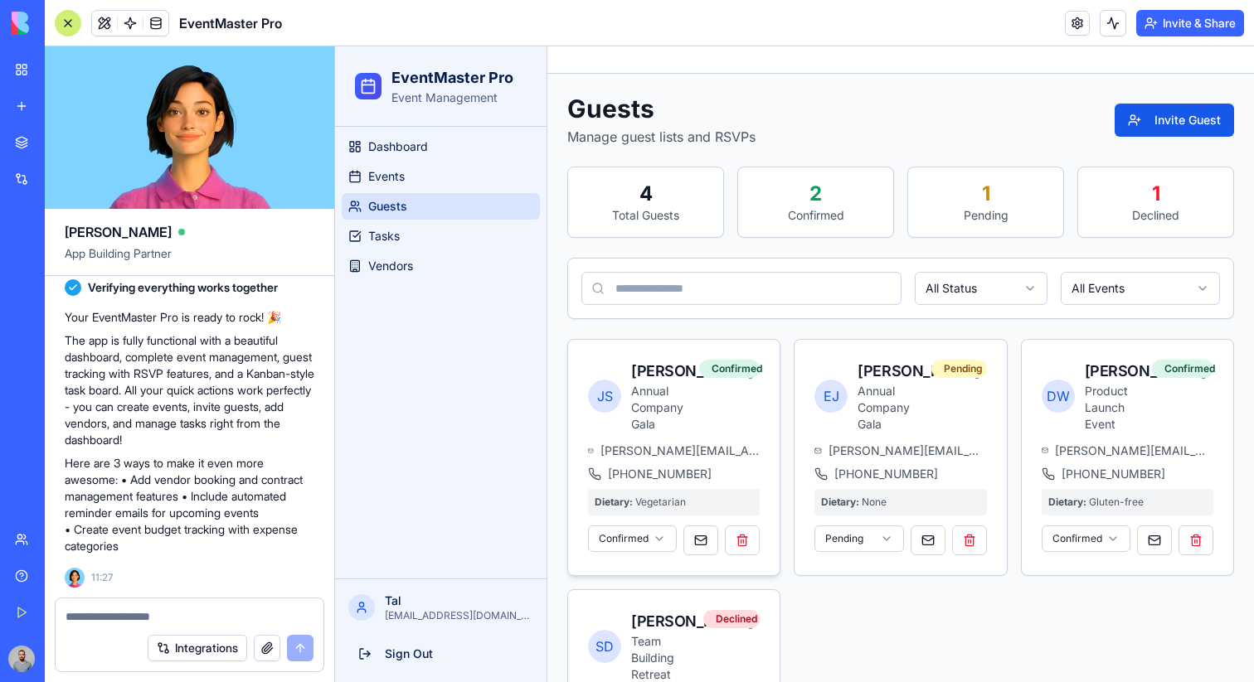
click at [645, 557] on html "EventMaster Pro Event Management Dashboard Events Guests Tasks Vendors Tal tal@…" at bounding box center [794, 446] width 919 height 800
click at [1167, 107] on button "Invite Guest" at bounding box center [1173, 120] width 119 height 33
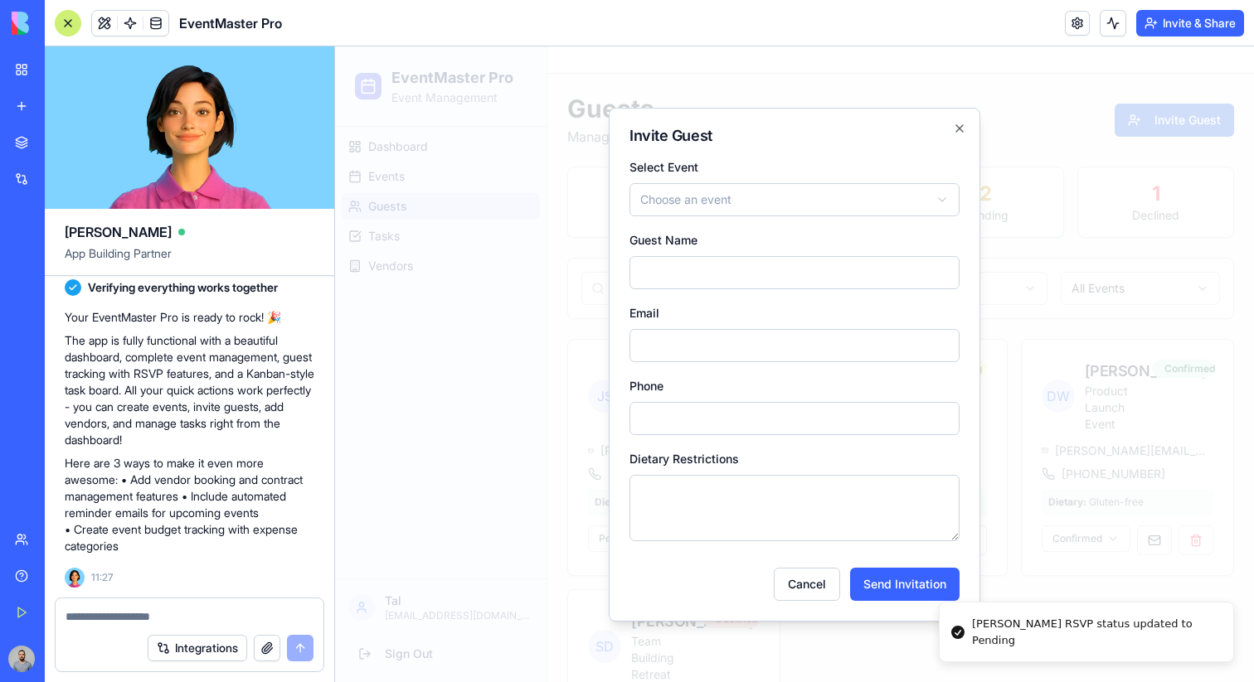
click at [955, 109] on div "**********" at bounding box center [794, 365] width 371 height 514
click at [594, 118] on div at bounding box center [794, 364] width 919 height 636
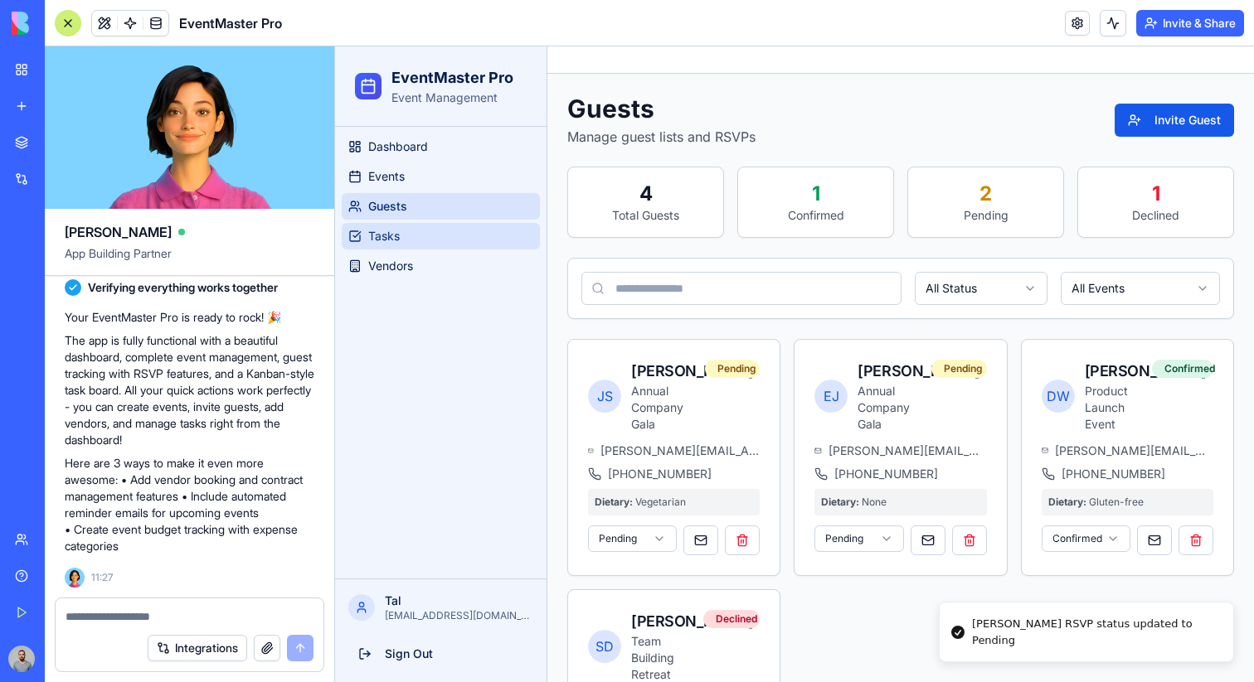
click at [414, 242] on link "Tasks" at bounding box center [441, 236] width 198 height 27
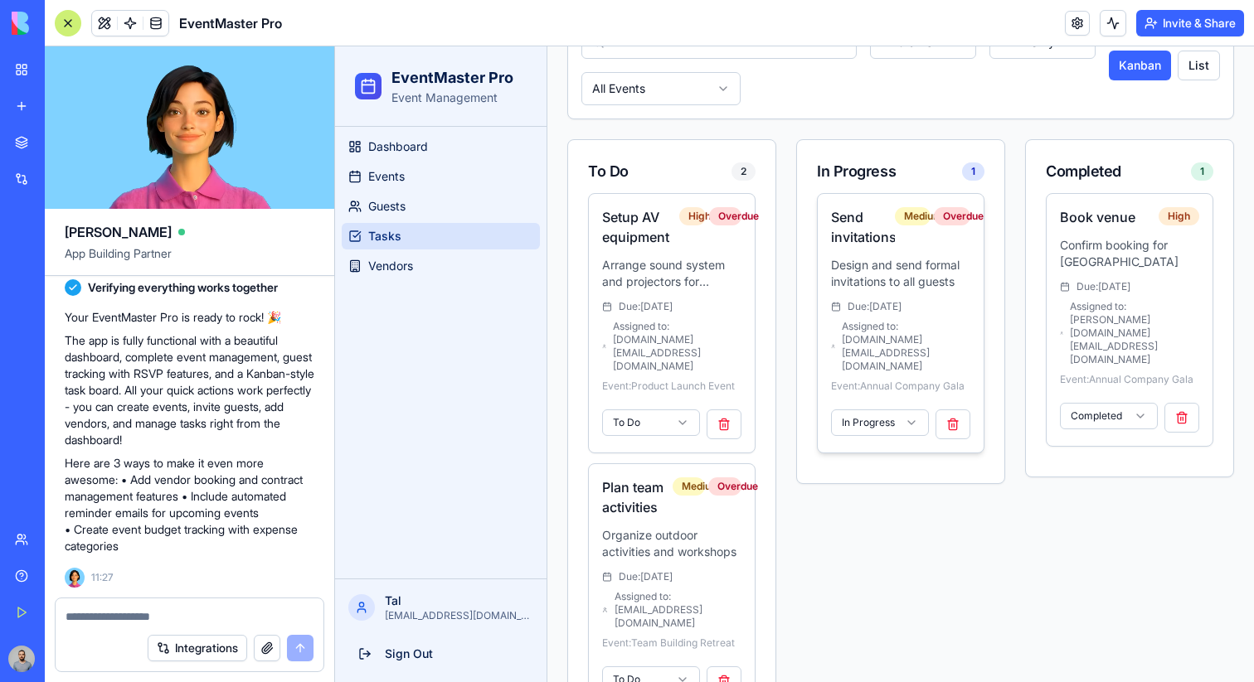
scroll to position [240, 0]
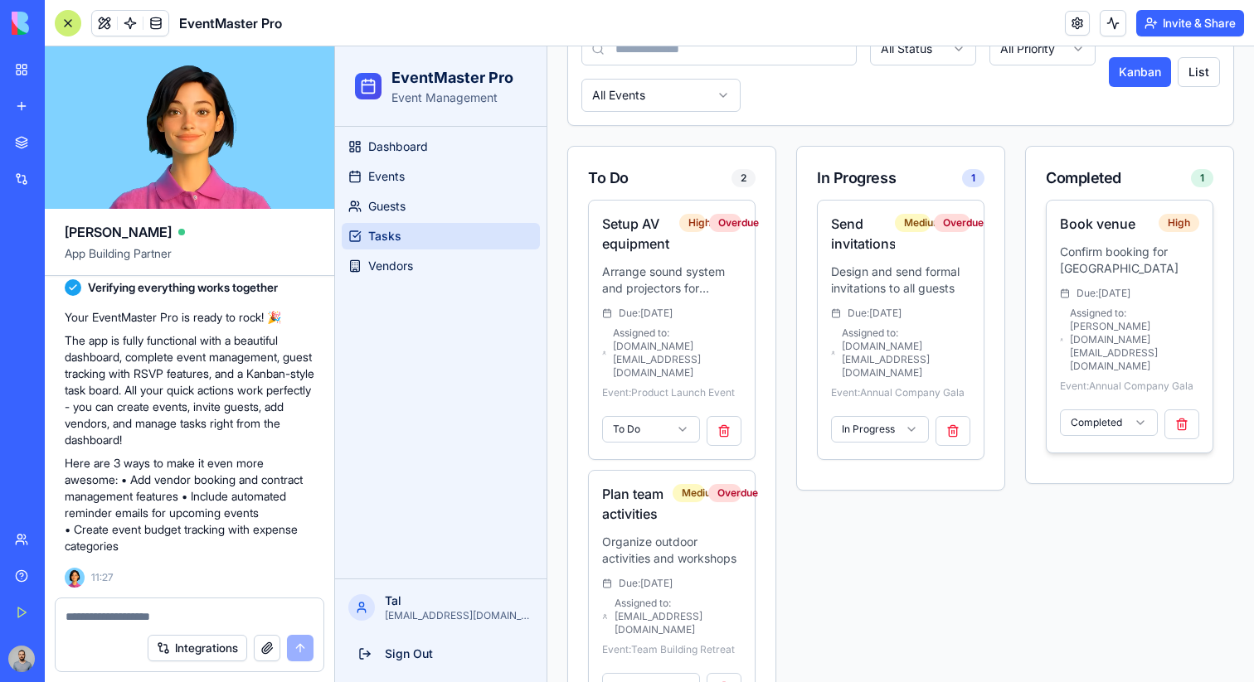
click at [1086, 293] on span "Due: Sat, Feb 1, 2025" at bounding box center [1103, 293] width 54 height 13
click at [420, 269] on button "Vendors" at bounding box center [441, 266] width 198 height 27
click at [435, 266] on button "Vendors" at bounding box center [441, 266] width 198 height 27
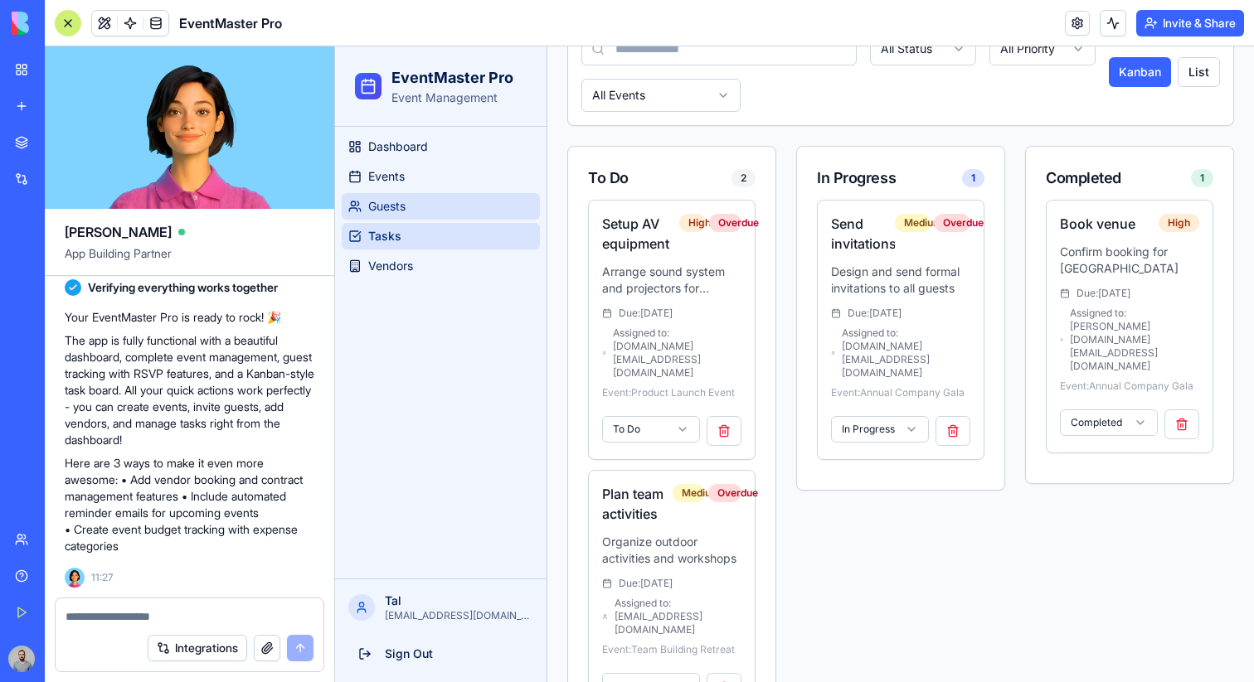
click at [435, 205] on link "Guests" at bounding box center [441, 206] width 198 height 27
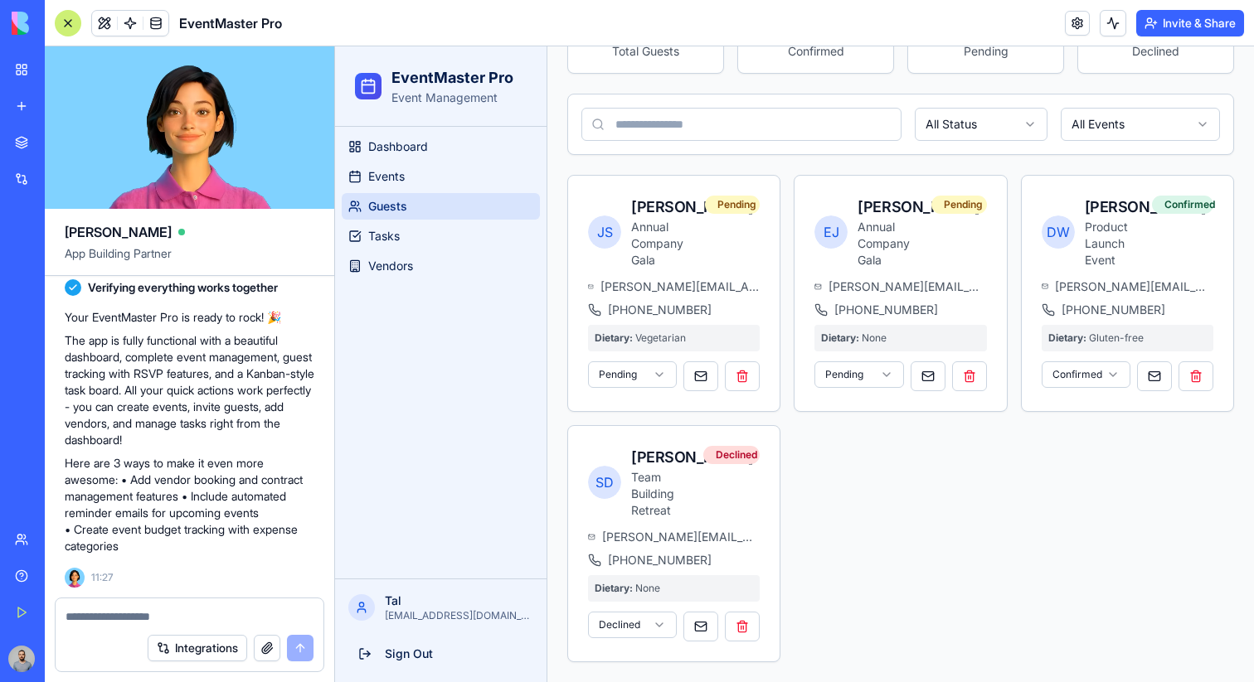
scroll to position [211, 0]
click at [429, 177] on link "Events" at bounding box center [441, 176] width 198 height 27
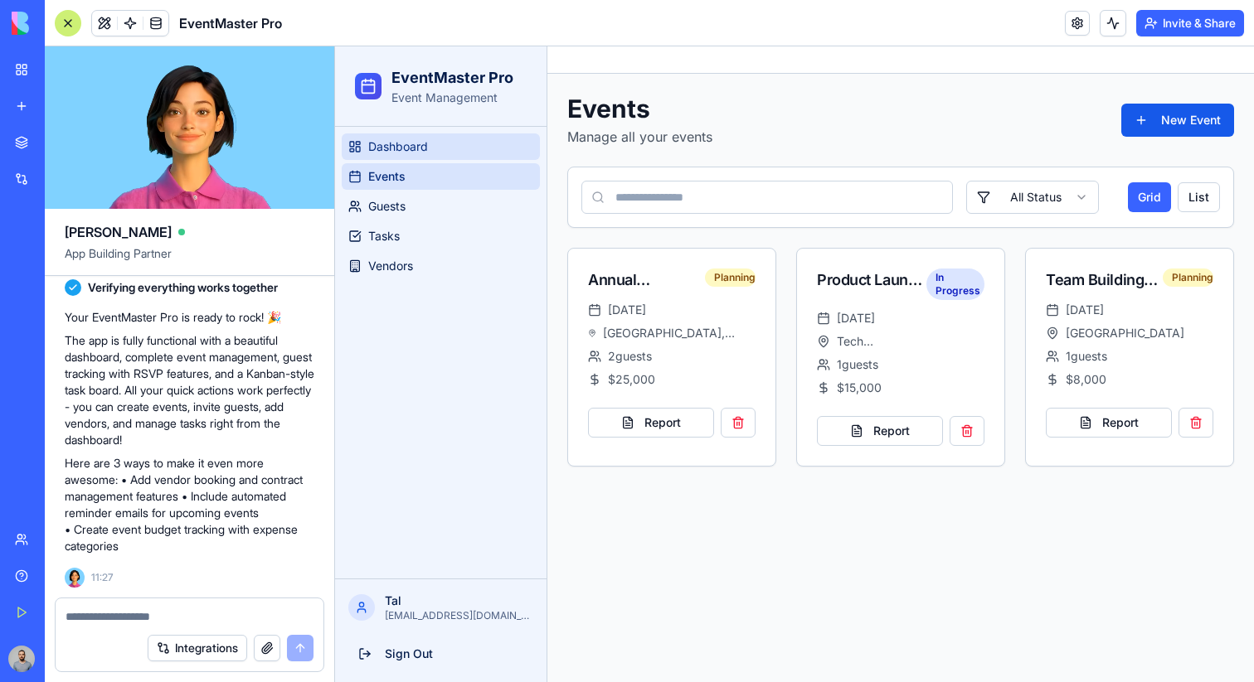
click at [428, 153] on link "Dashboard" at bounding box center [441, 147] width 198 height 27
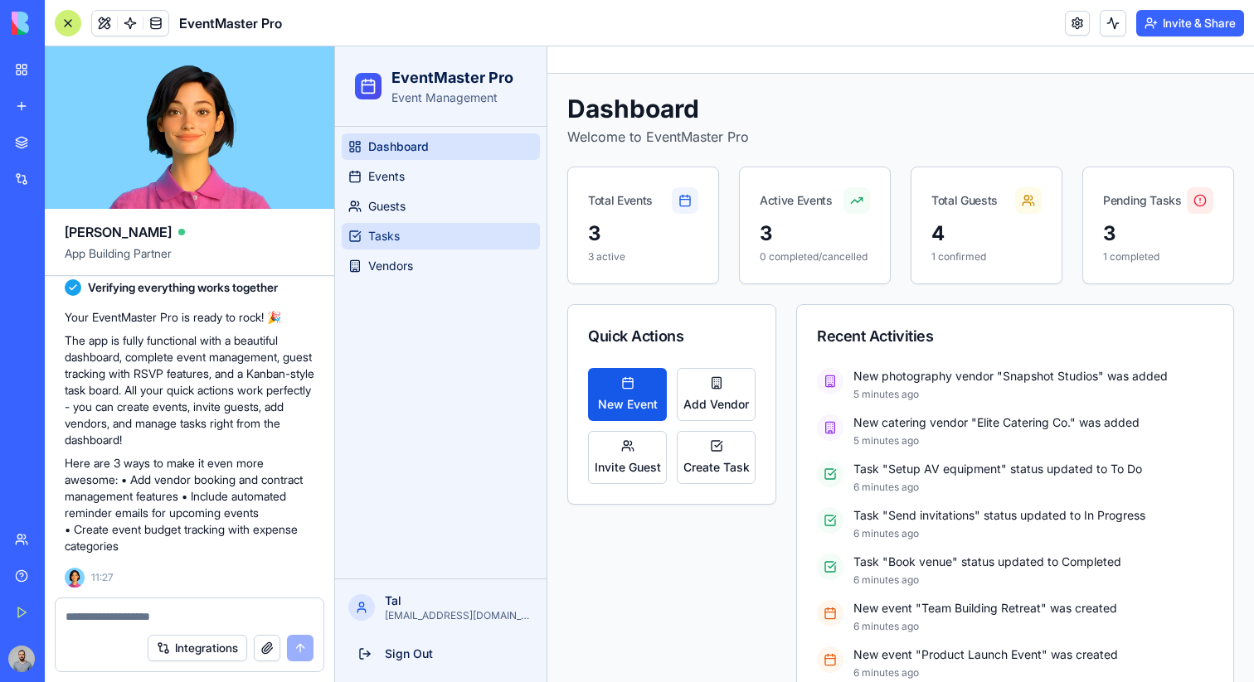
click at [440, 234] on link "Tasks" at bounding box center [441, 236] width 198 height 27
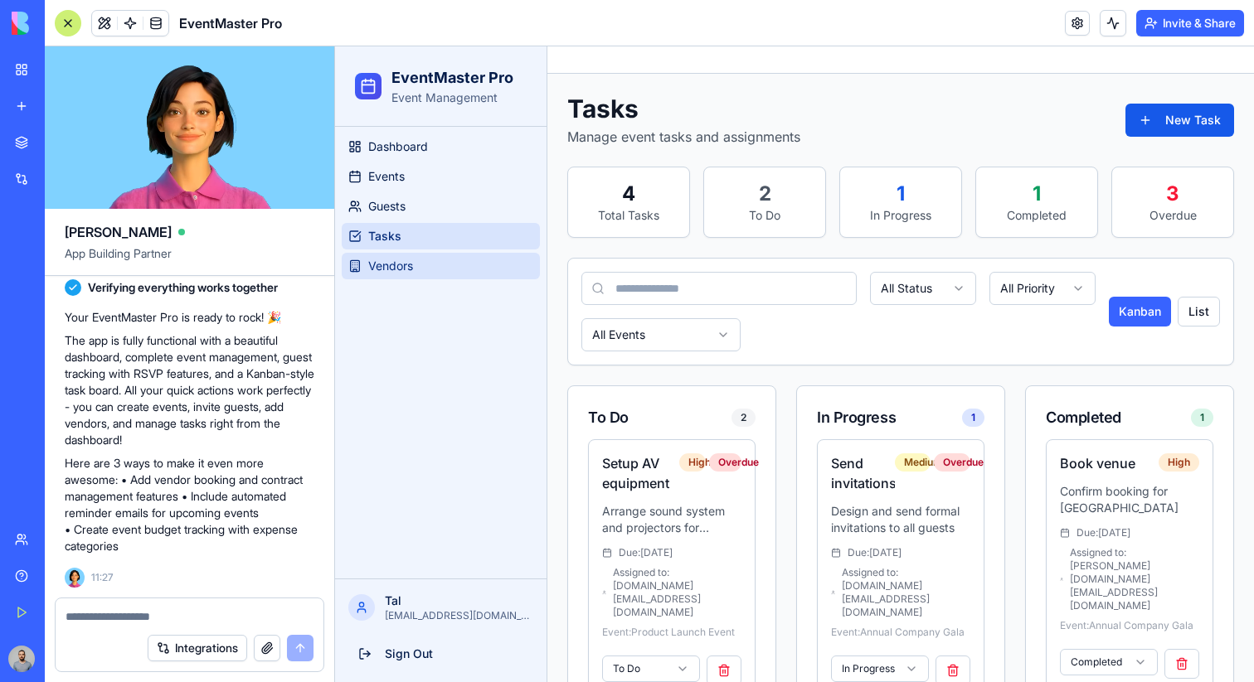
click at [438, 272] on button "Vendors" at bounding box center [441, 266] width 198 height 27
click at [442, 268] on button "Vendors" at bounding box center [441, 266] width 198 height 27
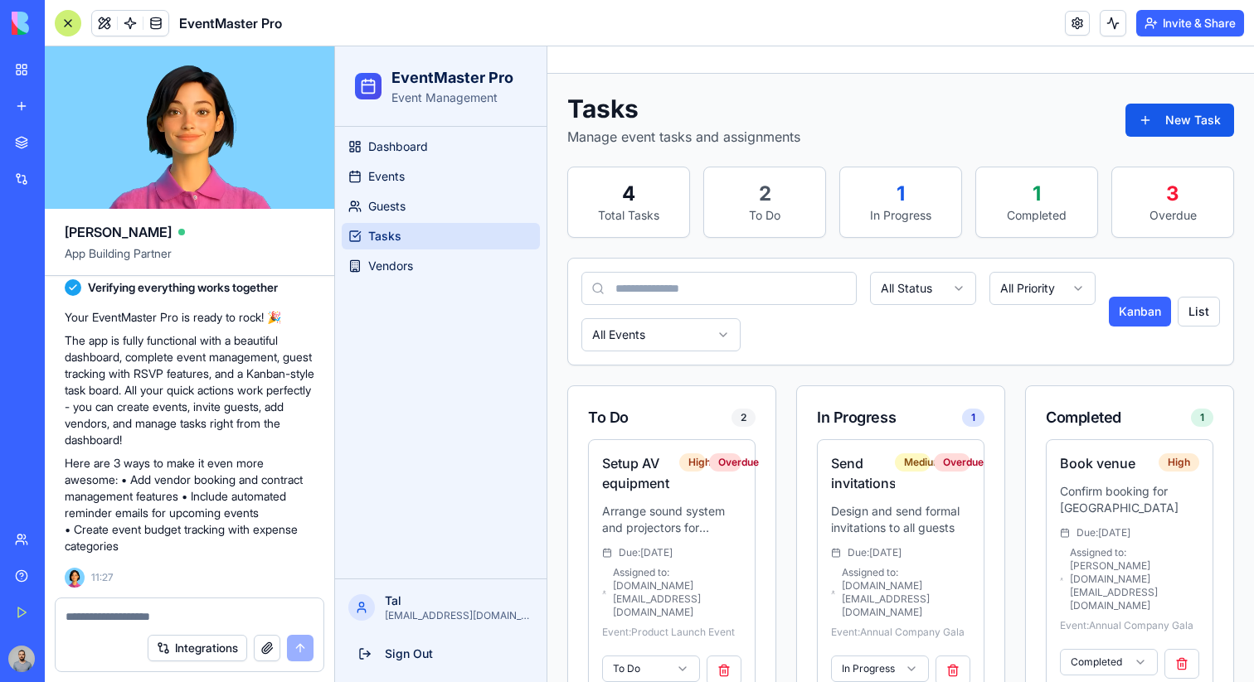
click at [396, 287] on div "Dashboard Events Guests Tasks Vendors" at bounding box center [440, 353] width 211 height 452
click at [396, 281] on div "Dashboard Events Guests Tasks Vendors" at bounding box center [440, 206] width 211 height 159
click at [406, 264] on span "Vendors" at bounding box center [390, 266] width 45 height 17
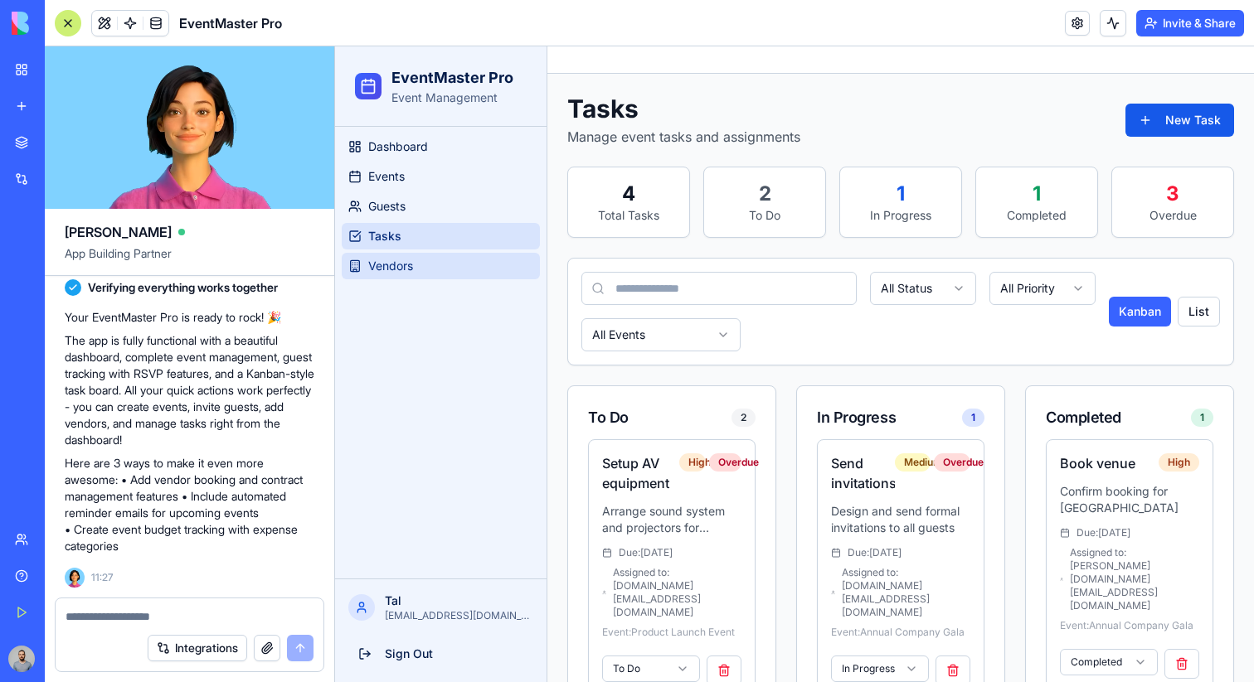
click at [406, 264] on span "Vendors" at bounding box center [390, 266] width 45 height 17
click at [1158, 109] on button "New Task" at bounding box center [1179, 120] width 109 height 33
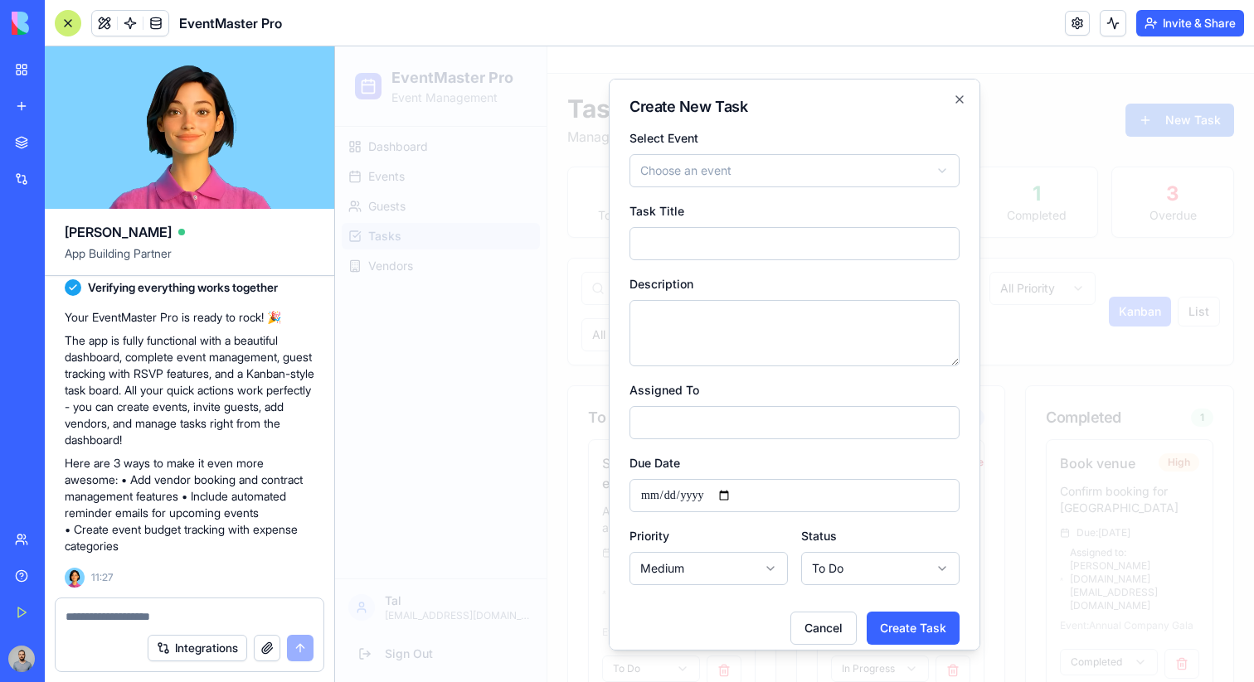
click at [1135, 132] on div at bounding box center [794, 364] width 919 height 636
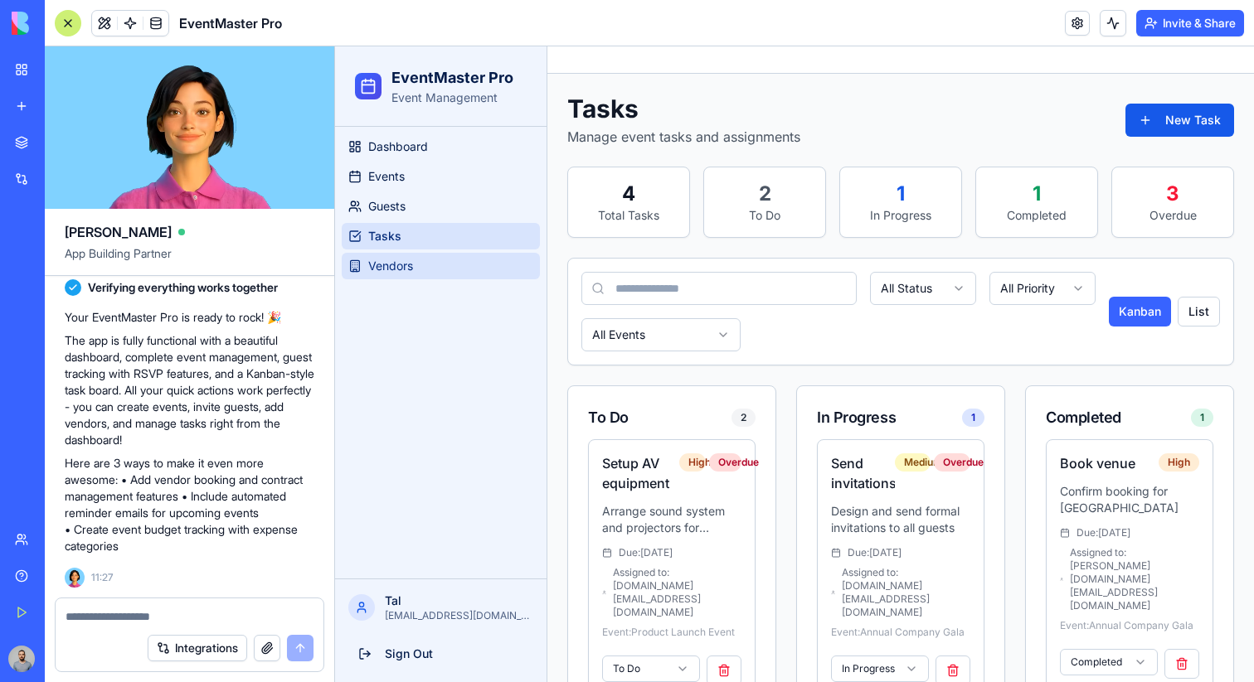
click at [448, 273] on button "Vendors" at bounding box center [441, 266] width 198 height 27
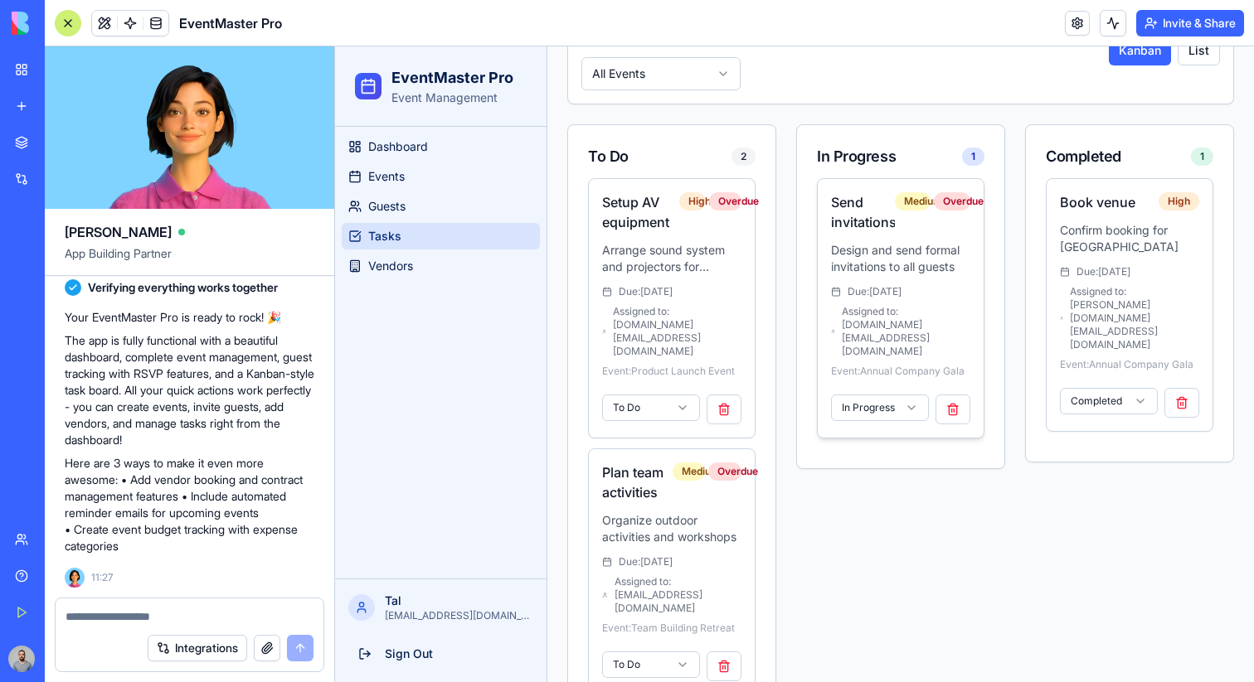
scroll to position [275, 0]
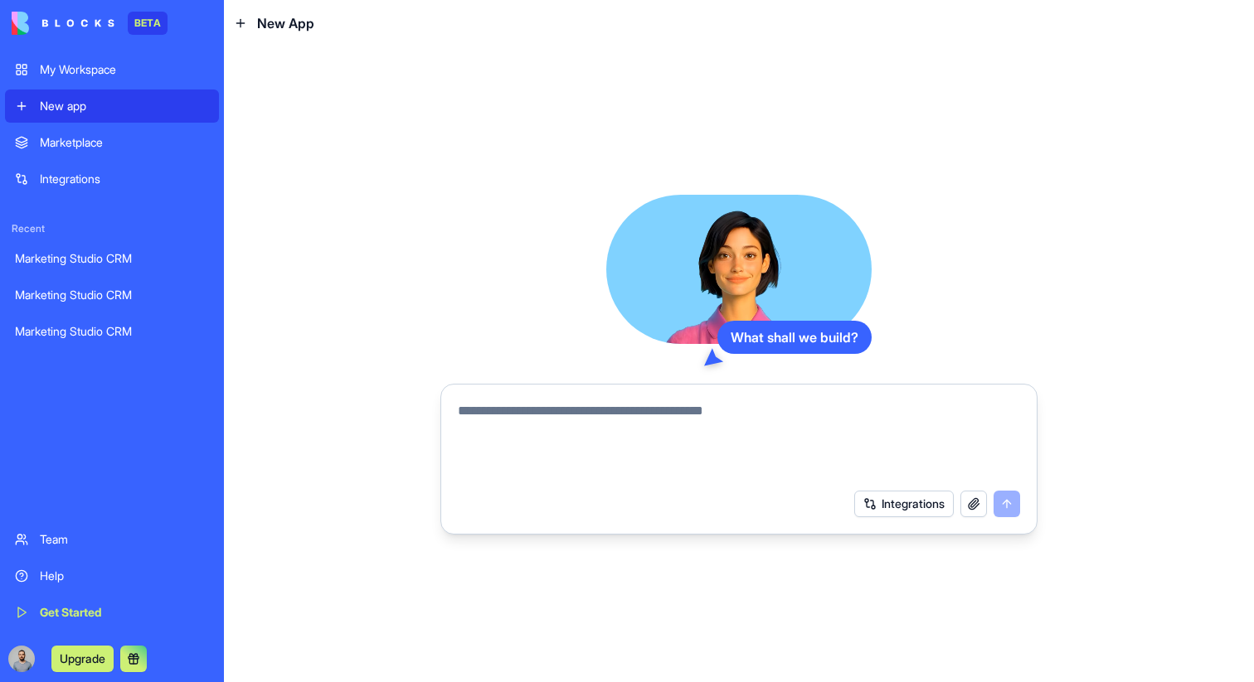
paste textarea "**********"
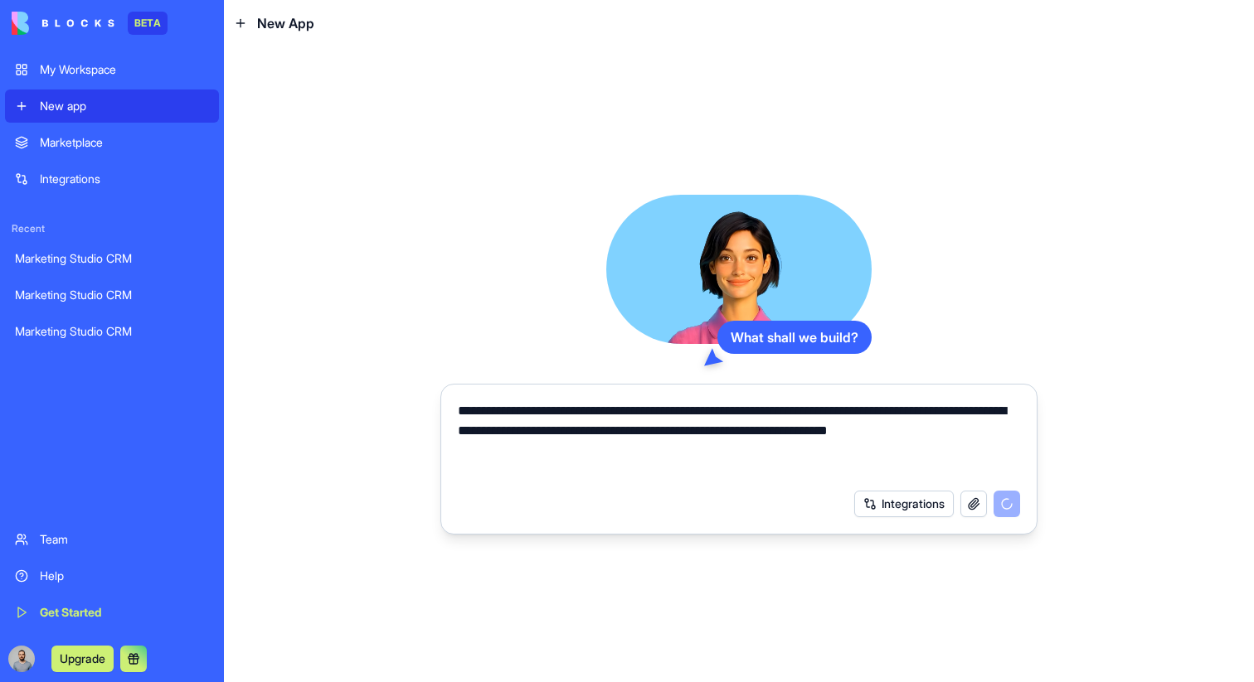
type textarea "**********"
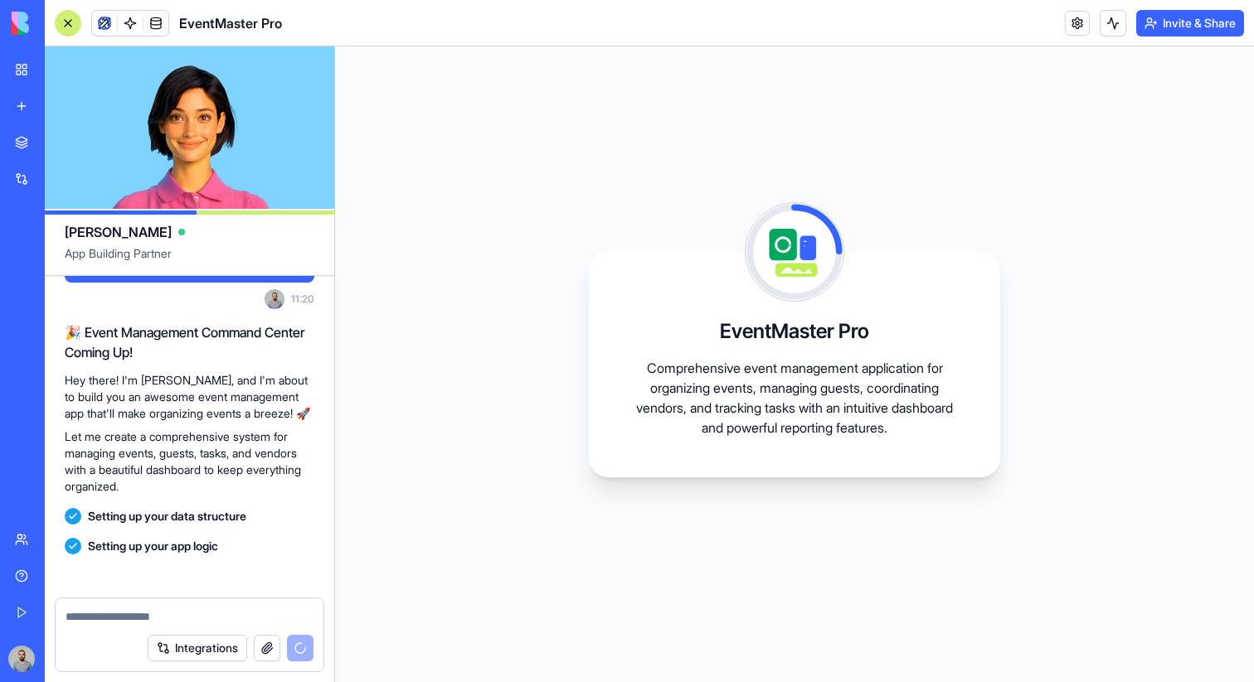
scroll to position [279, 0]
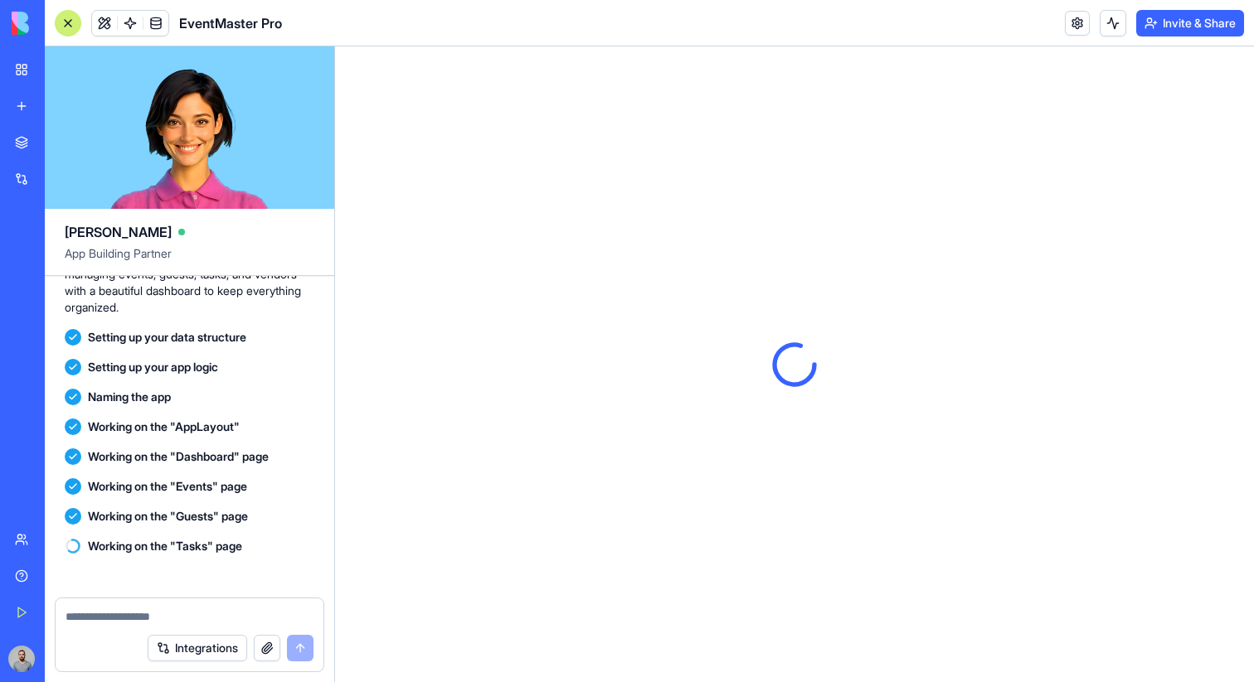
scroll to position [584, 0]
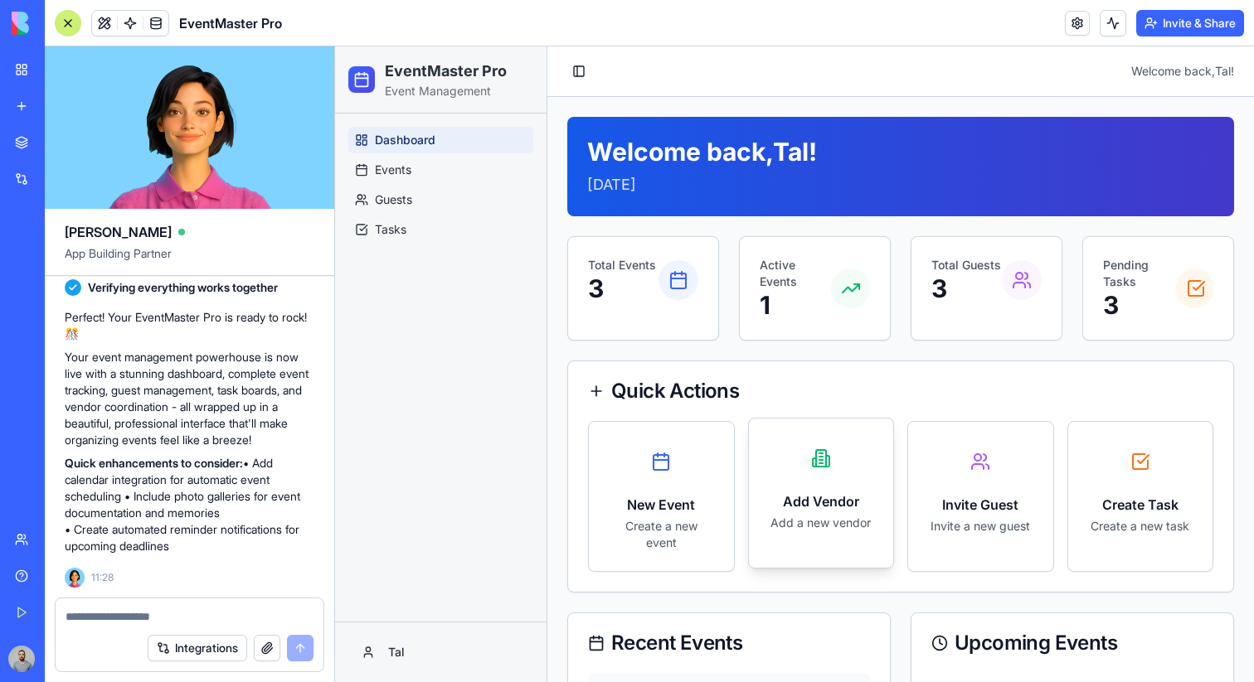
click at [823, 462] on icon at bounding box center [821, 459] width 20 height 20
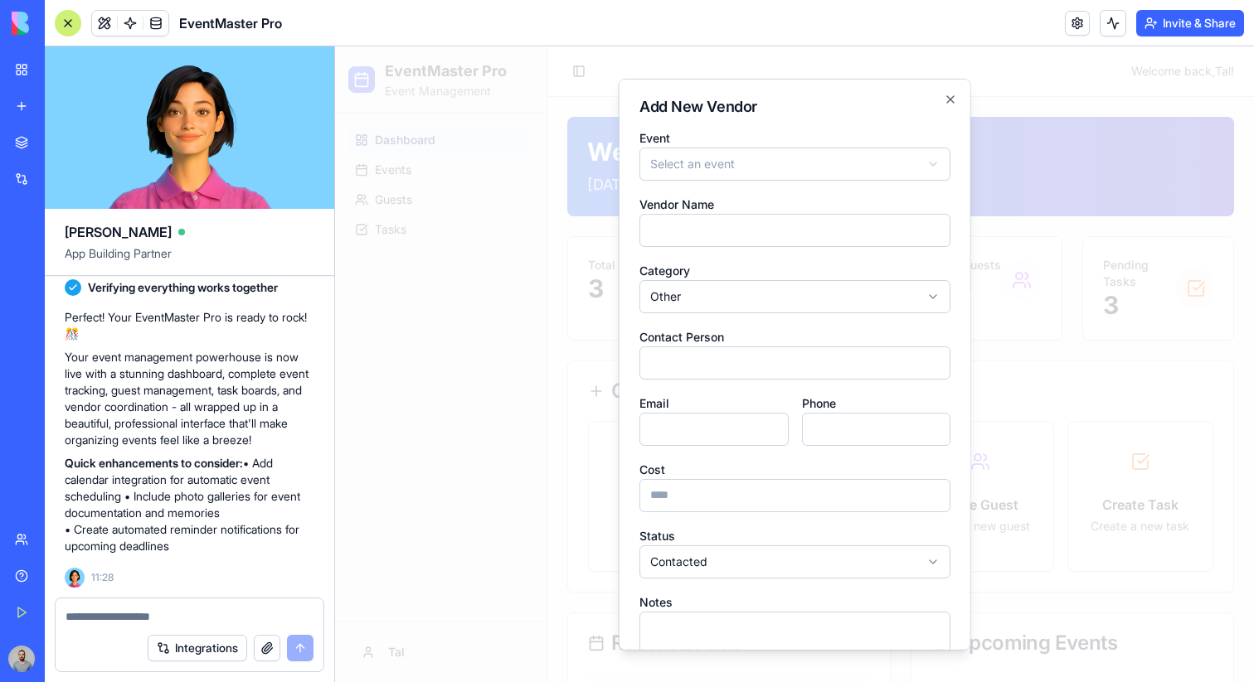
click at [1027, 351] on div at bounding box center [794, 364] width 919 height 636
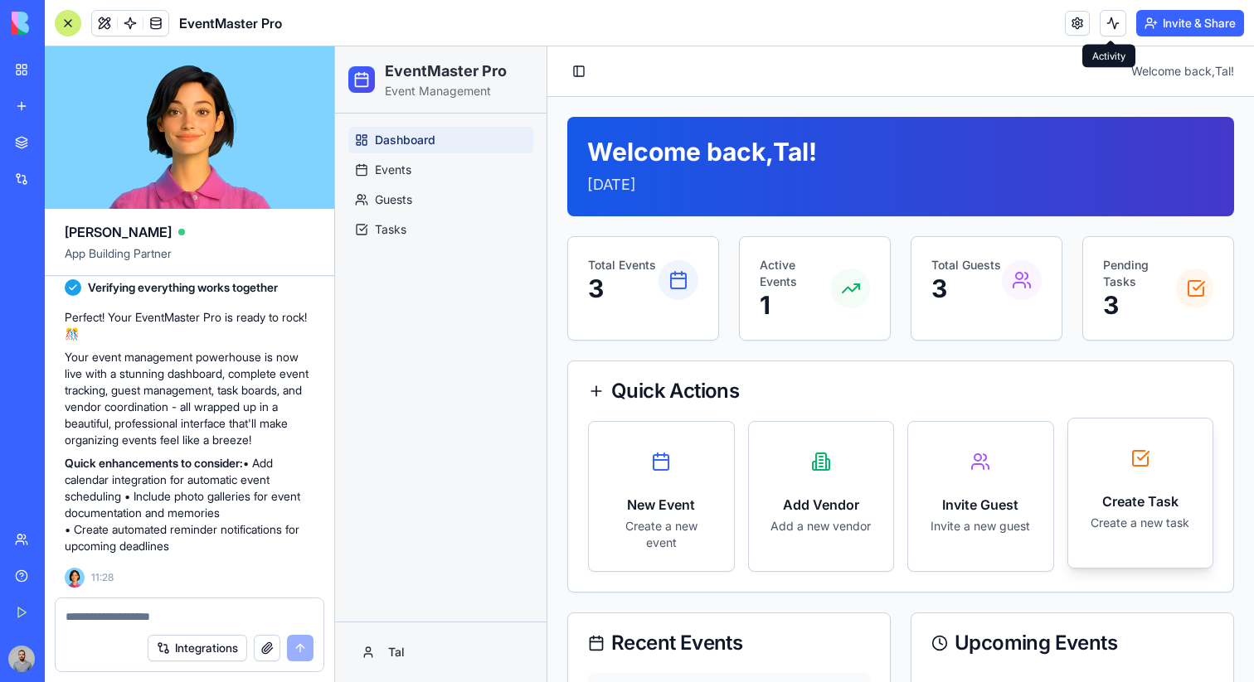
click at [1129, 490] on div "Create Task Create a new task" at bounding box center [1140, 485] width 145 height 133
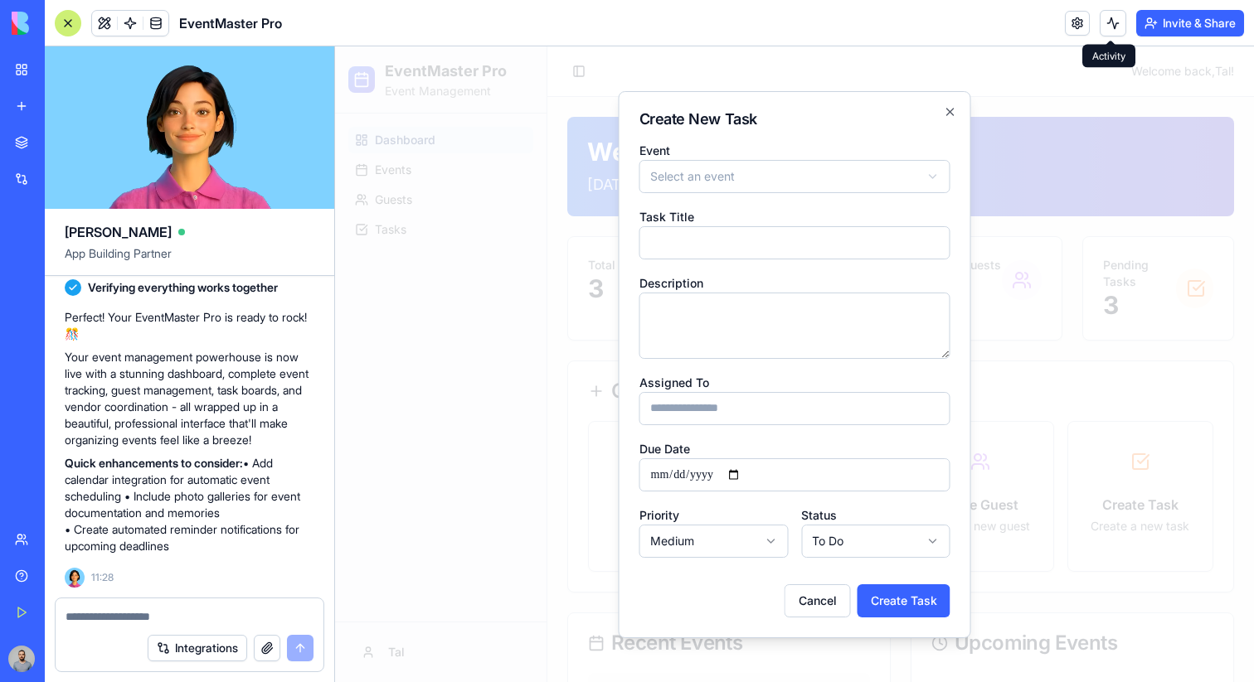
click at [1119, 350] on div at bounding box center [794, 364] width 919 height 636
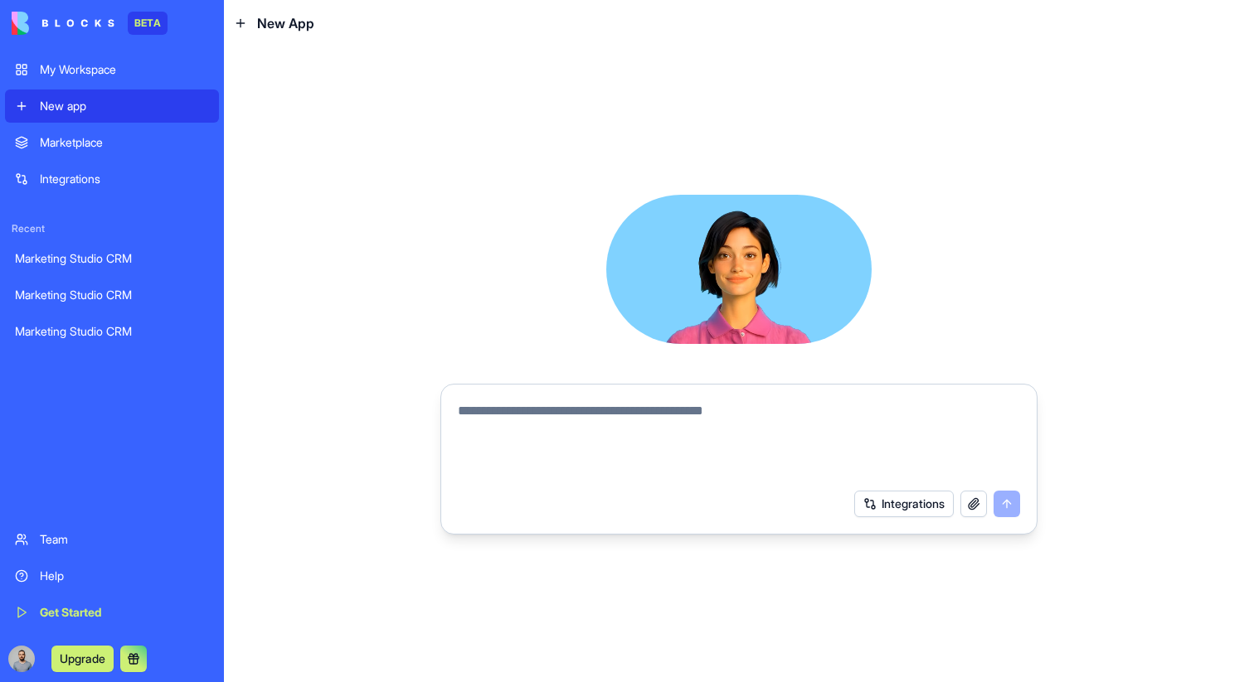
paste textarea "**********"
type textarea "**********"
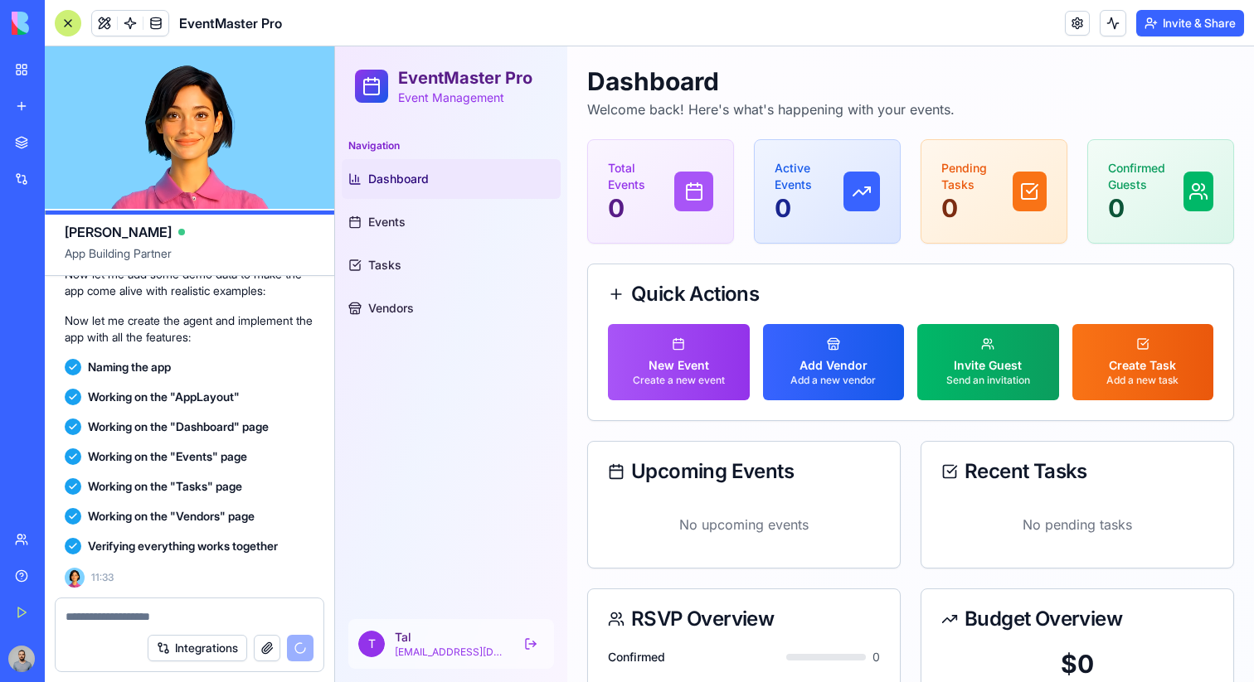
scroll to position [600, 0]
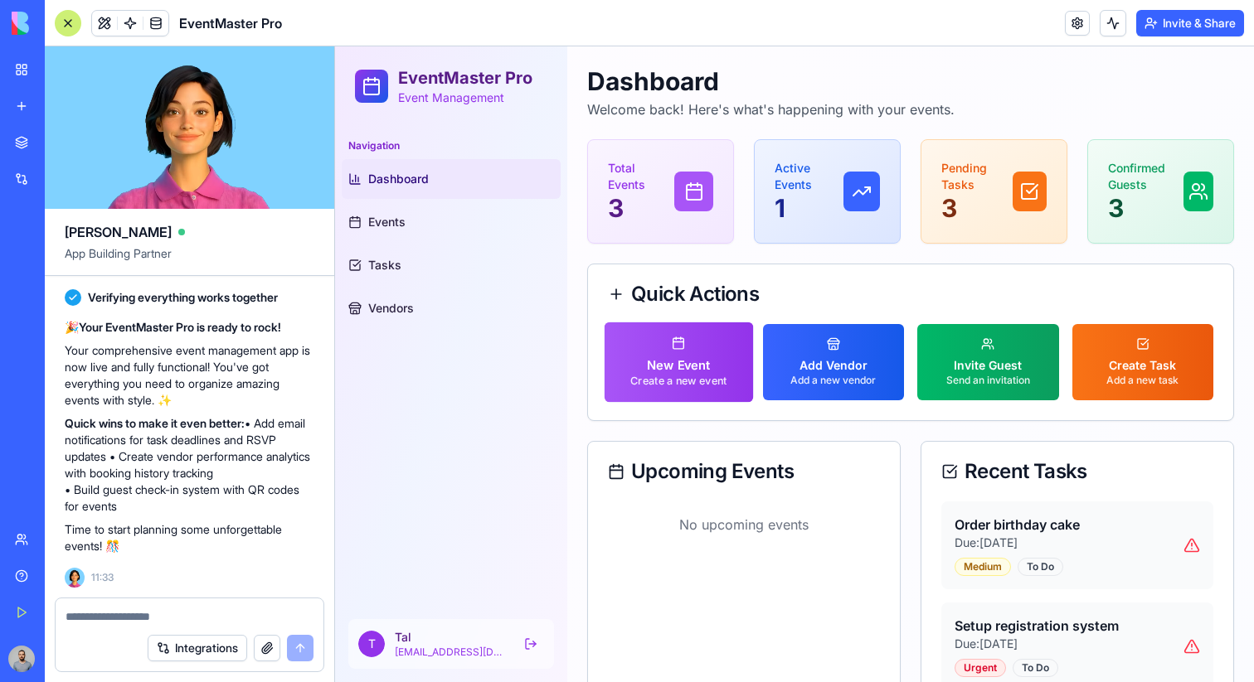
click at [678, 341] on button "New Event Create a new event" at bounding box center [678, 363] width 148 height 80
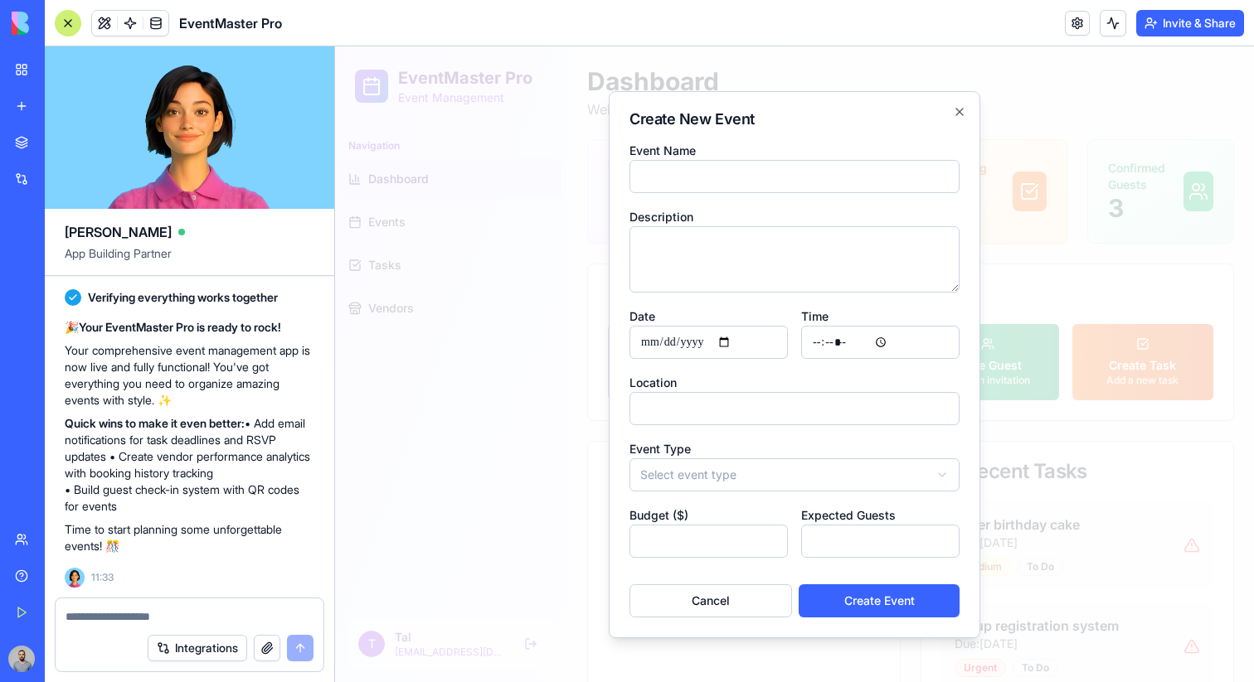
click at [1093, 329] on div at bounding box center [794, 364] width 919 height 636
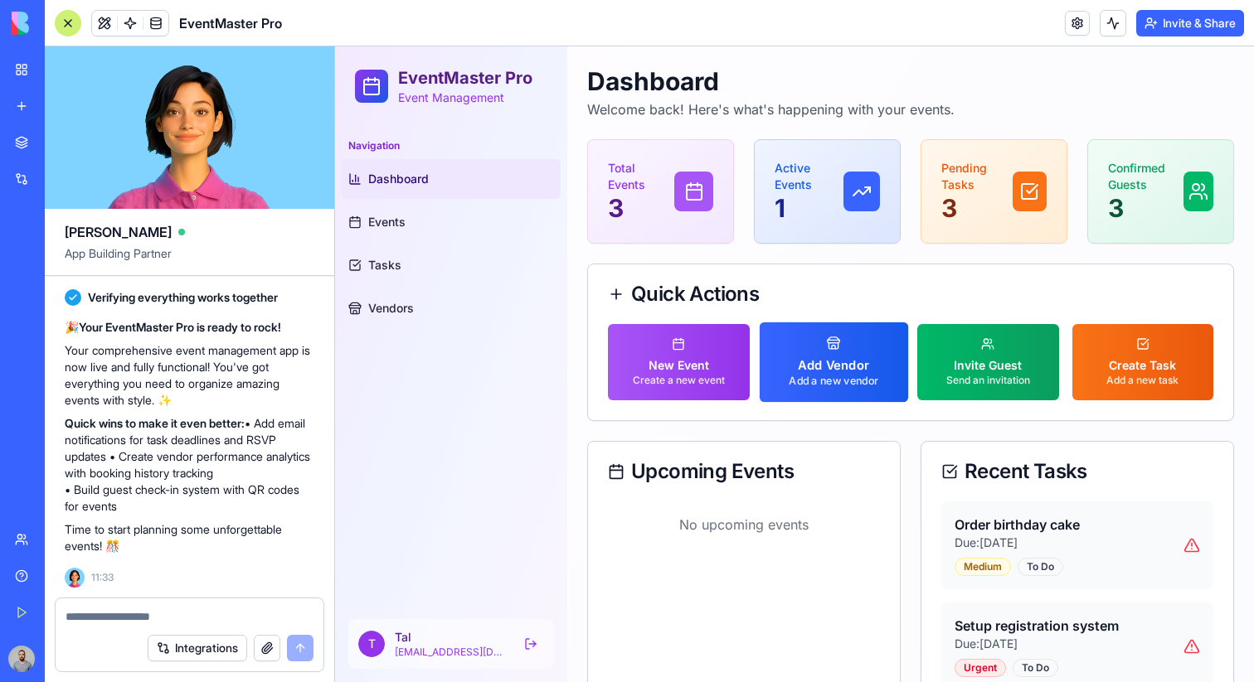
click at [890, 329] on button "Add Vendor Add a new vendor" at bounding box center [833, 363] width 148 height 80
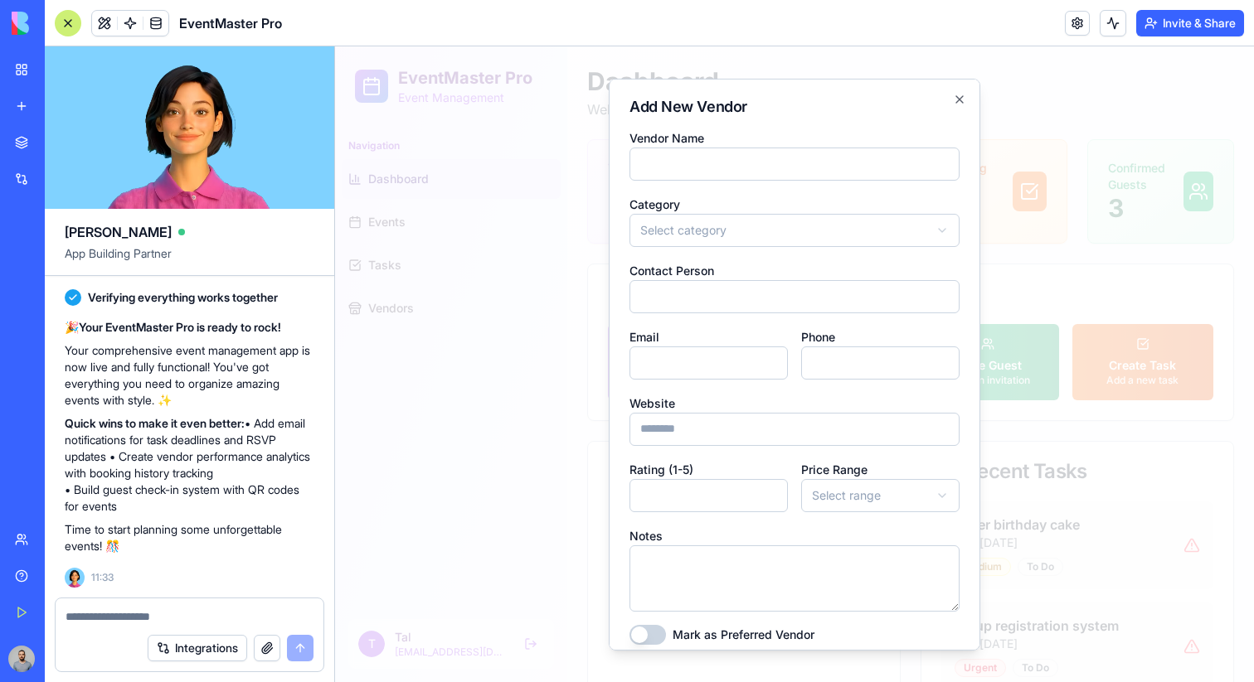
click at [1097, 358] on div at bounding box center [794, 364] width 919 height 636
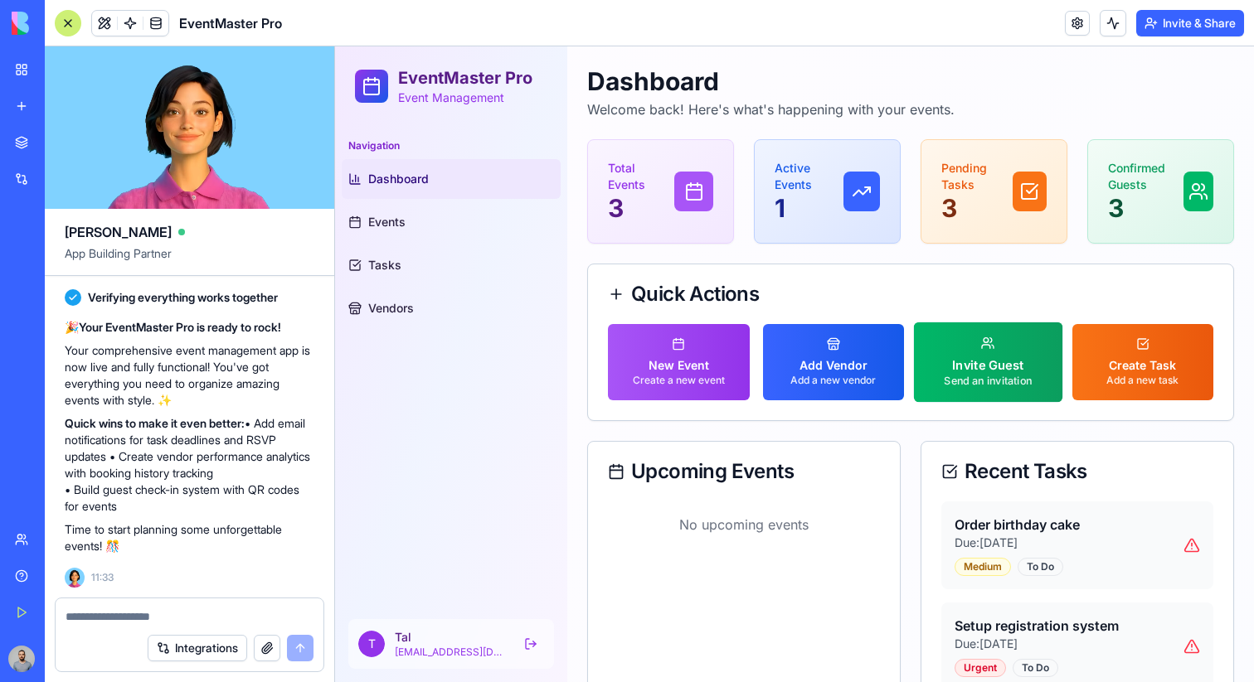
click at [1028, 358] on p "Invite Guest" at bounding box center [988, 365] width 88 height 17
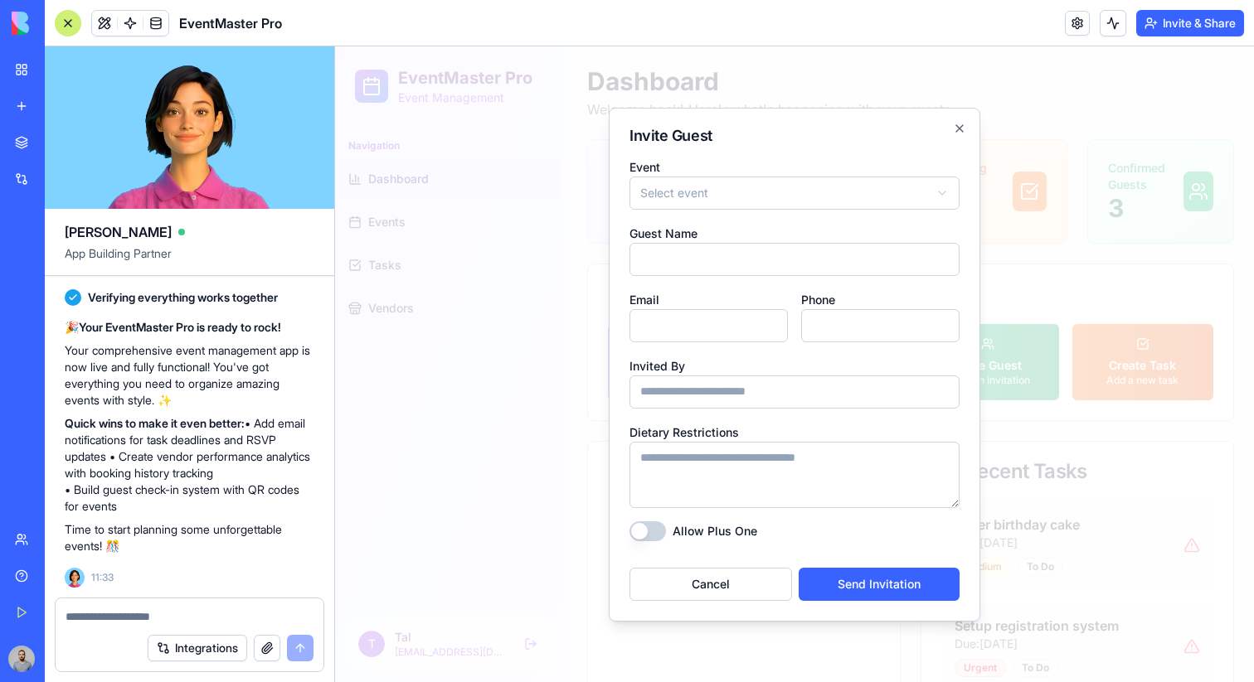
click at [1117, 358] on div at bounding box center [794, 364] width 919 height 636
click at [1117, 358] on p "Create Task" at bounding box center [1142, 365] width 72 height 17
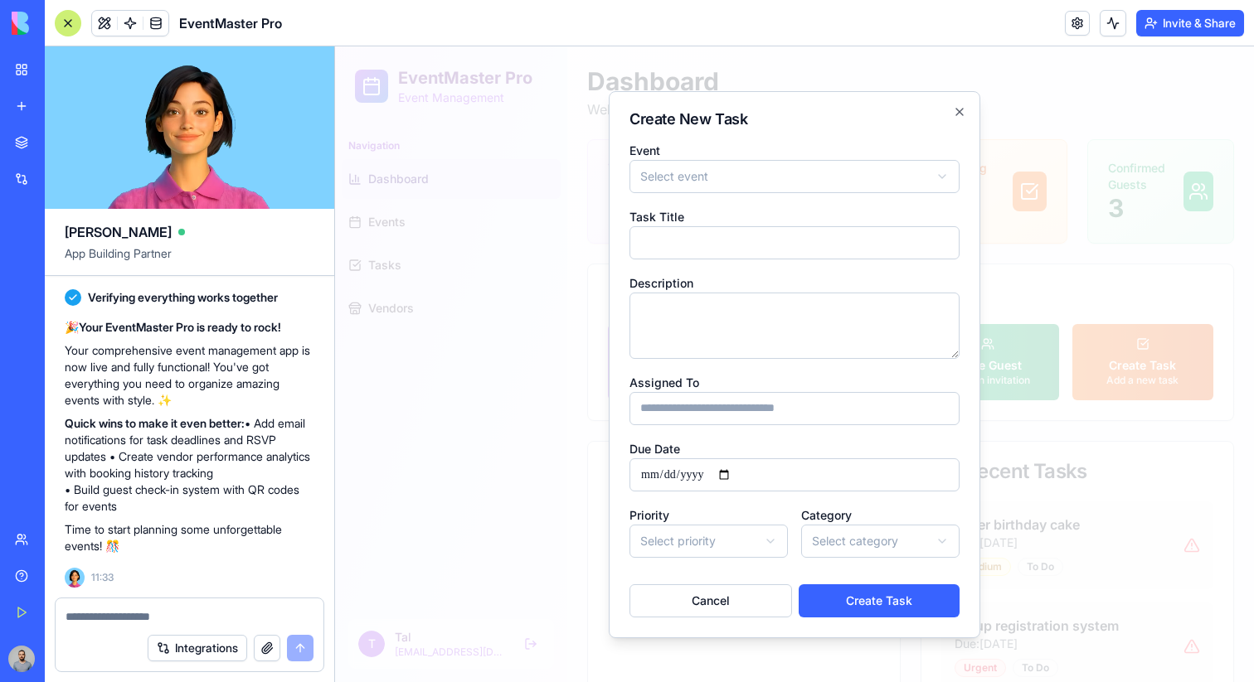
click at [1121, 344] on div at bounding box center [794, 364] width 919 height 636
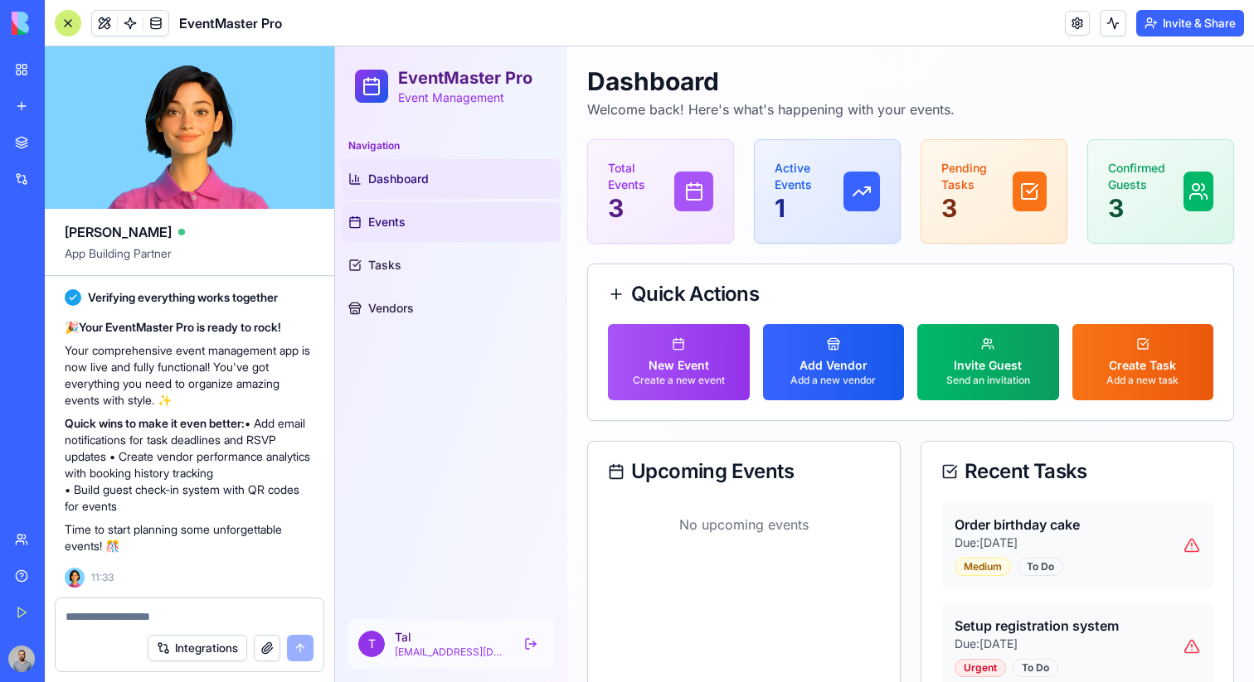
click at [462, 236] on link "Events" at bounding box center [451, 222] width 219 height 40
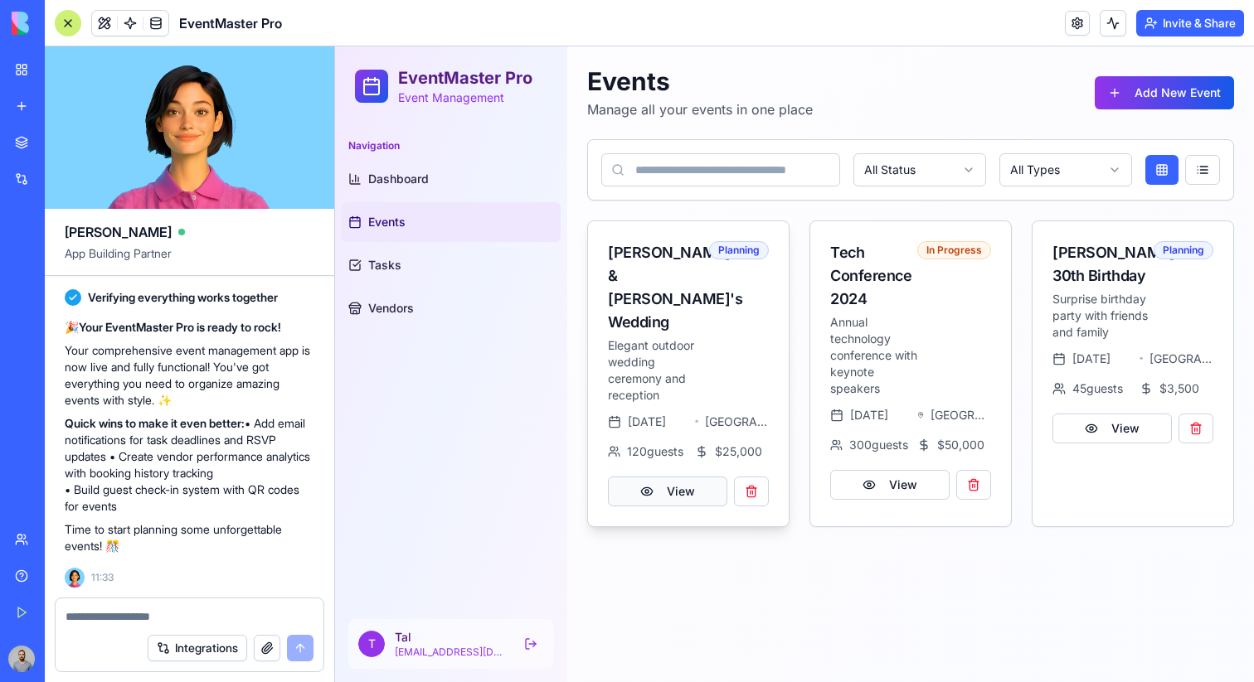
click at [682, 507] on button "View" at bounding box center [667, 492] width 119 height 30
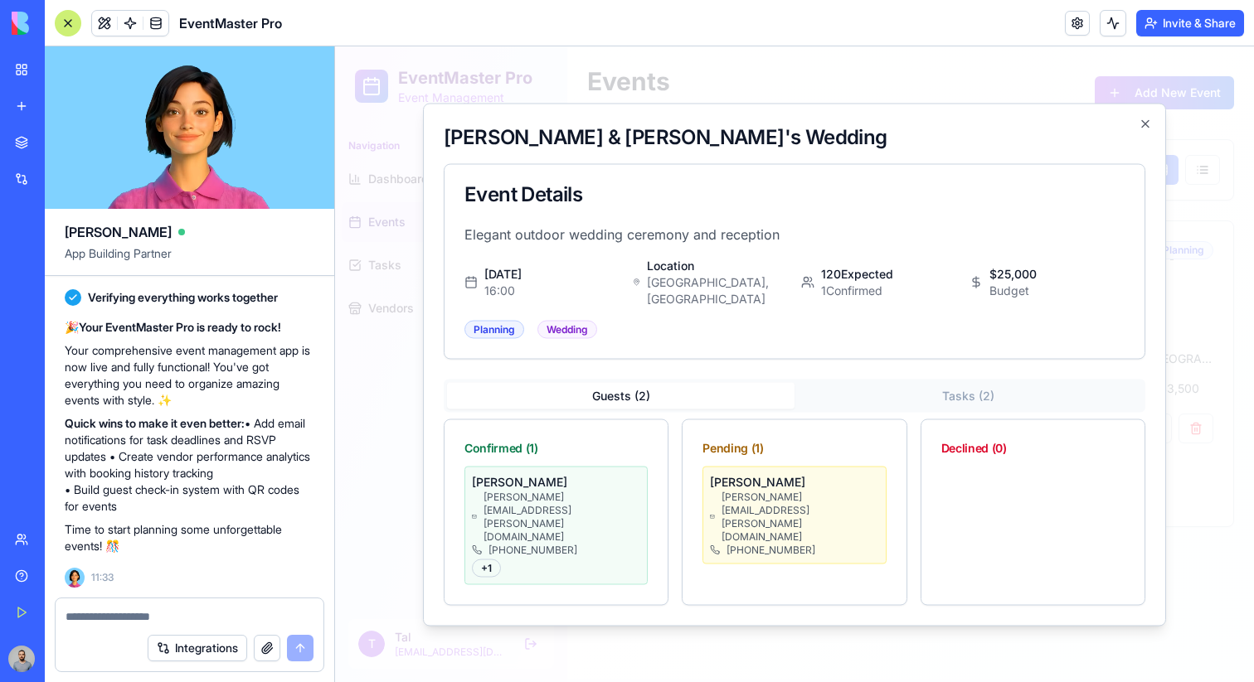
click at [947, 428] on div "Guests ( 2 ) Tasks ( 2 ) Confirmed ( 1 ) Jennifer Wilson jennifer.wilson@email.…" at bounding box center [795, 492] width 702 height 226
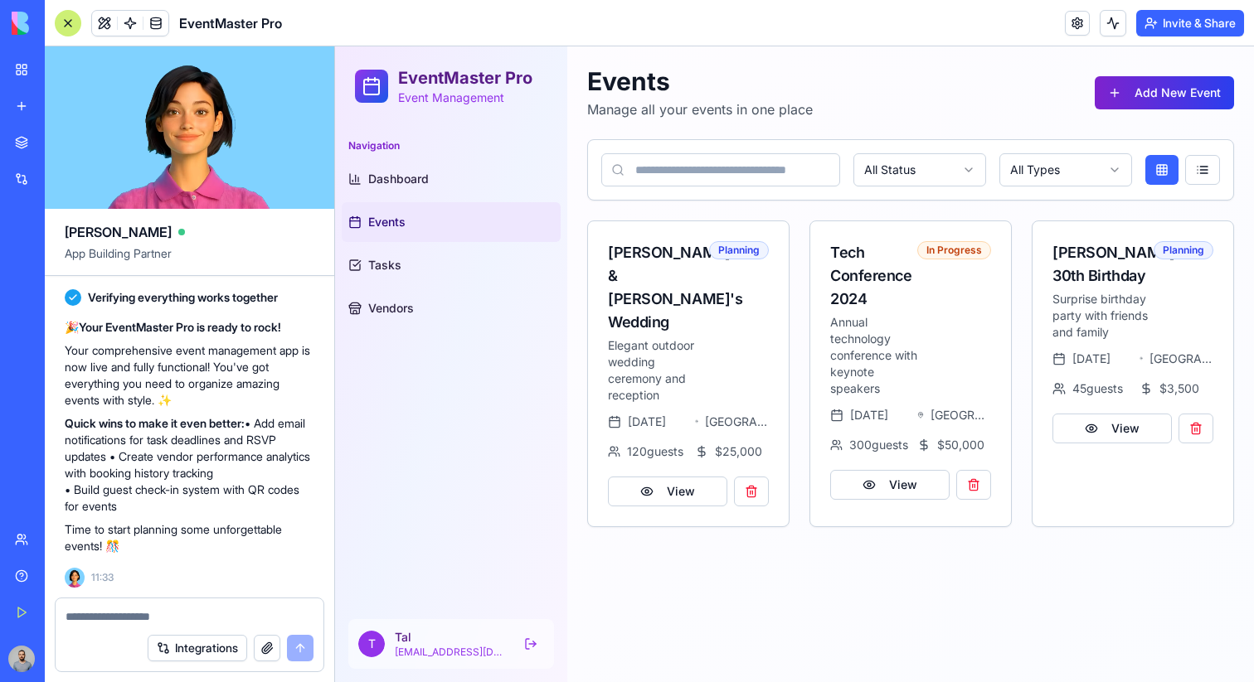
click at [1163, 105] on button "Add New Event" at bounding box center [1164, 92] width 139 height 33
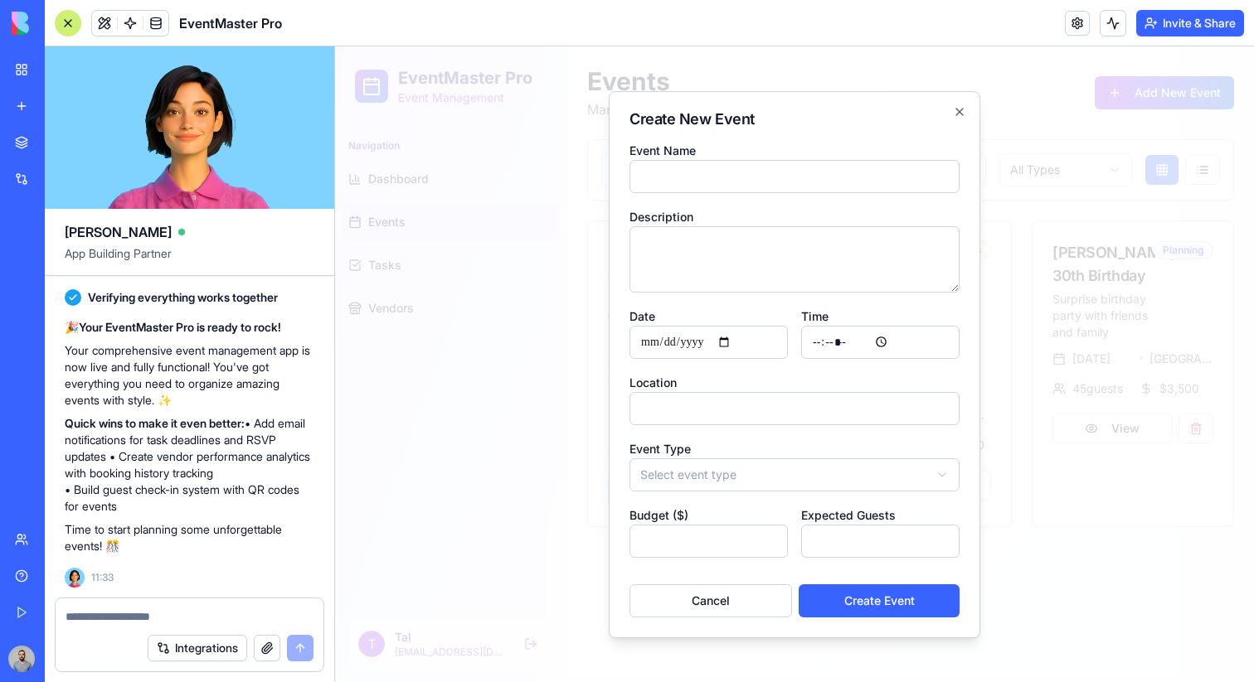
click at [1152, 115] on div at bounding box center [794, 364] width 919 height 636
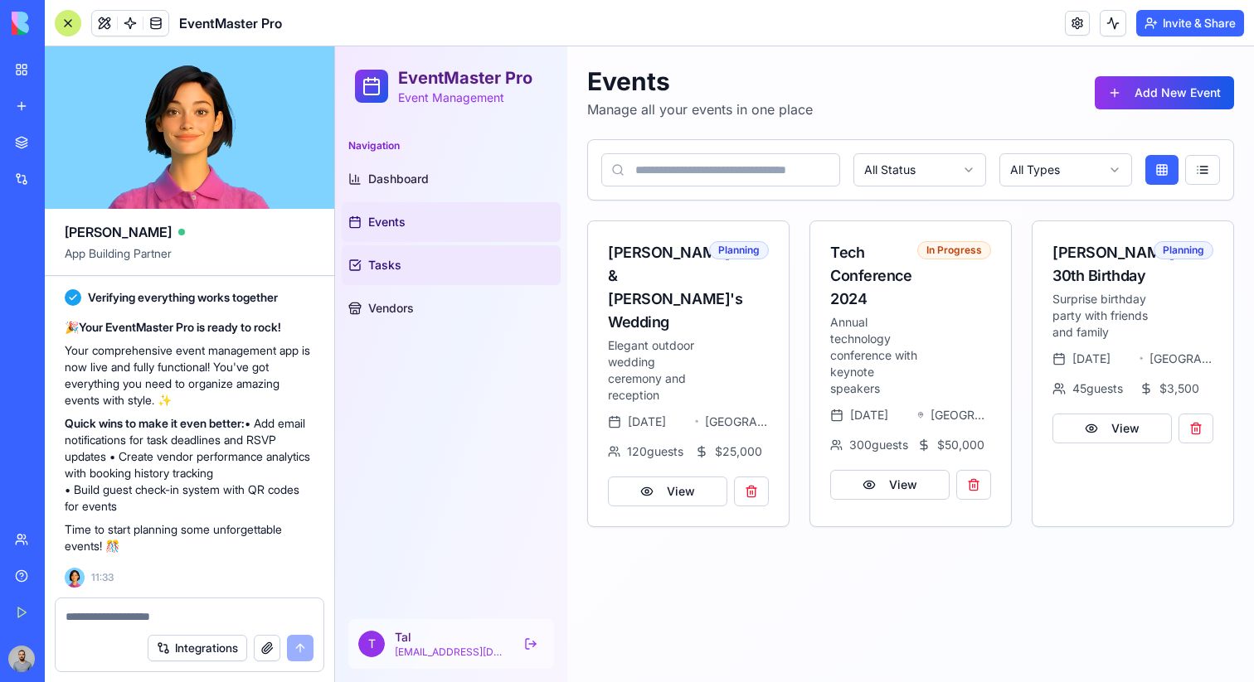
click at [489, 263] on link "Tasks" at bounding box center [451, 265] width 219 height 40
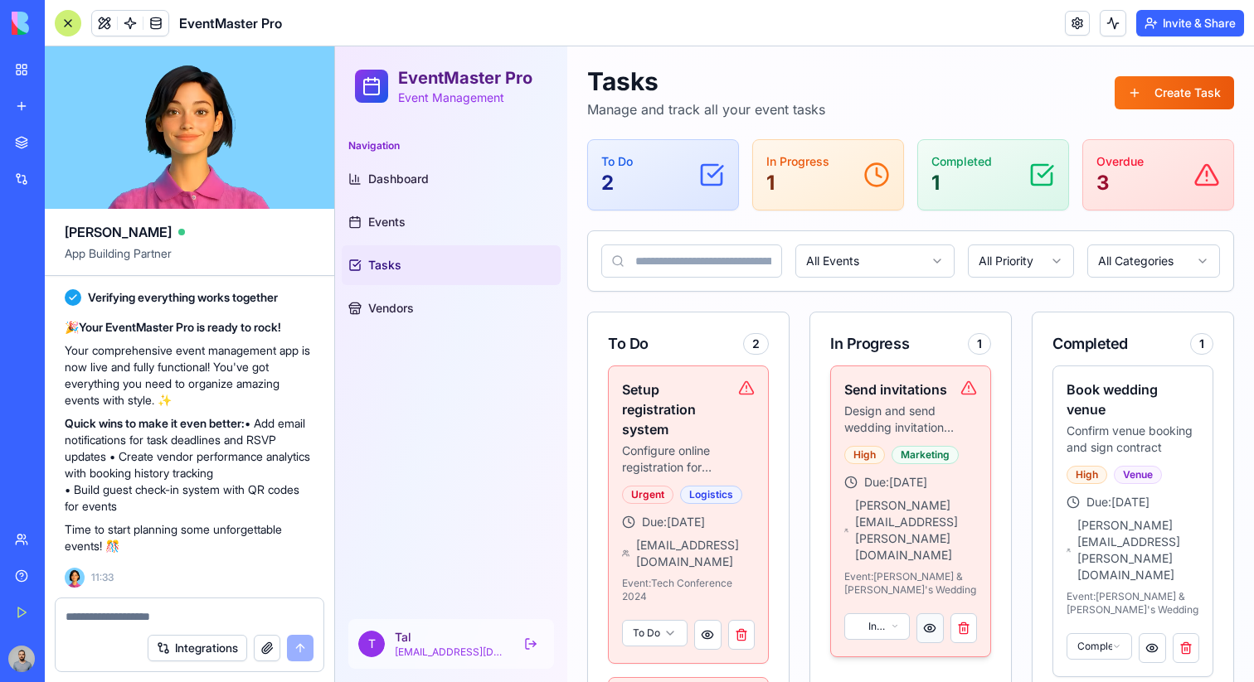
click at [928, 614] on button at bounding box center [929, 629] width 27 height 30
click at [1146, 634] on button at bounding box center [1152, 649] width 27 height 30
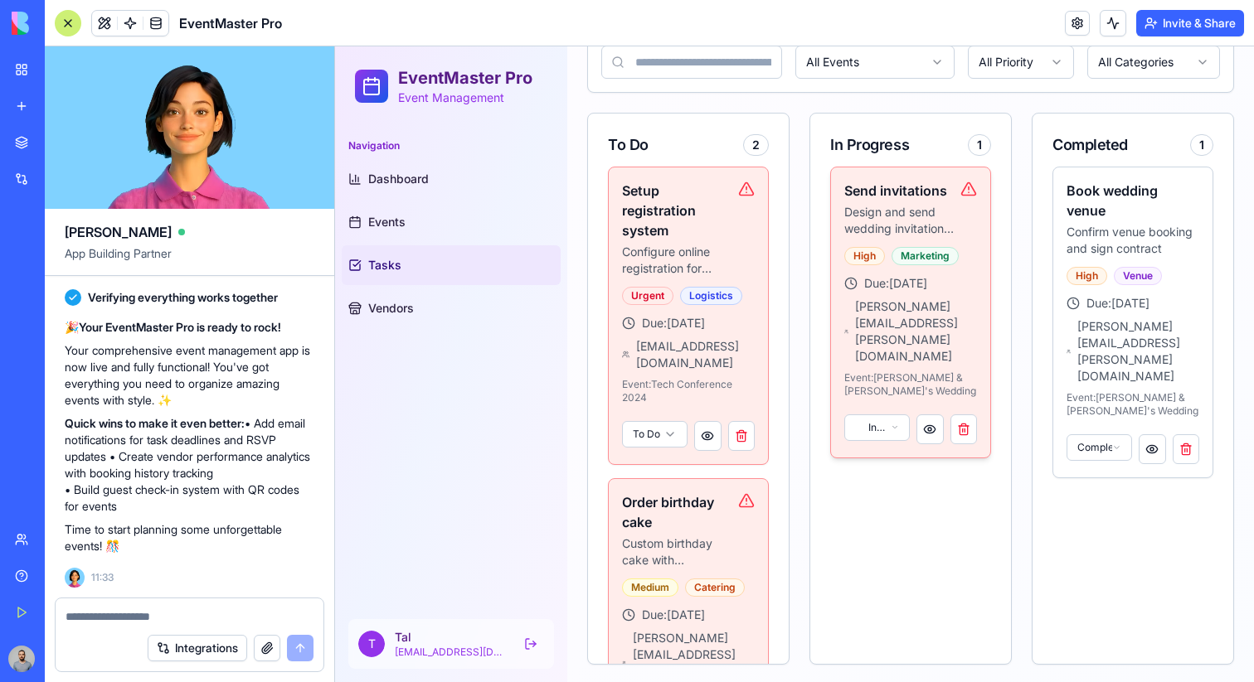
scroll to position [201, 0]
click at [708, 422] on button at bounding box center [707, 434] width 27 height 30
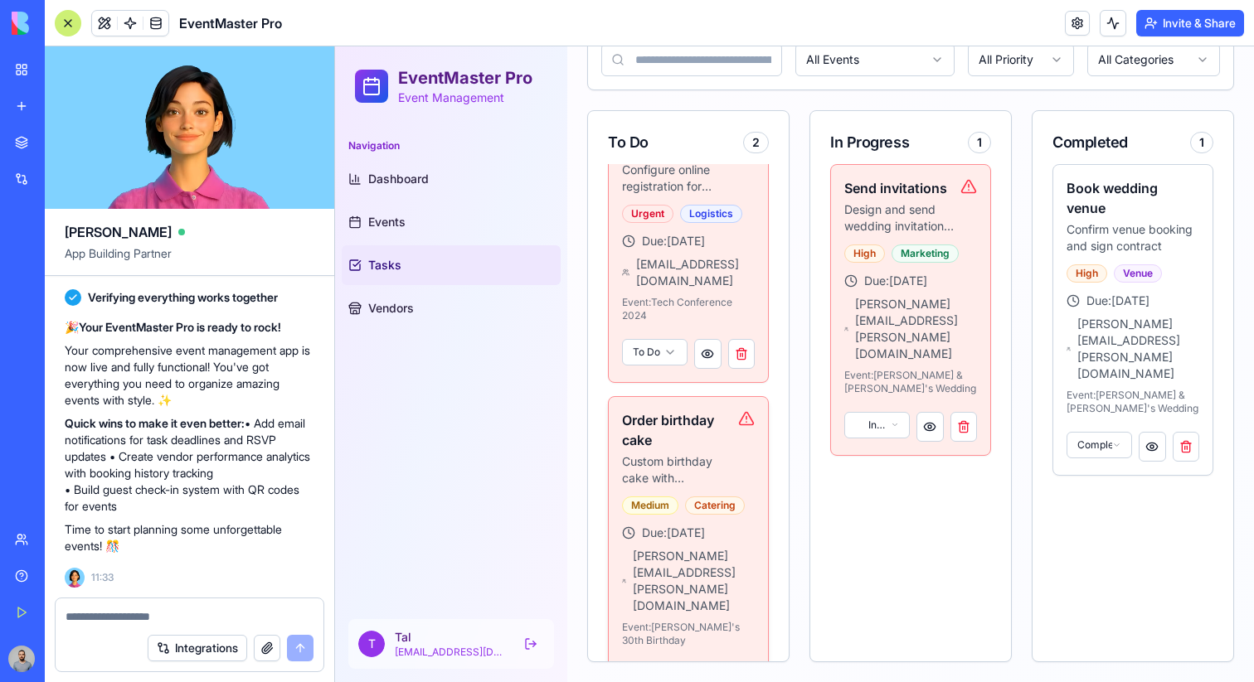
click at [712, 664] on button at bounding box center [707, 679] width 27 height 30
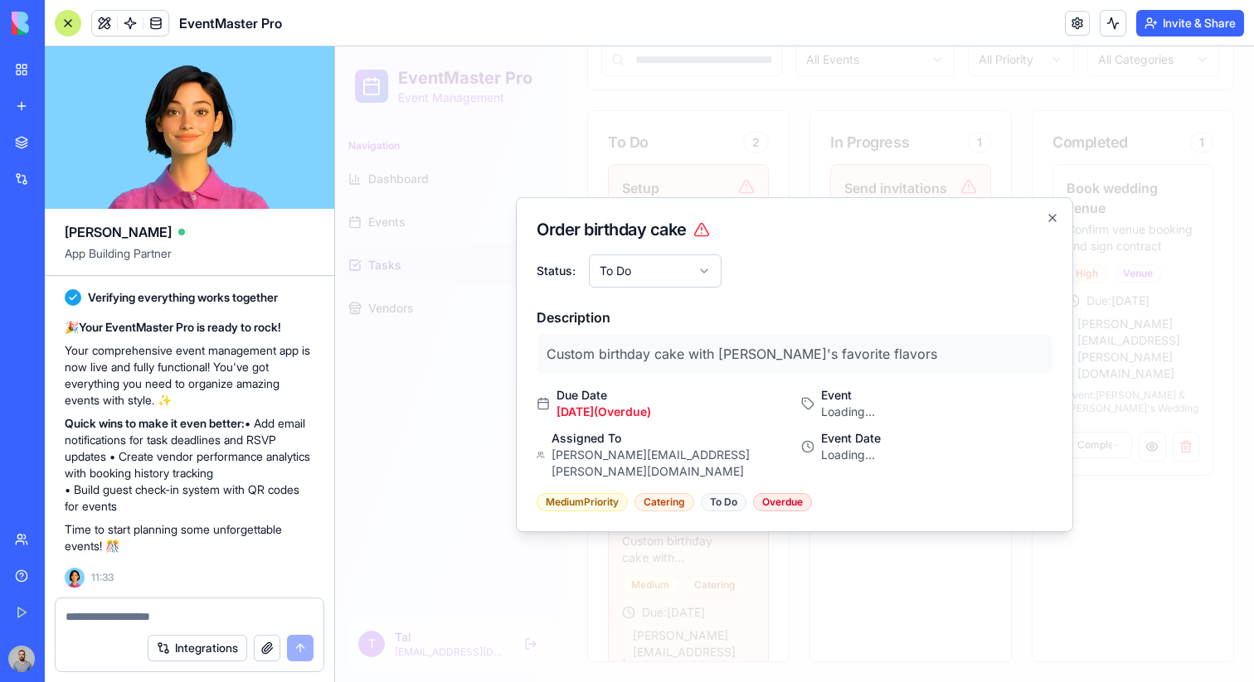
click at [862, 532] on div "Order birthday cake Status: To Do Description Custom birthday cake with Emma's …" at bounding box center [794, 364] width 557 height 335
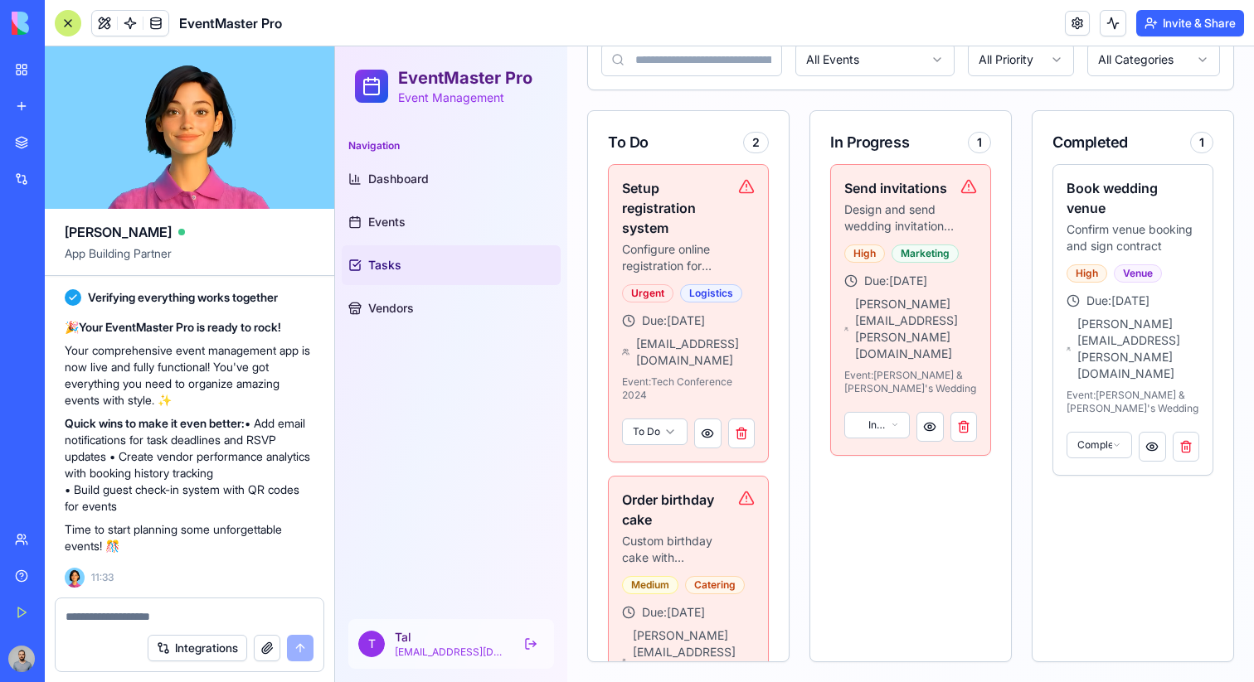
click at [858, 592] on div "In Progress 1 Send invitations Design and send wedding invitations to all guest…" at bounding box center [910, 386] width 202 height 552
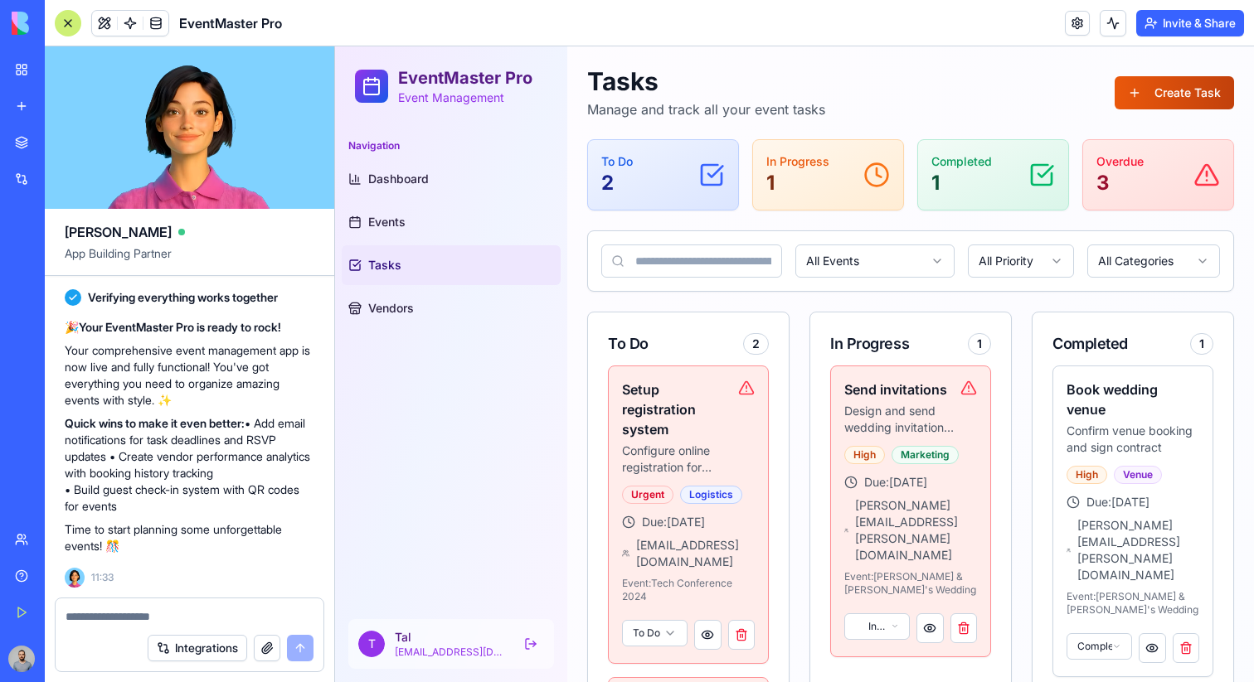
click at [1182, 101] on button "Create Task" at bounding box center [1173, 92] width 119 height 33
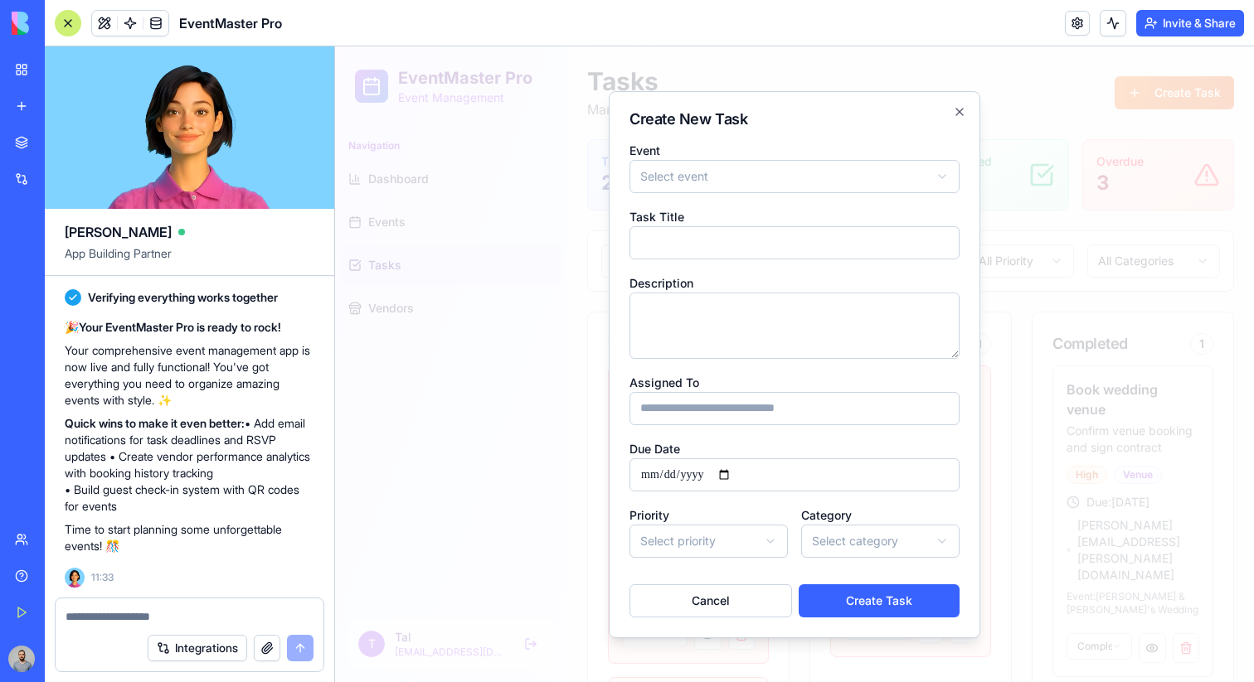
click at [1147, 122] on div at bounding box center [794, 364] width 919 height 636
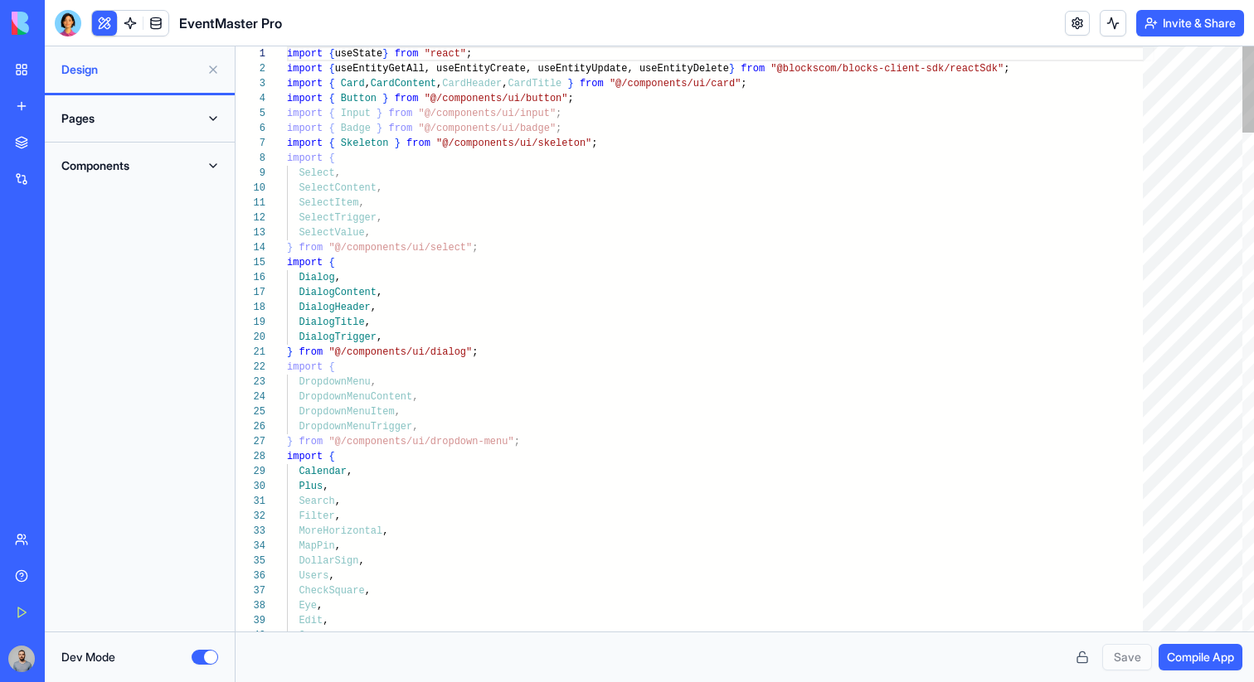
scroll to position [149, 0]
